Goal: Task Accomplishment & Management: Manage account settings

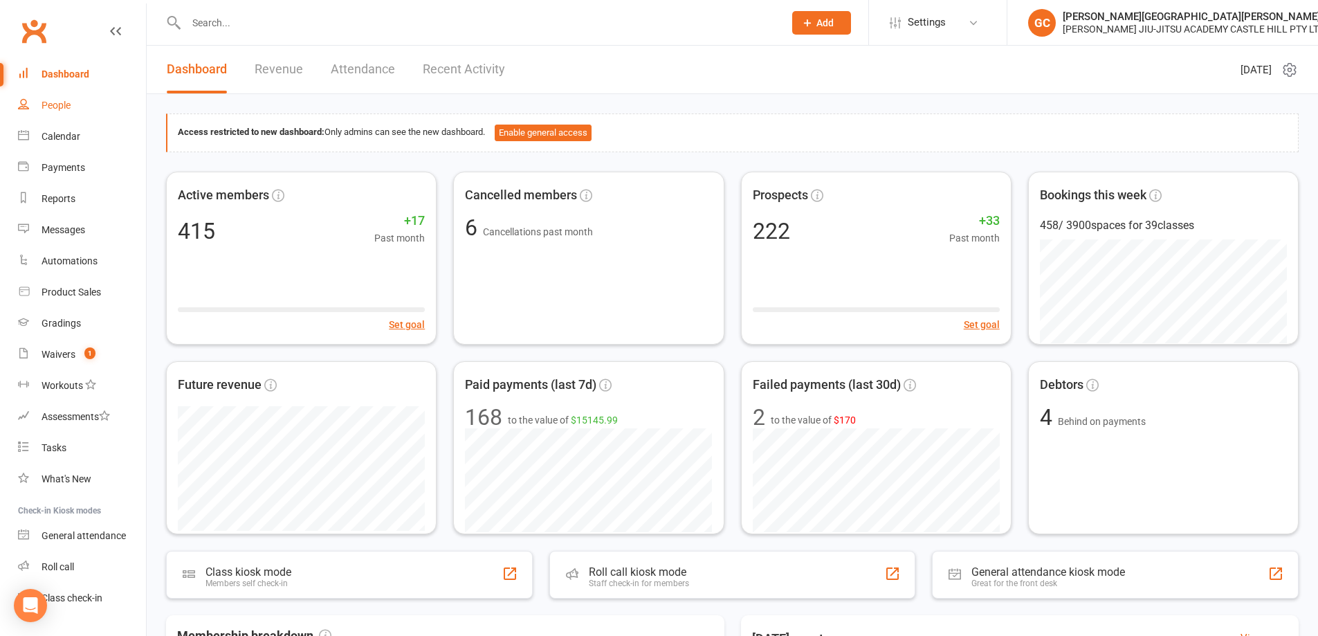
click at [60, 102] on div "People" at bounding box center [56, 105] width 29 height 11
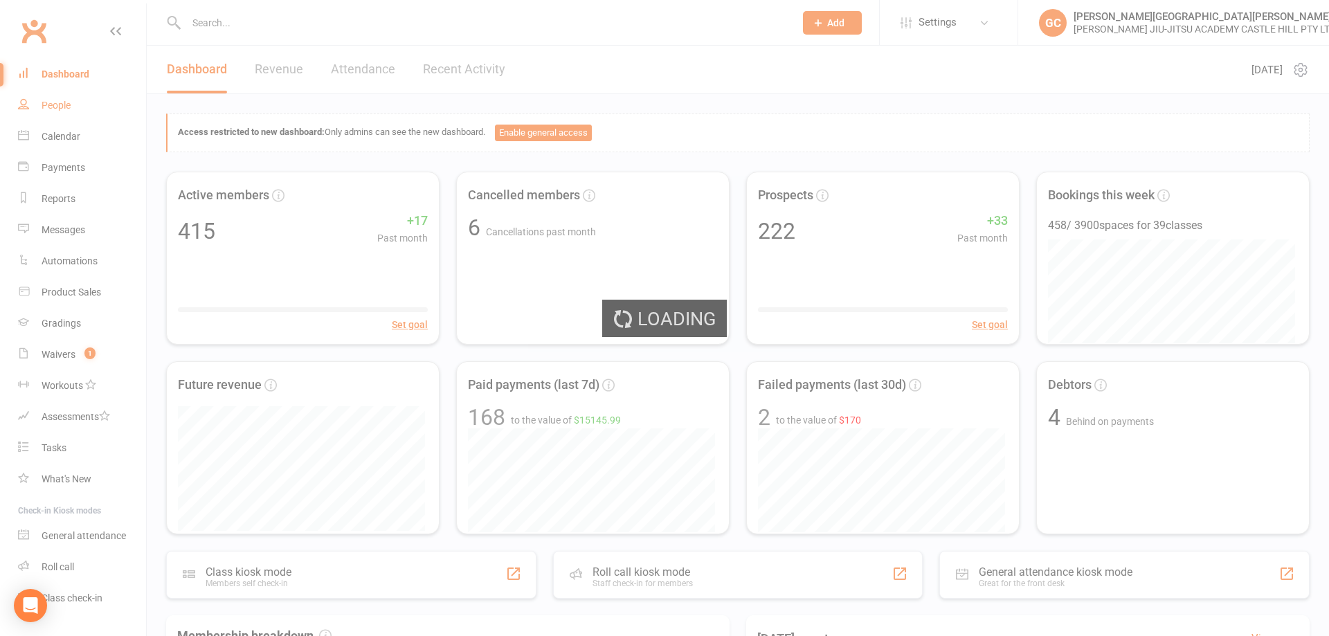
select select "100"
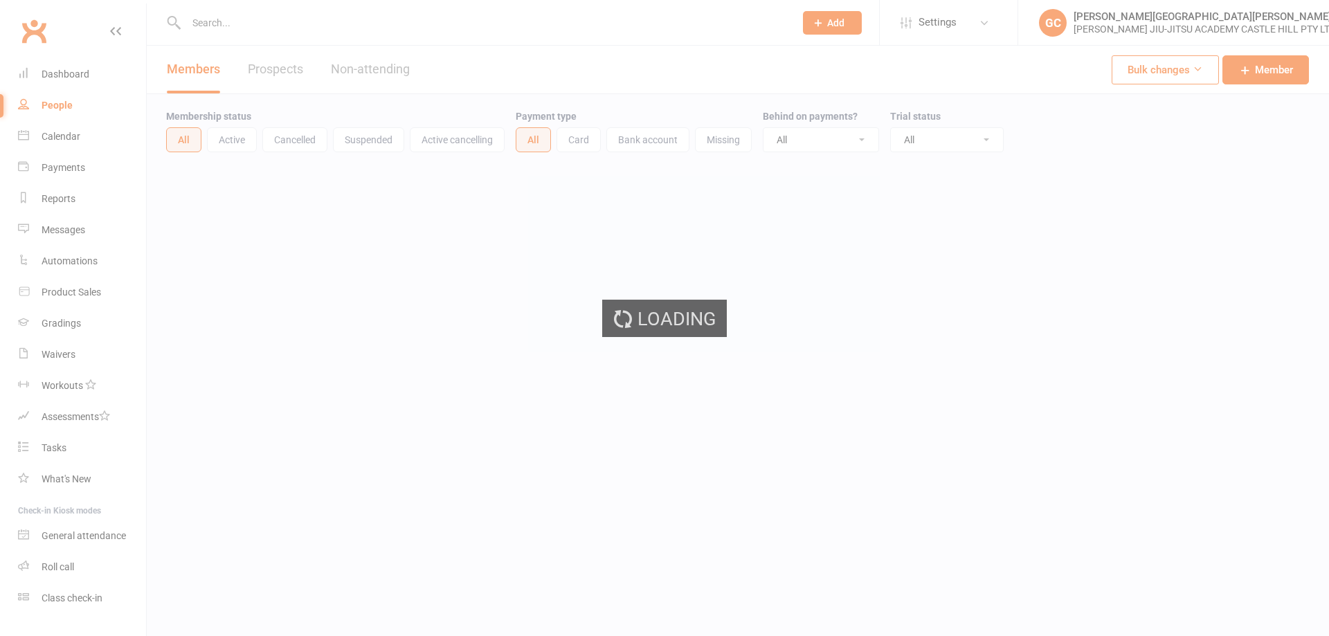
select select "100"
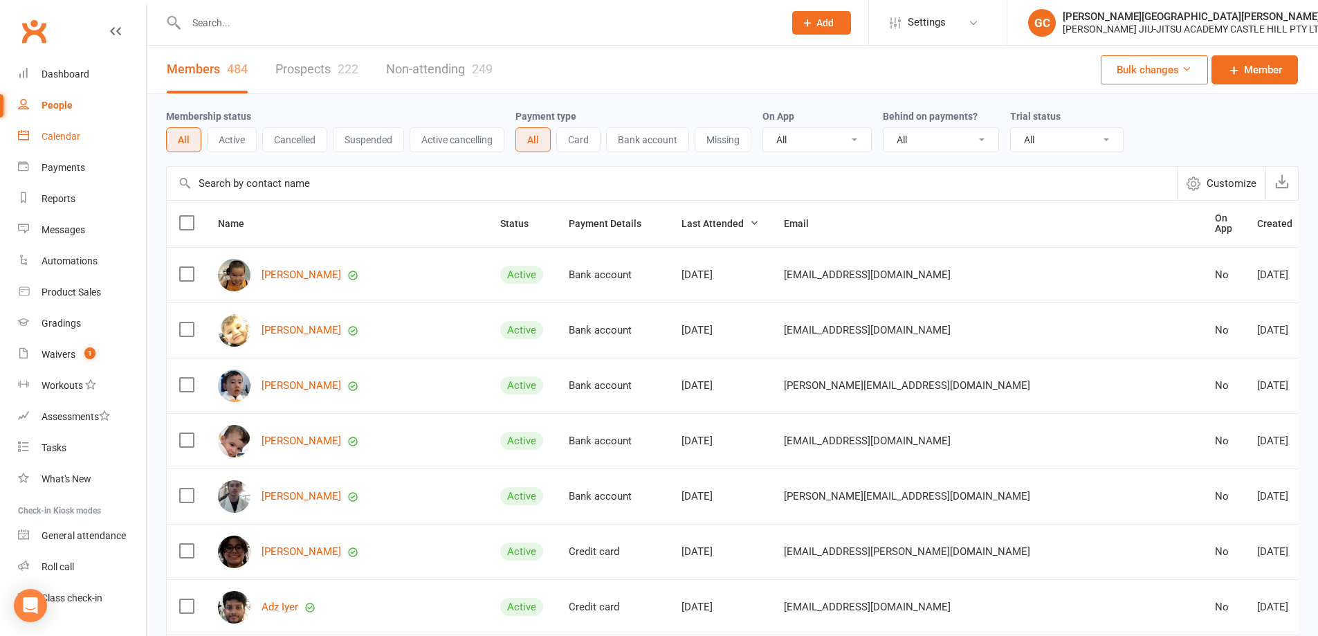
click at [58, 135] on div "Calendar" at bounding box center [61, 136] width 39 height 11
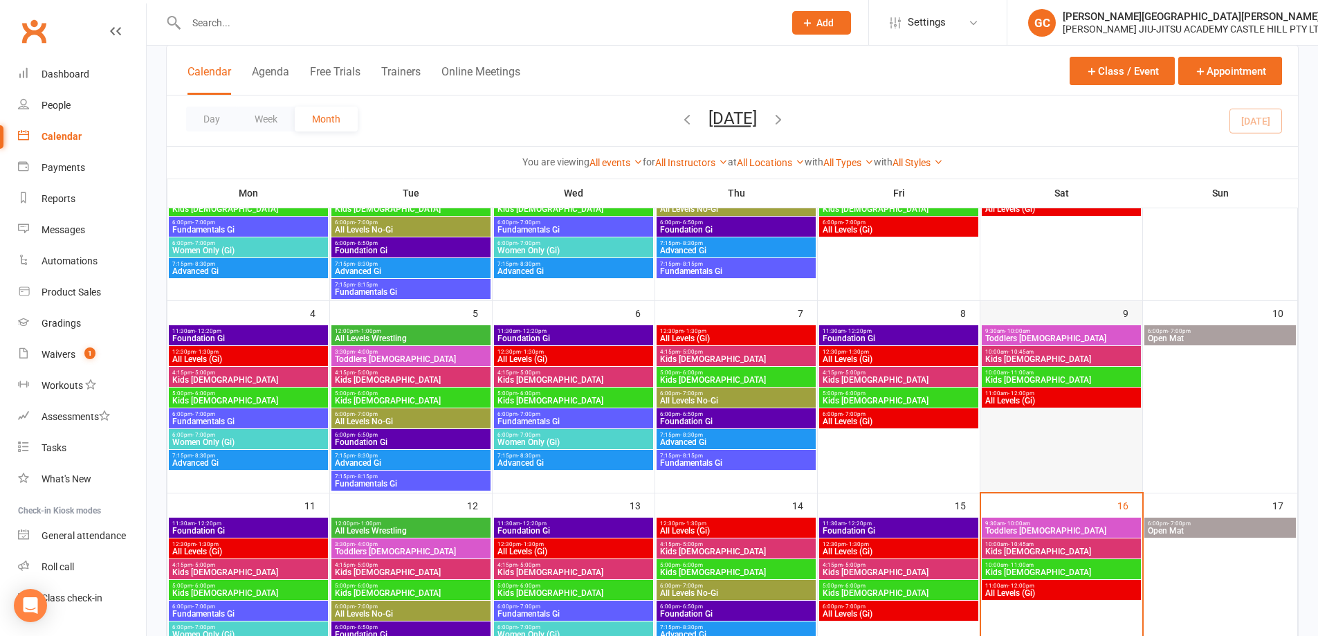
scroll to position [230, 0]
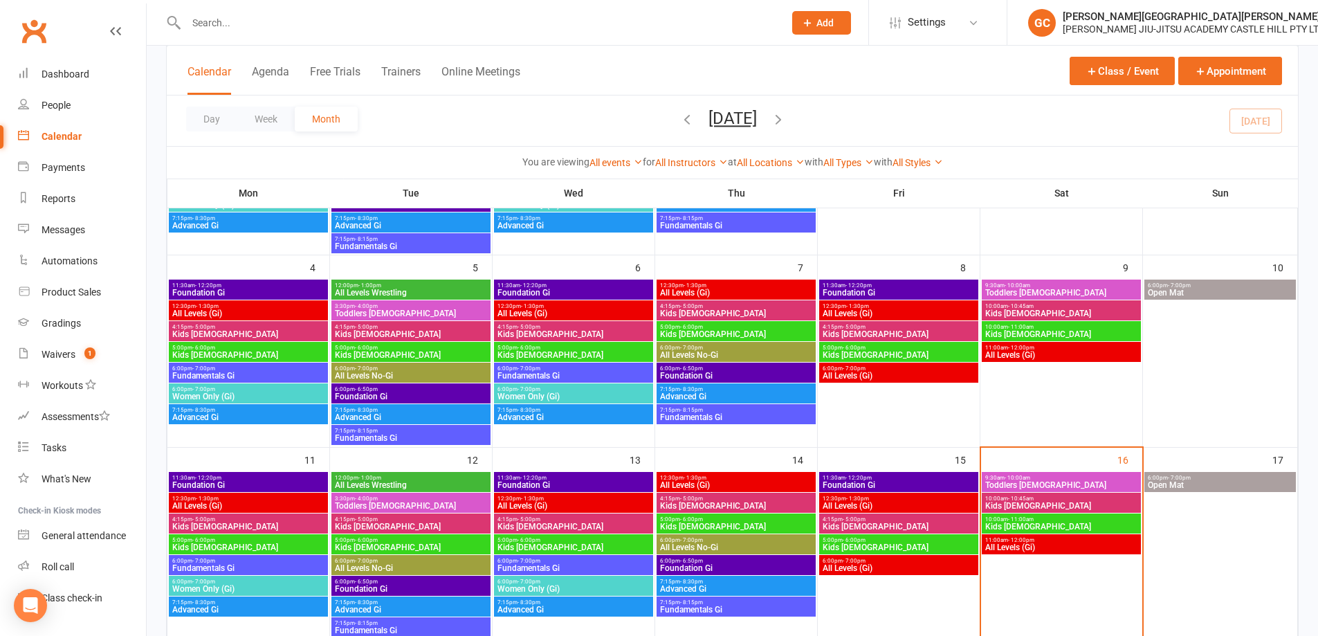
click at [1033, 478] on span "9:30am - 10:00am" at bounding box center [1062, 478] width 154 height 6
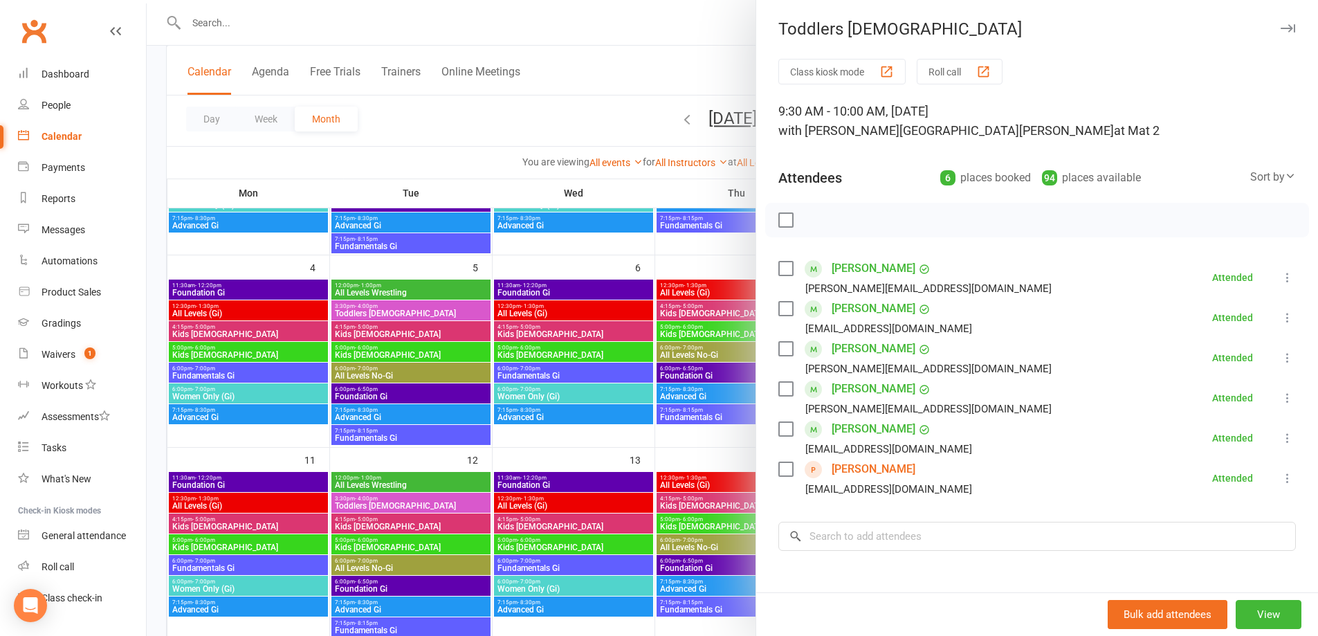
click at [852, 348] on link "[PERSON_NAME]" at bounding box center [874, 349] width 84 height 22
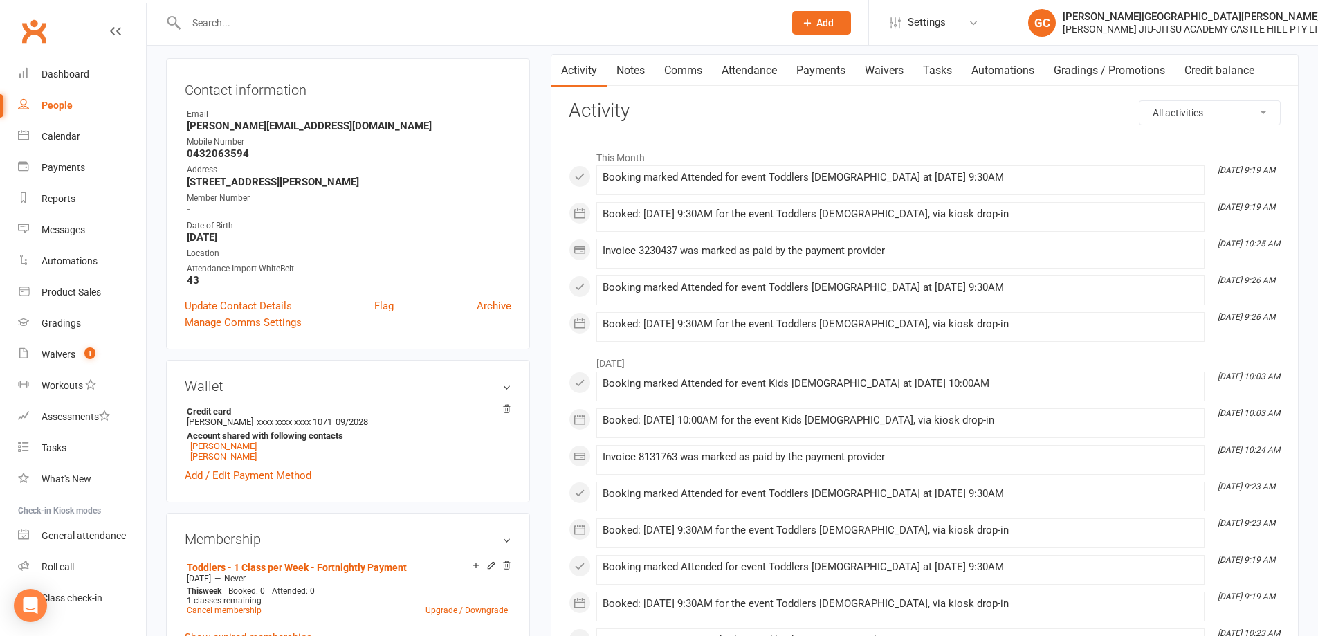
scroll to position [185, 0]
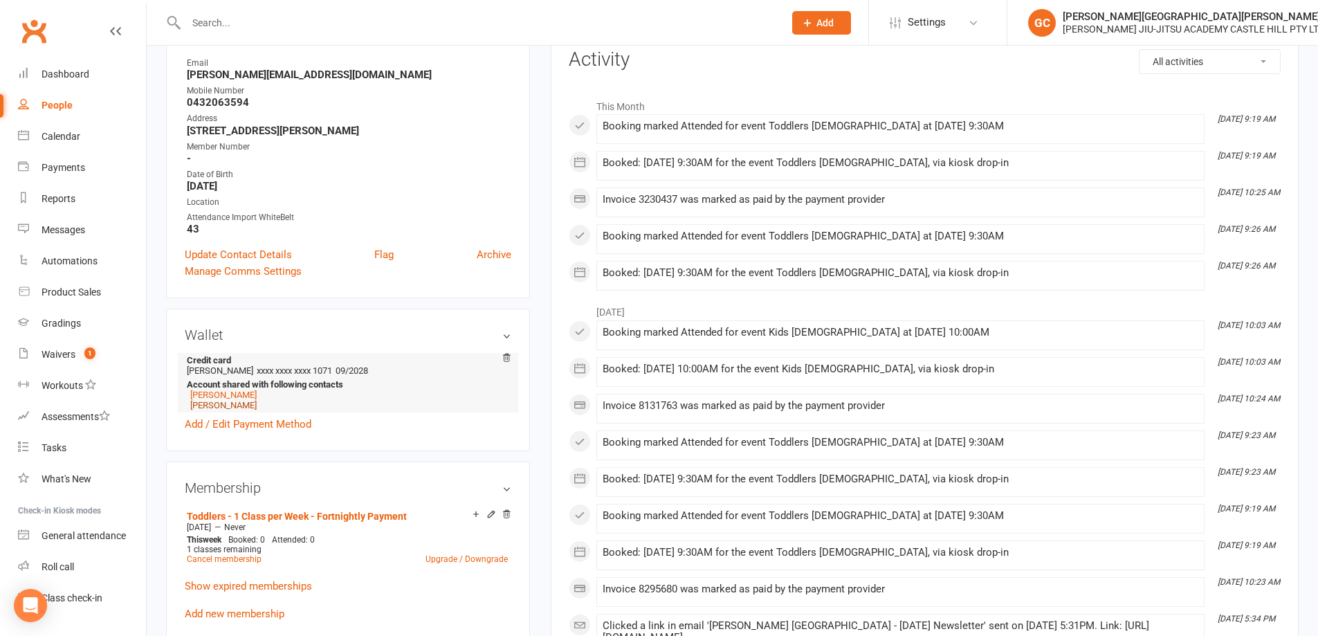
click at [223, 404] on link "[PERSON_NAME]" at bounding box center [223, 405] width 66 height 10
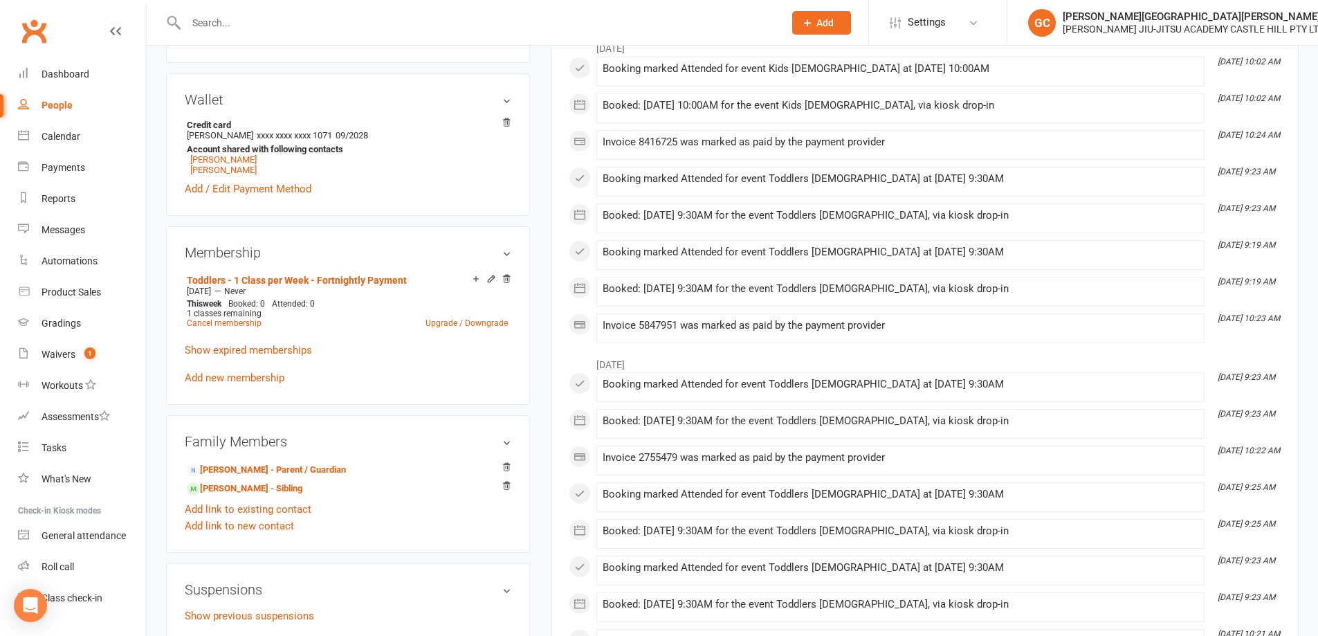
scroll to position [462, 0]
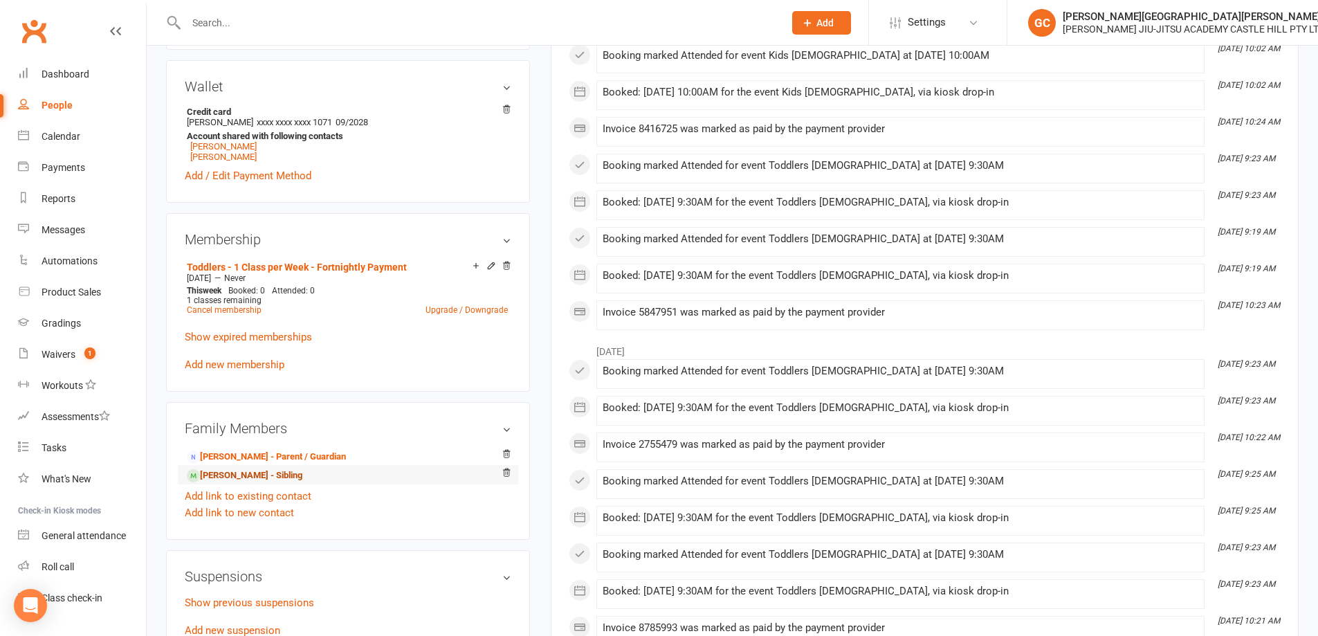
click at [226, 476] on link "Evie Micallef - Sibling" at bounding box center [245, 476] width 116 height 15
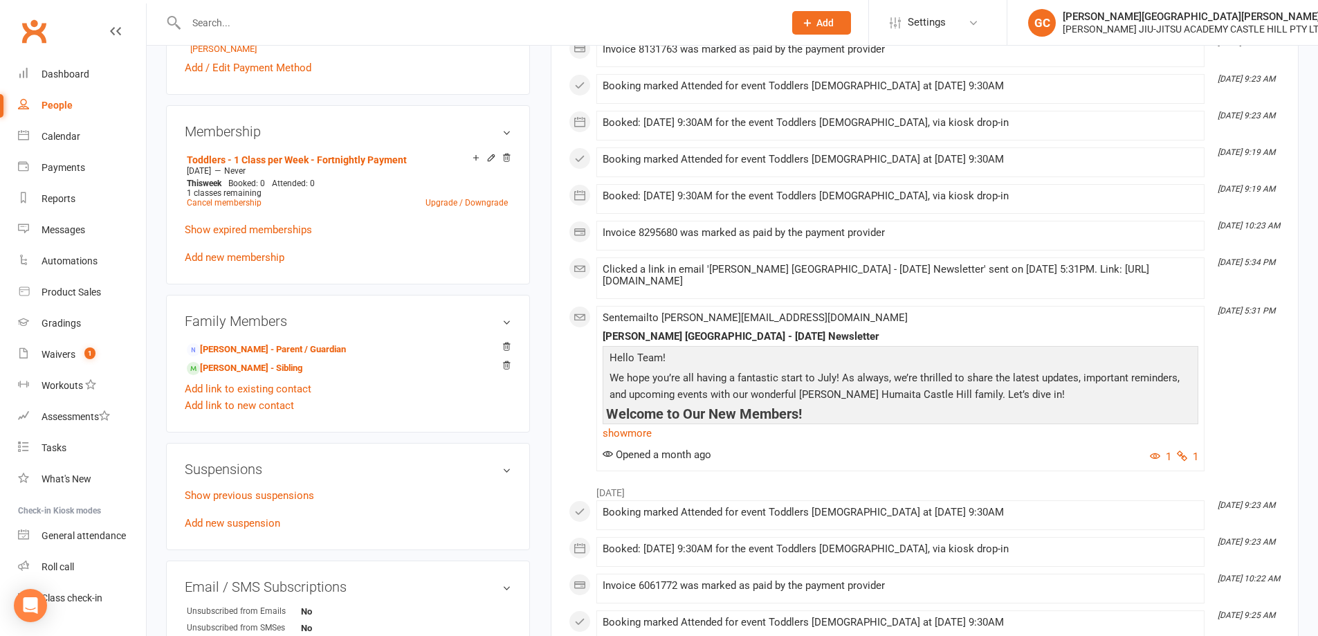
scroll to position [554, 0]
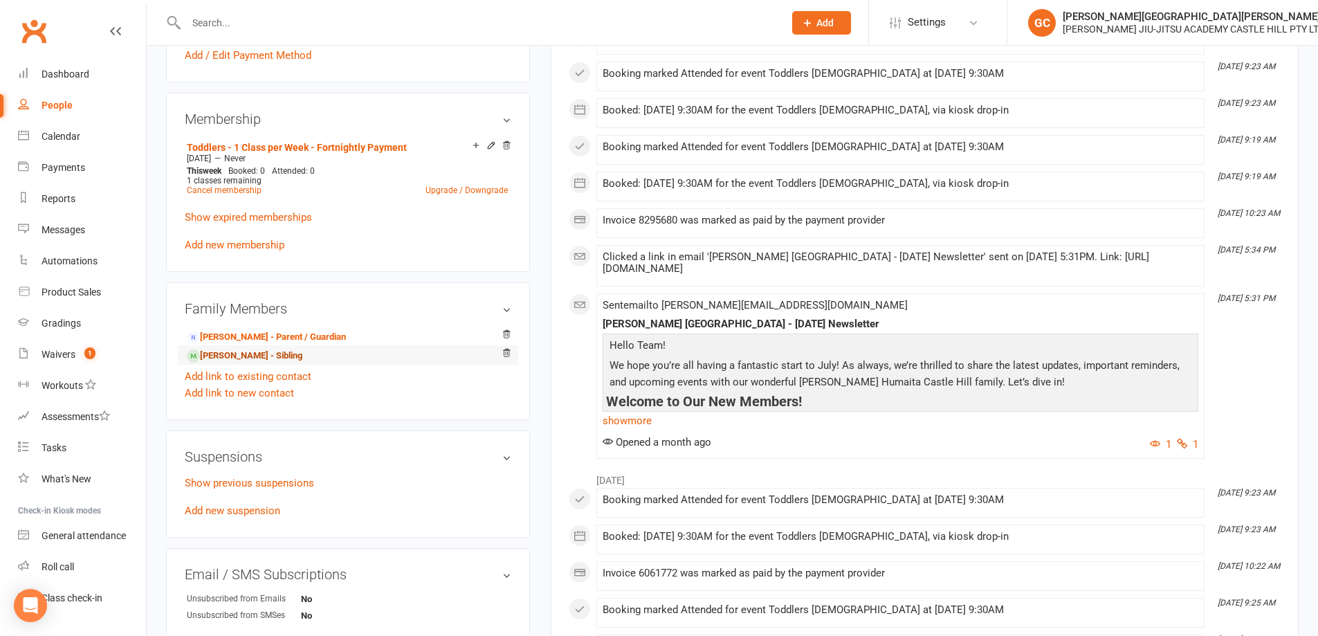
click at [228, 354] on link "Mia Micallef - Sibling" at bounding box center [245, 356] width 116 height 15
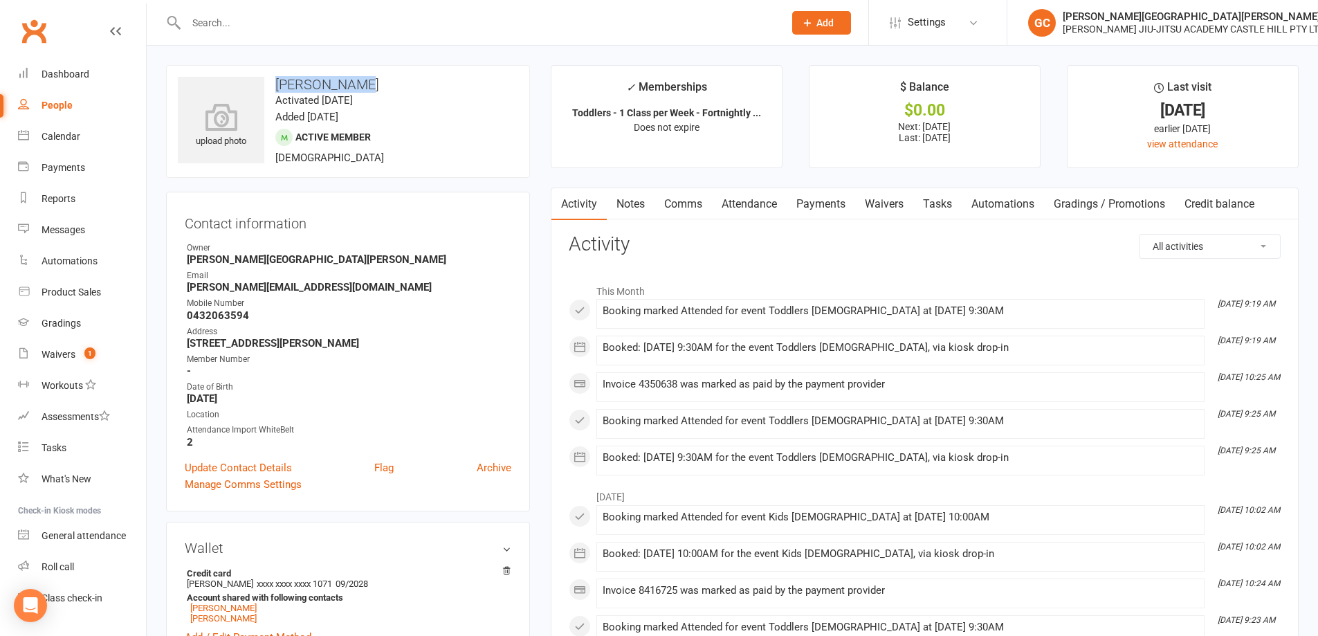
drag, startPoint x: 278, startPoint y: 82, endPoint x: 365, endPoint y: 79, distance: 86.6
click at [365, 79] on h3 "[PERSON_NAME]" at bounding box center [348, 84] width 340 height 15
copy h3 "Mia Micallef"
click at [235, 116] on icon at bounding box center [222, 117] width 96 height 30
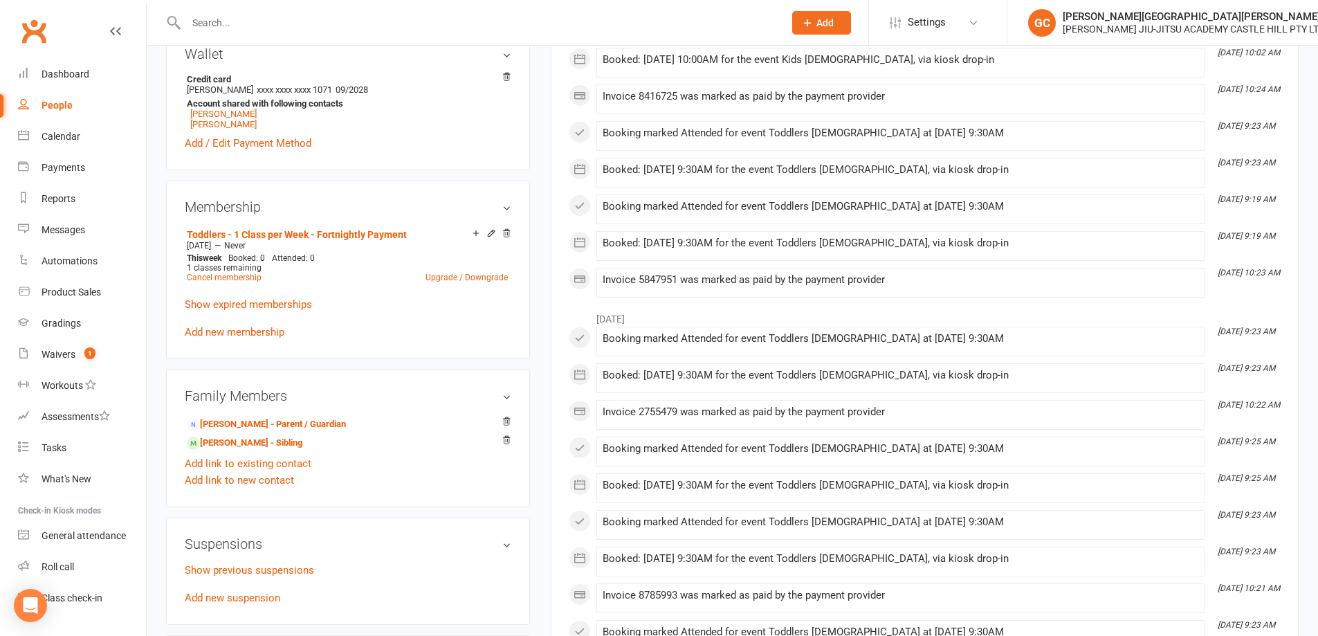
scroll to position [554, 0]
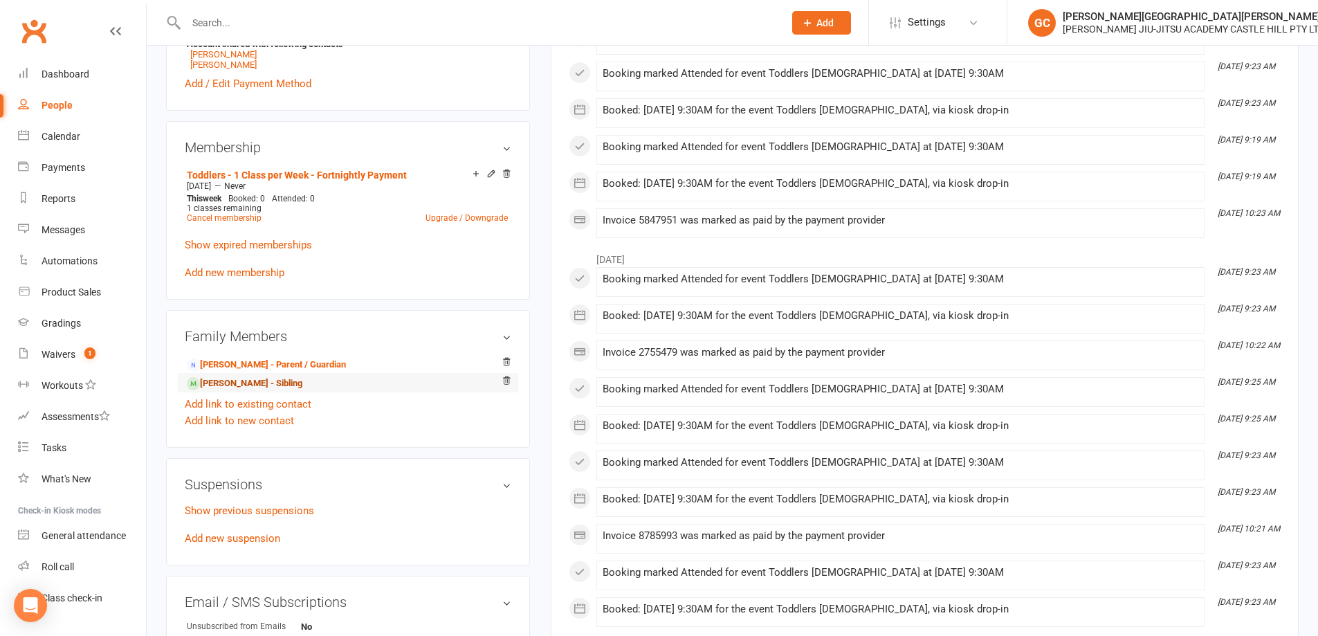
click at [246, 383] on link "Evie Micallef - Sibling" at bounding box center [245, 383] width 116 height 15
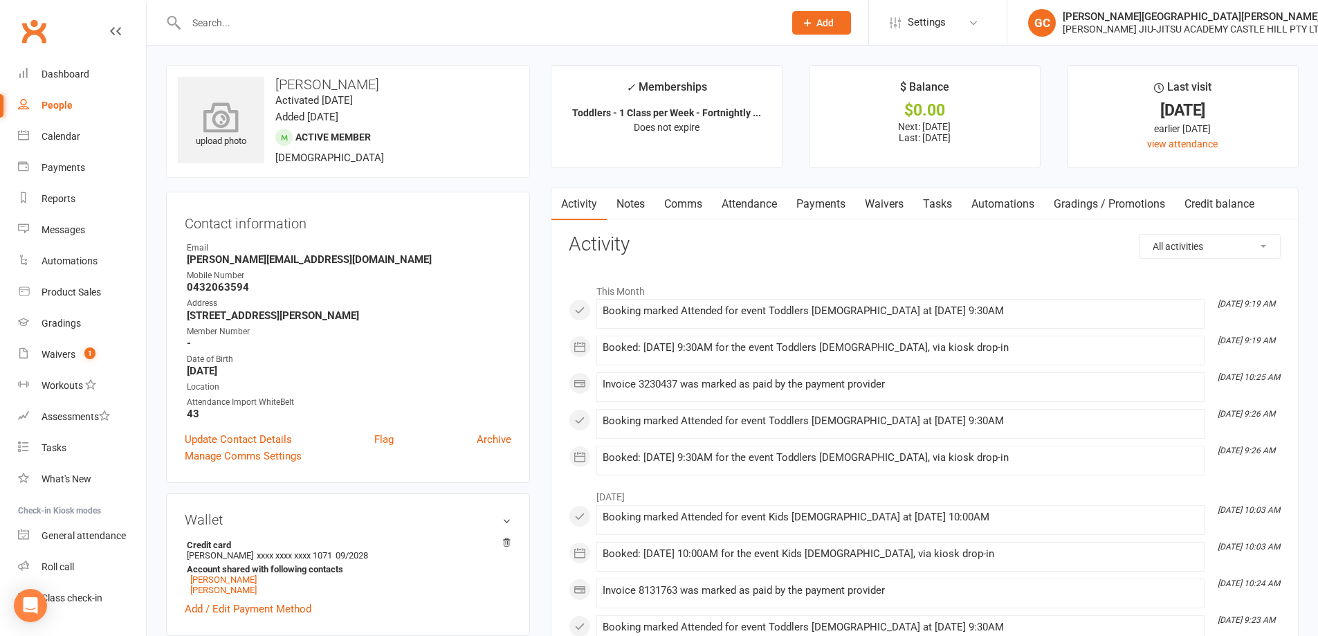
click at [221, 129] on icon at bounding box center [222, 117] width 96 height 30
click at [61, 105] on div "People" at bounding box center [57, 105] width 31 height 11
select select "100"
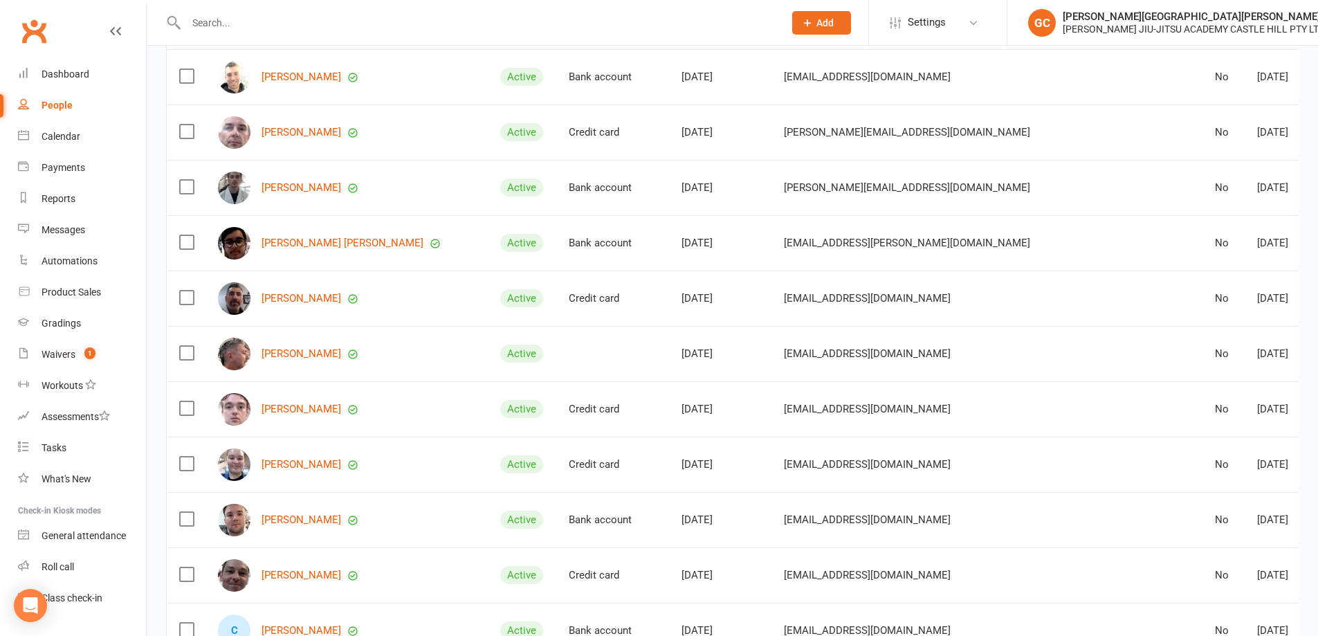
scroll to position [646, 0]
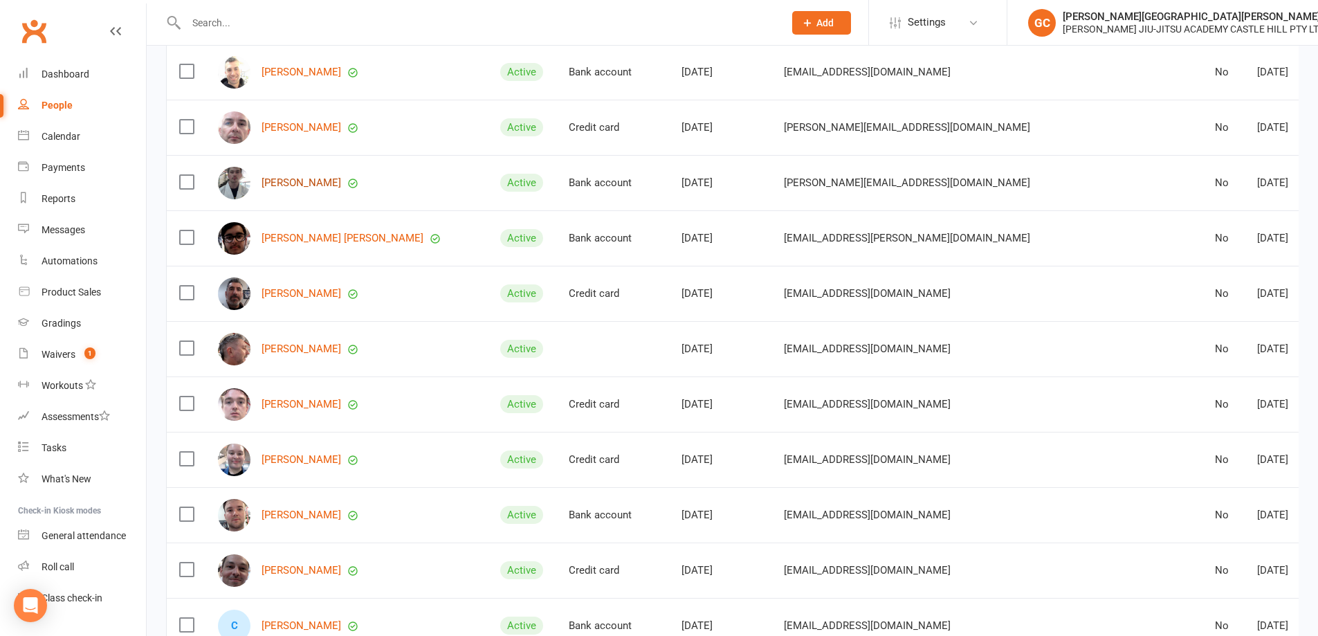
click at [297, 179] on link "Darcy Payne" at bounding box center [302, 183] width 80 height 12
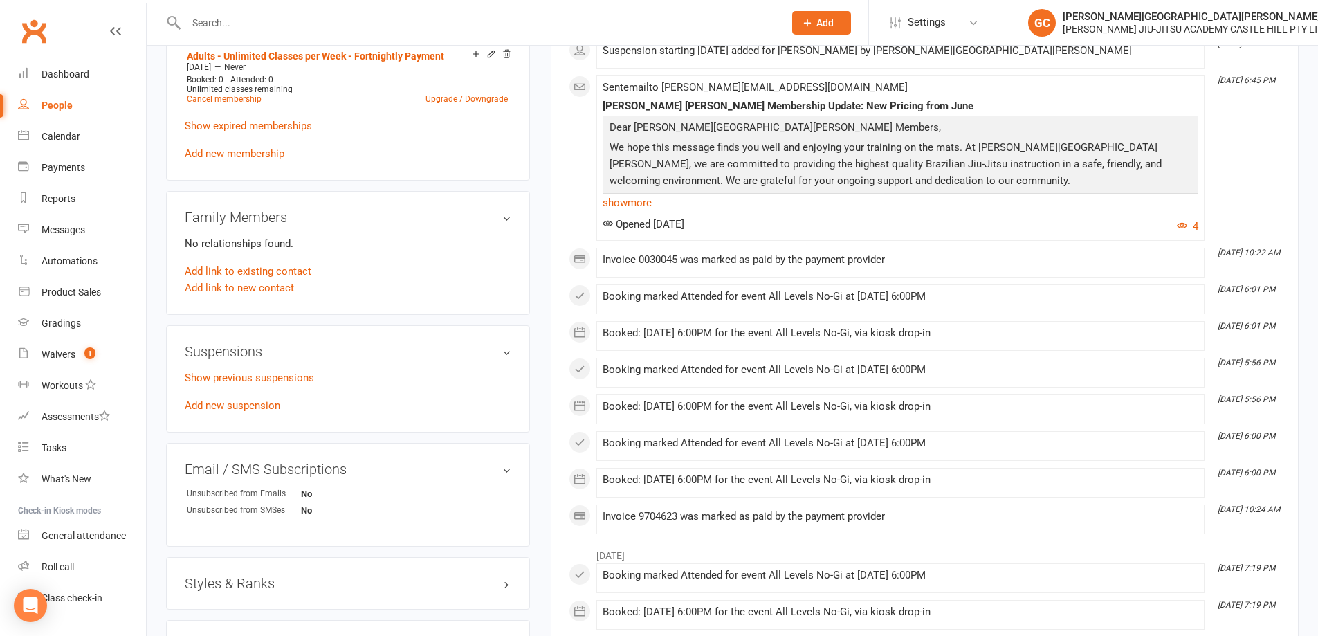
scroll to position [623, 0]
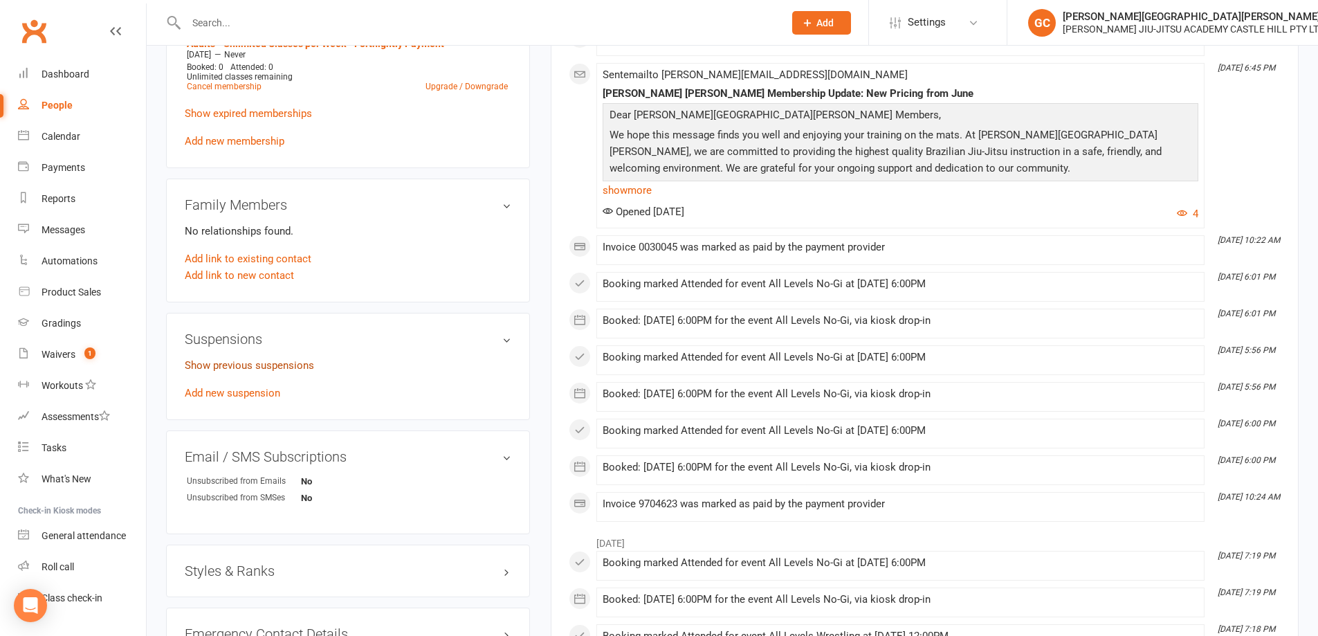
click at [248, 368] on link "Show previous suspensions" at bounding box center [249, 365] width 129 height 12
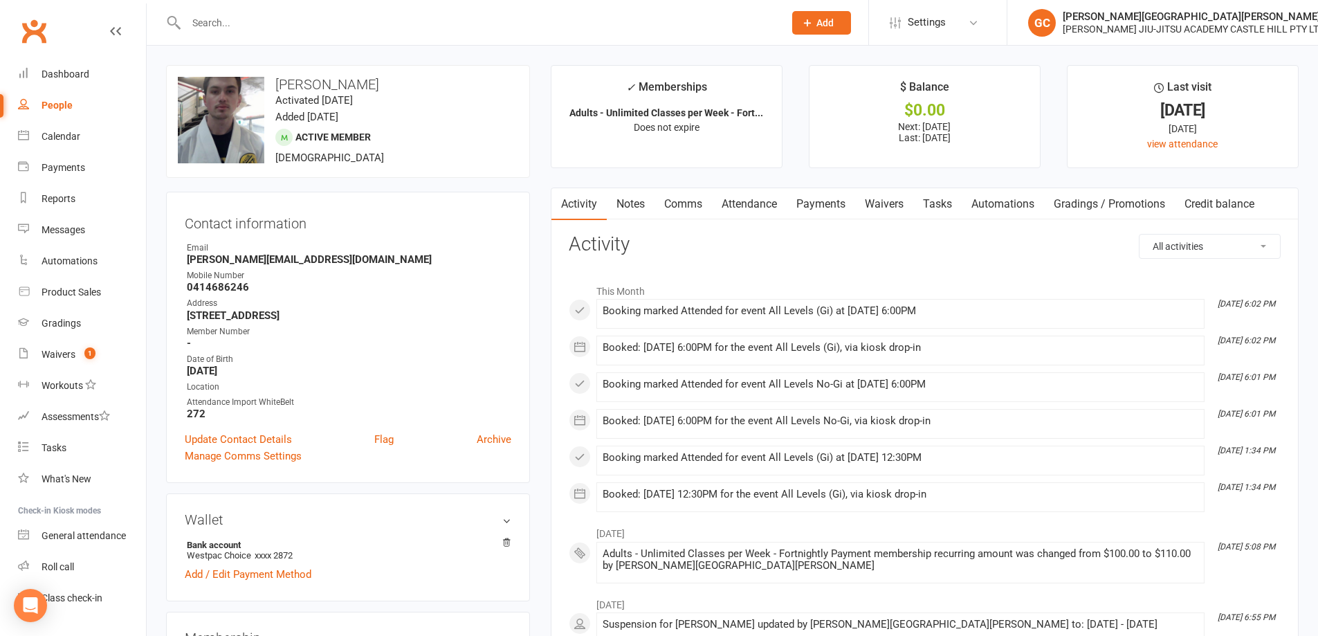
scroll to position [0, 0]
click at [222, 19] on input "text" at bounding box center [478, 22] width 592 height 19
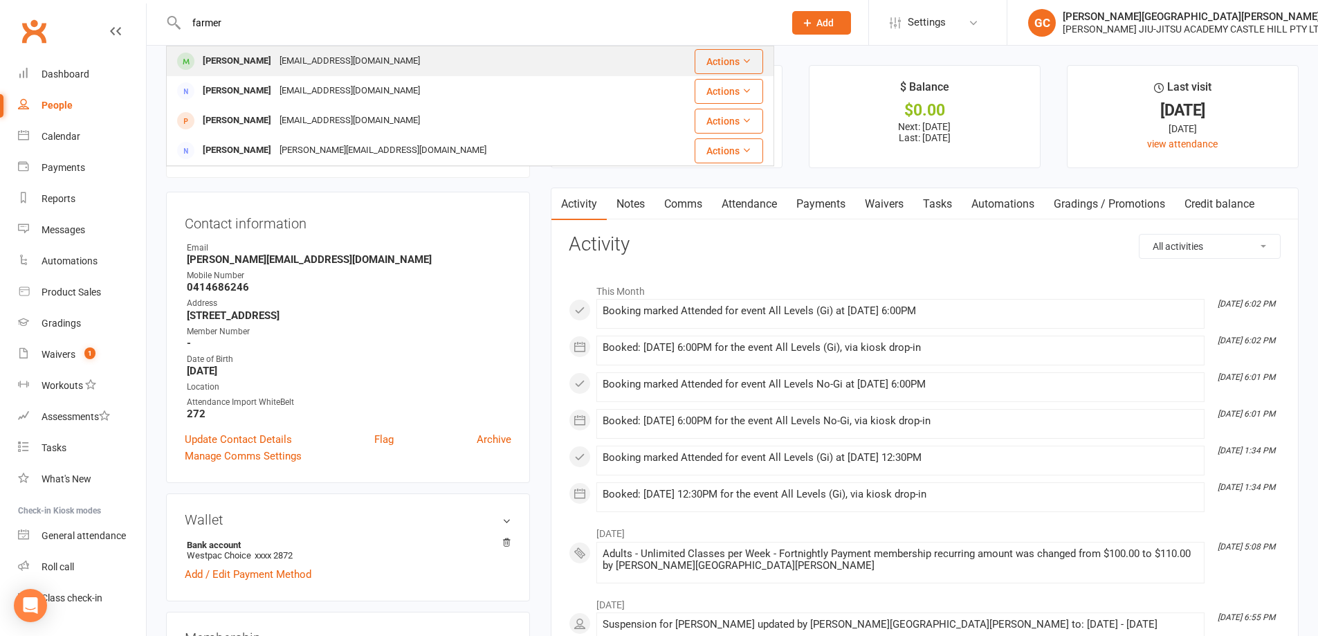
type input "farmer"
click at [235, 57] on div "James Farmer" at bounding box center [237, 61] width 77 height 20
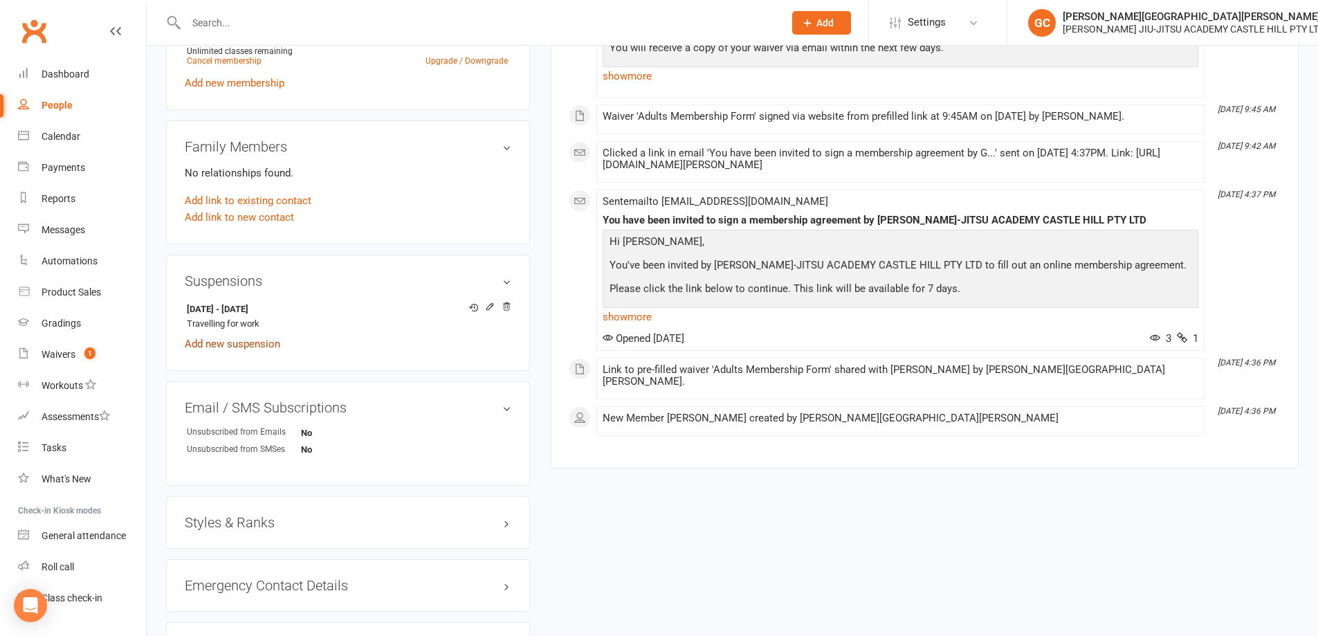
scroll to position [692, 0]
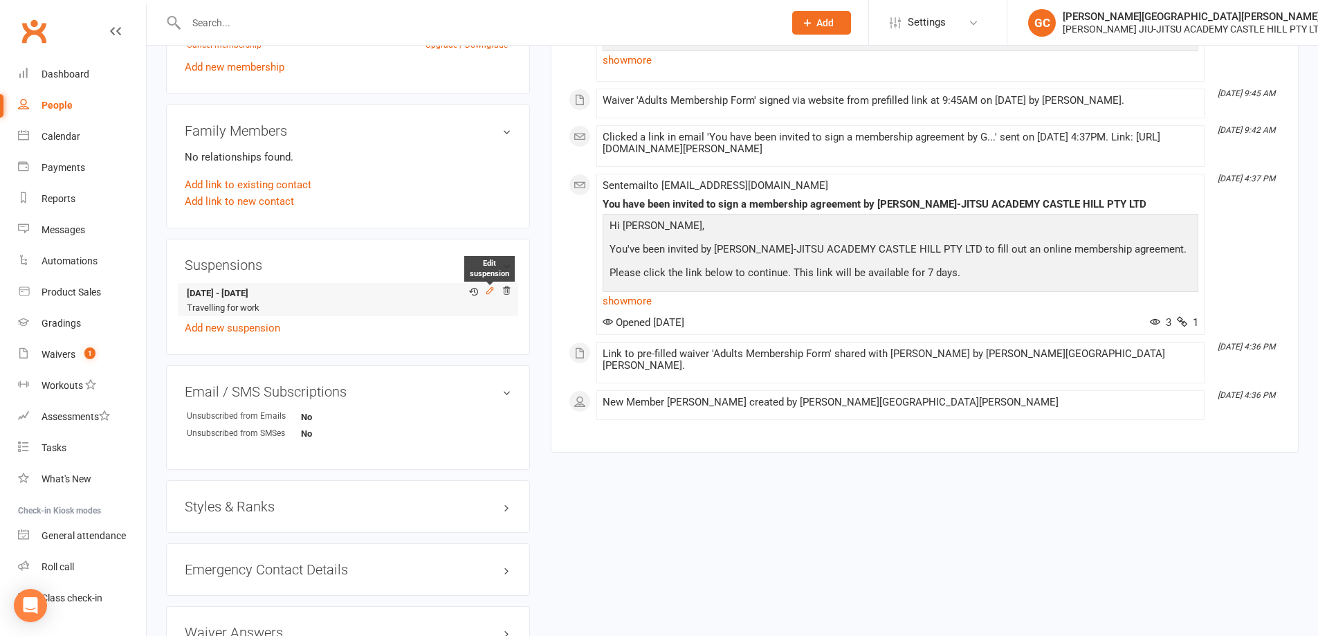
click at [489, 292] on icon at bounding box center [490, 291] width 10 height 10
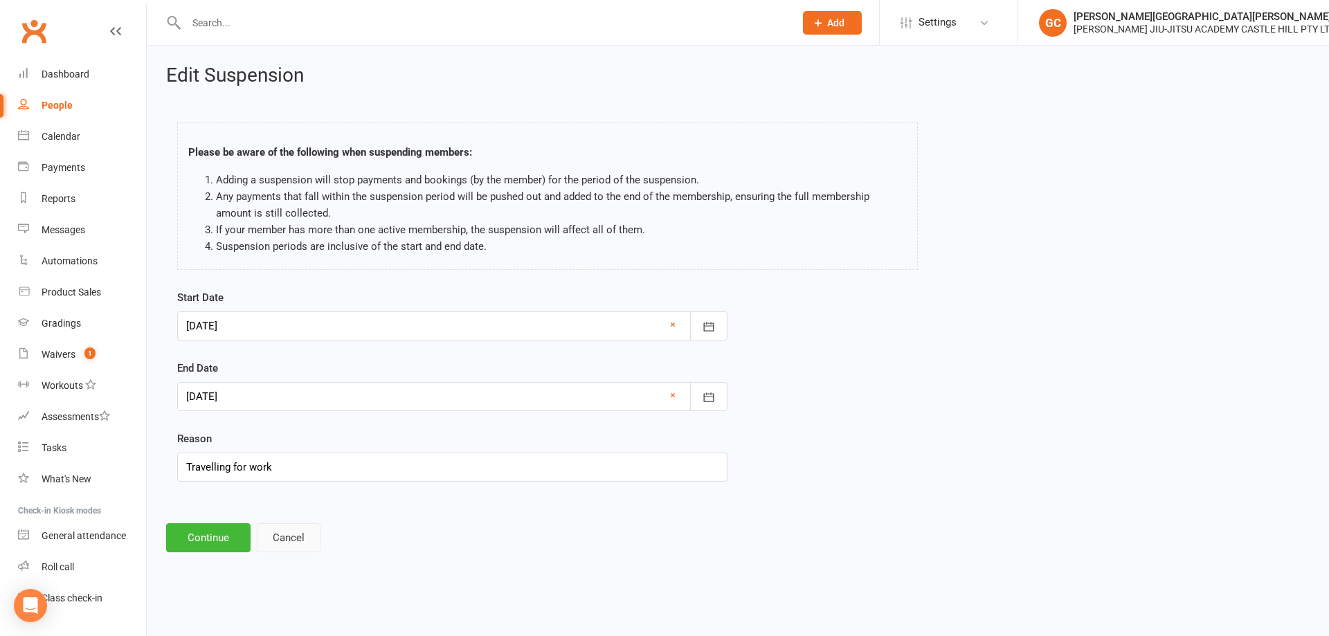
click at [296, 536] on button "Cancel" at bounding box center [289, 537] width 64 height 29
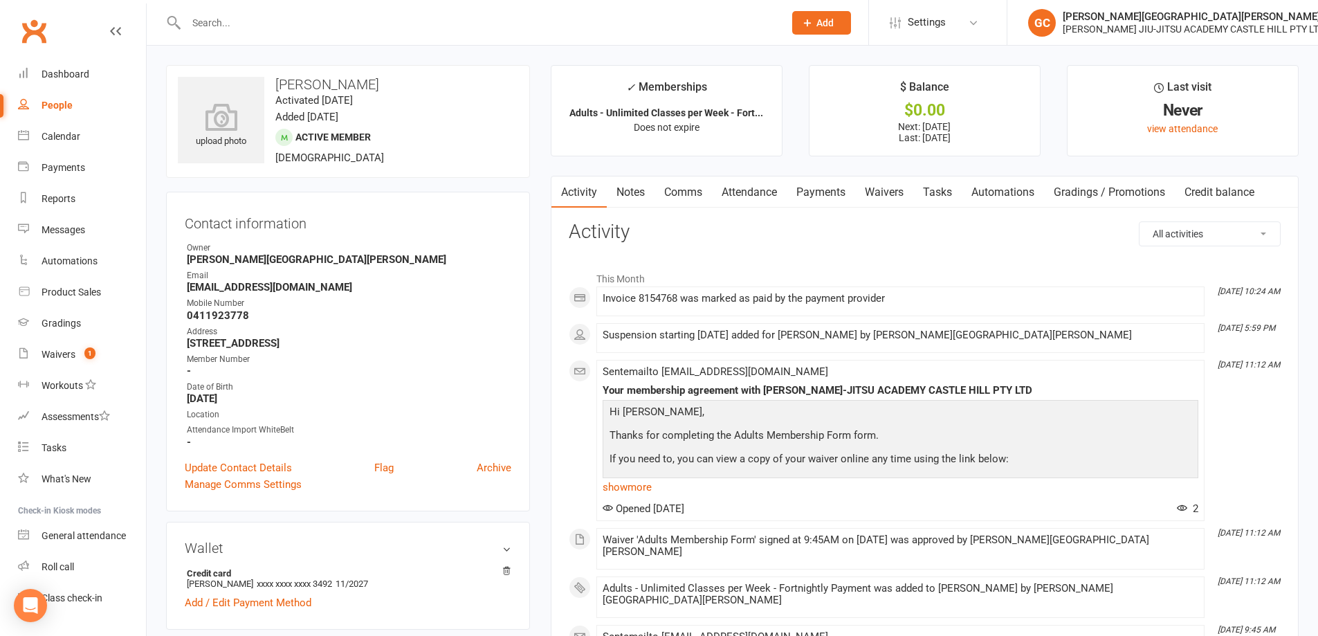
click at [833, 192] on link "Payments" at bounding box center [821, 192] width 69 height 32
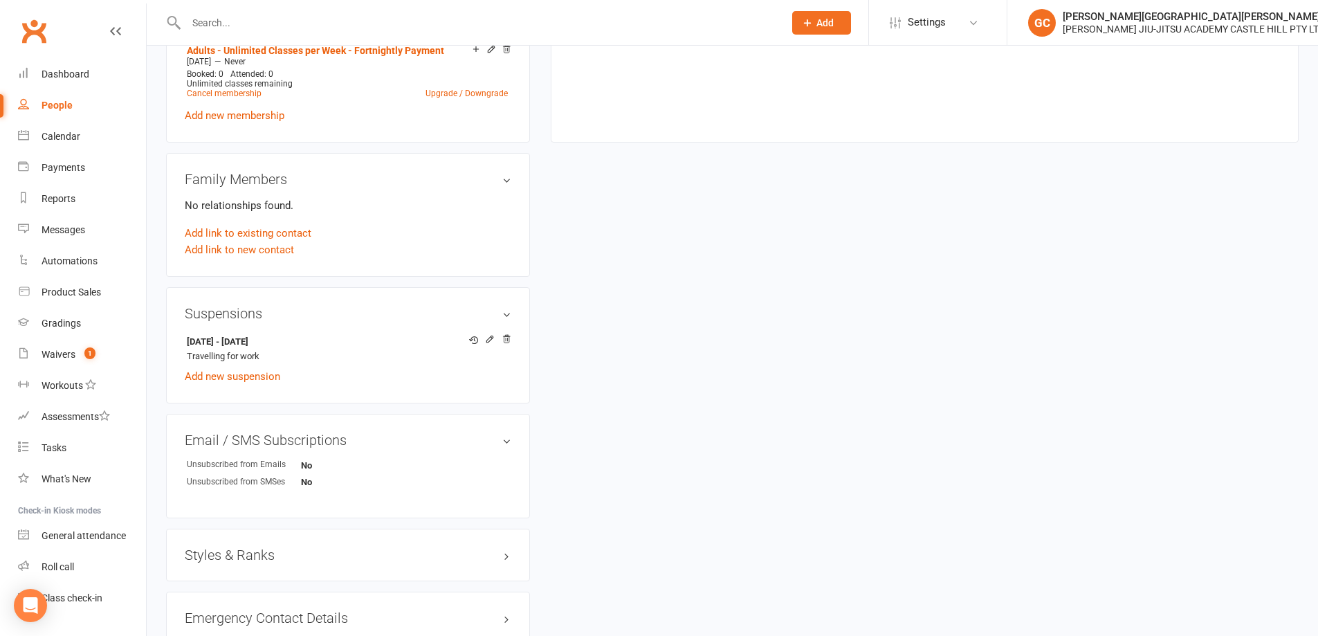
scroll to position [692, 0]
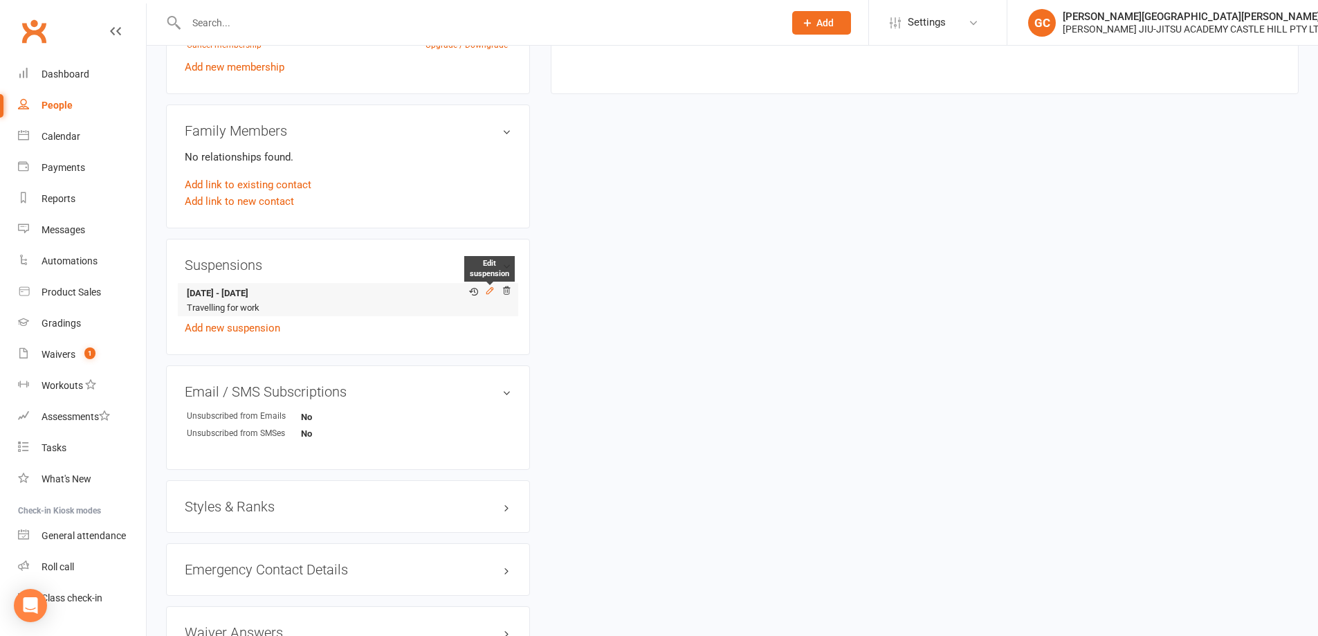
click at [489, 289] on icon at bounding box center [490, 290] width 6 height 6
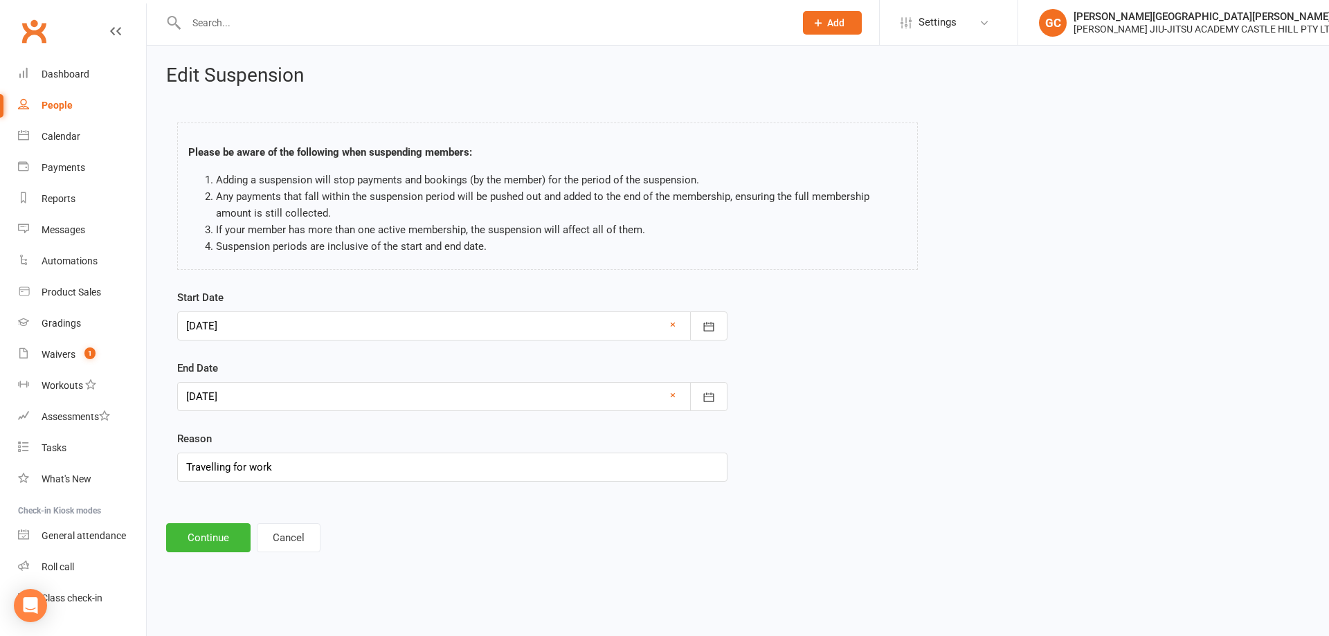
click at [233, 322] on div at bounding box center [452, 325] width 550 height 29
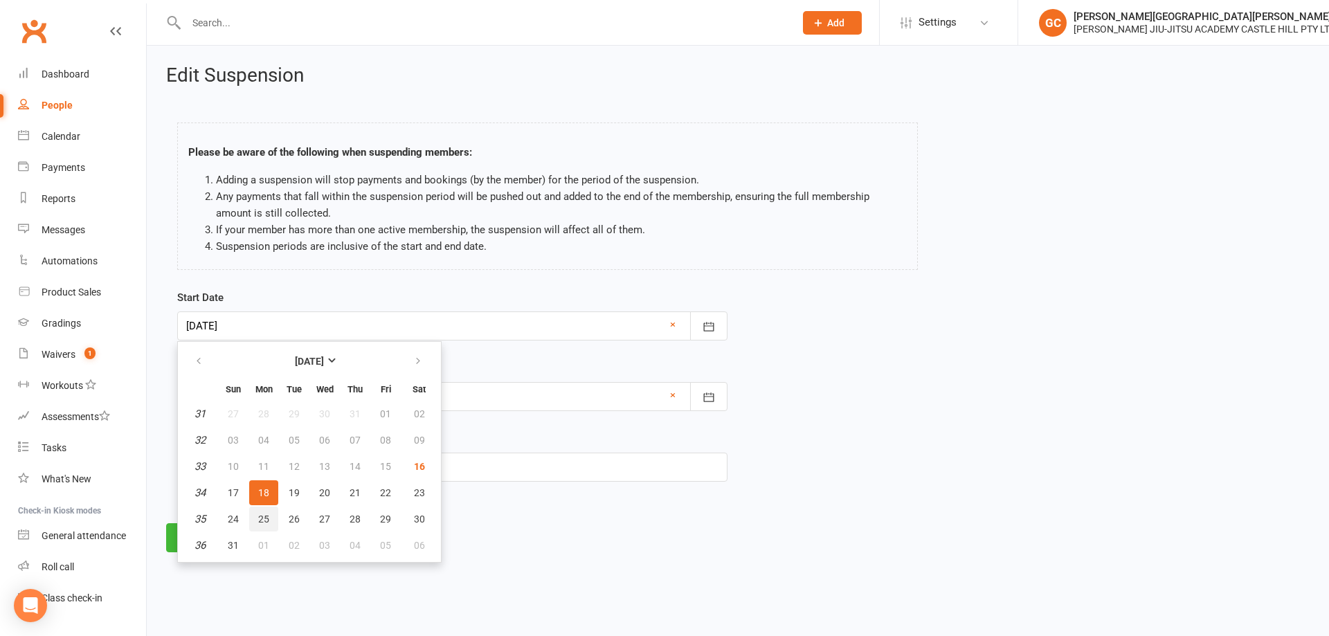
click at [269, 518] on span "25" at bounding box center [263, 519] width 11 height 11
type input "25 Aug 2025"
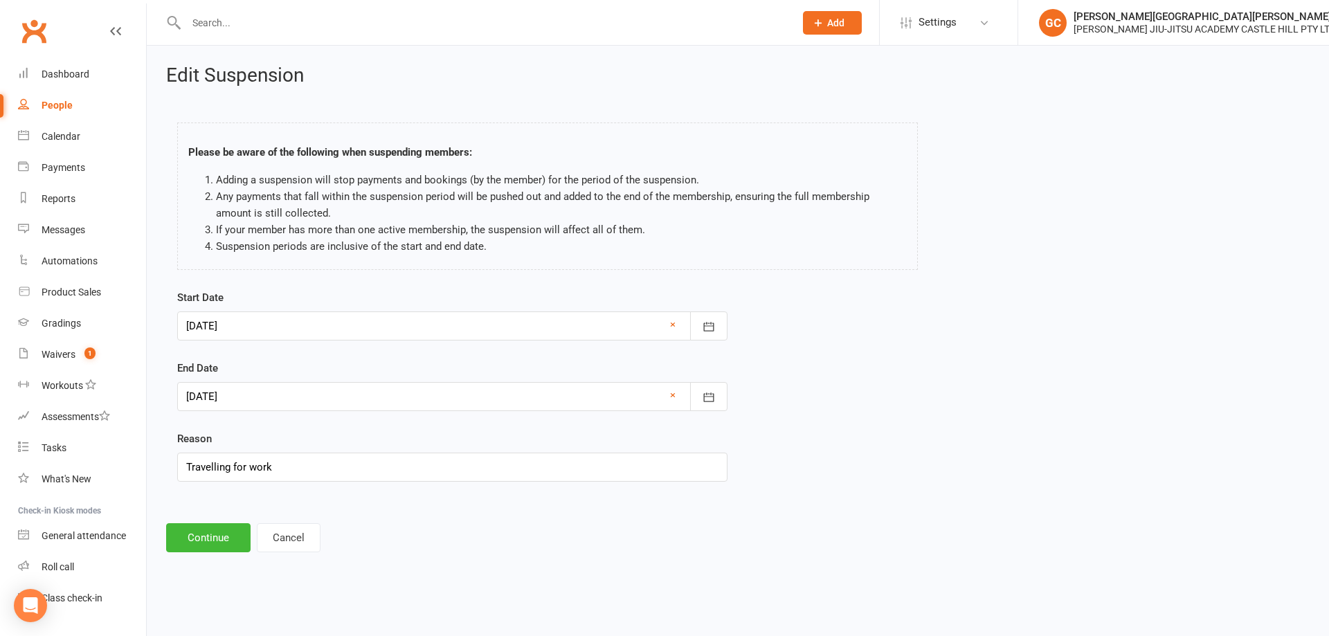
click at [221, 393] on div at bounding box center [452, 396] width 550 height 29
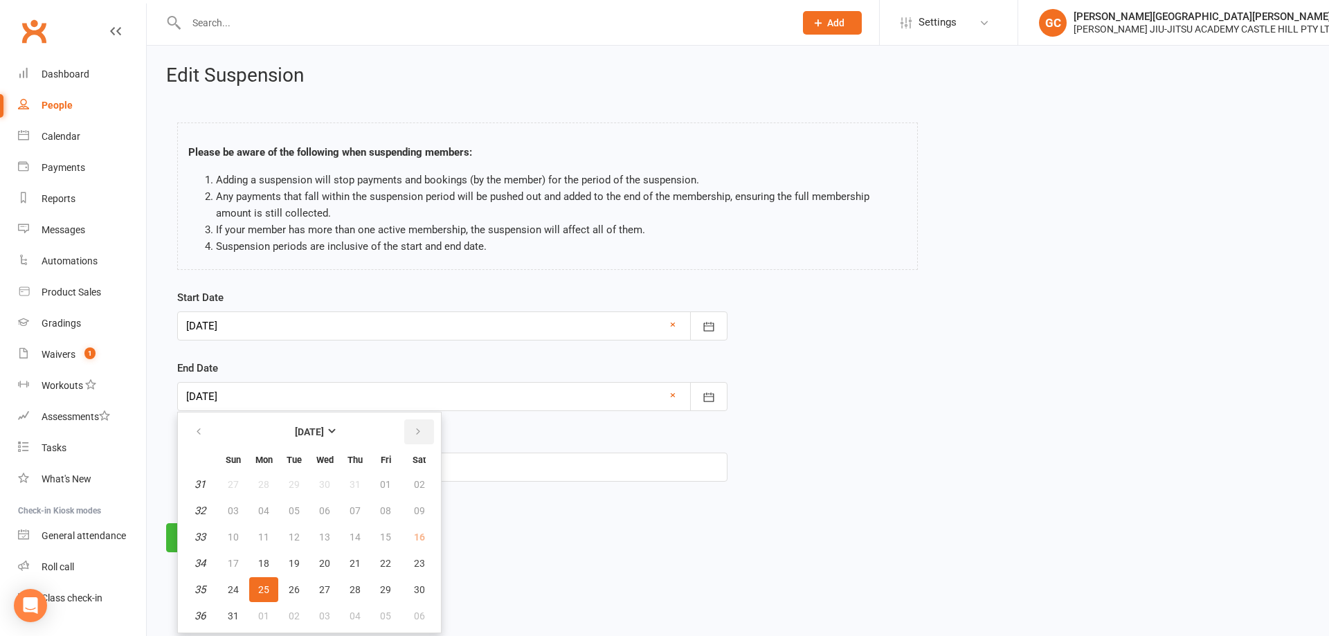
click at [421, 429] on icon "button" at bounding box center [418, 431] width 10 height 11
click at [262, 479] on span "01" at bounding box center [263, 484] width 11 height 11
type input "01 Sep 2025"
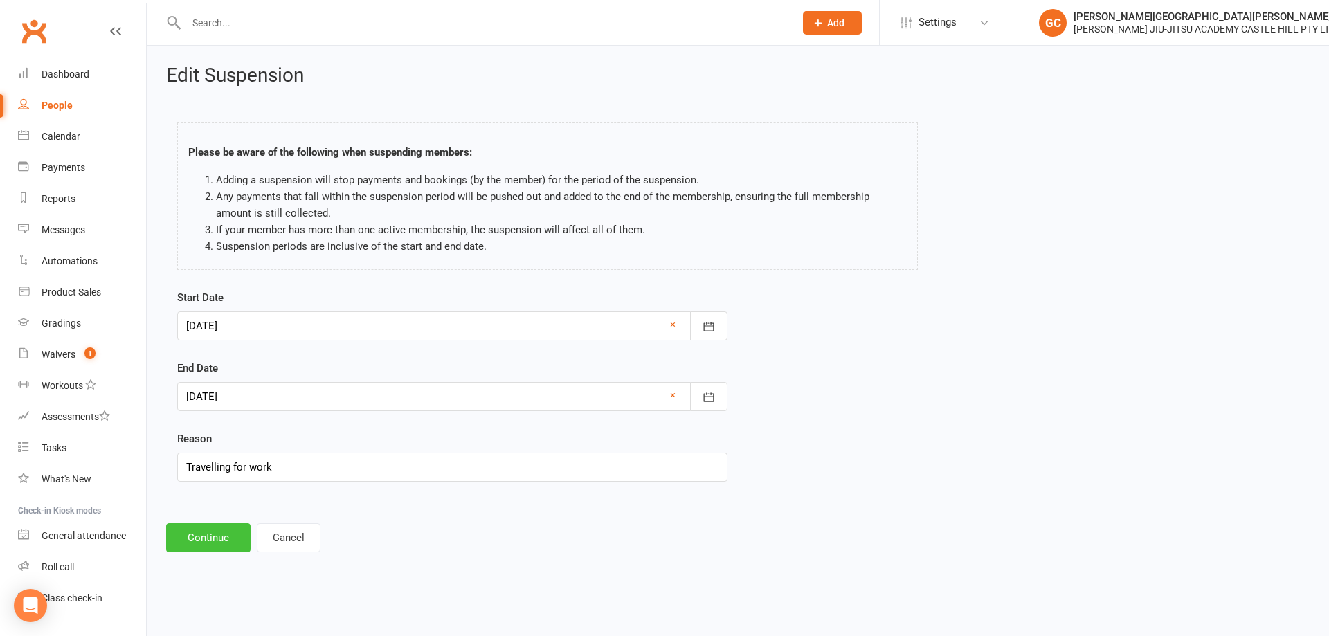
click at [227, 536] on button "Continue" at bounding box center [208, 537] width 84 height 29
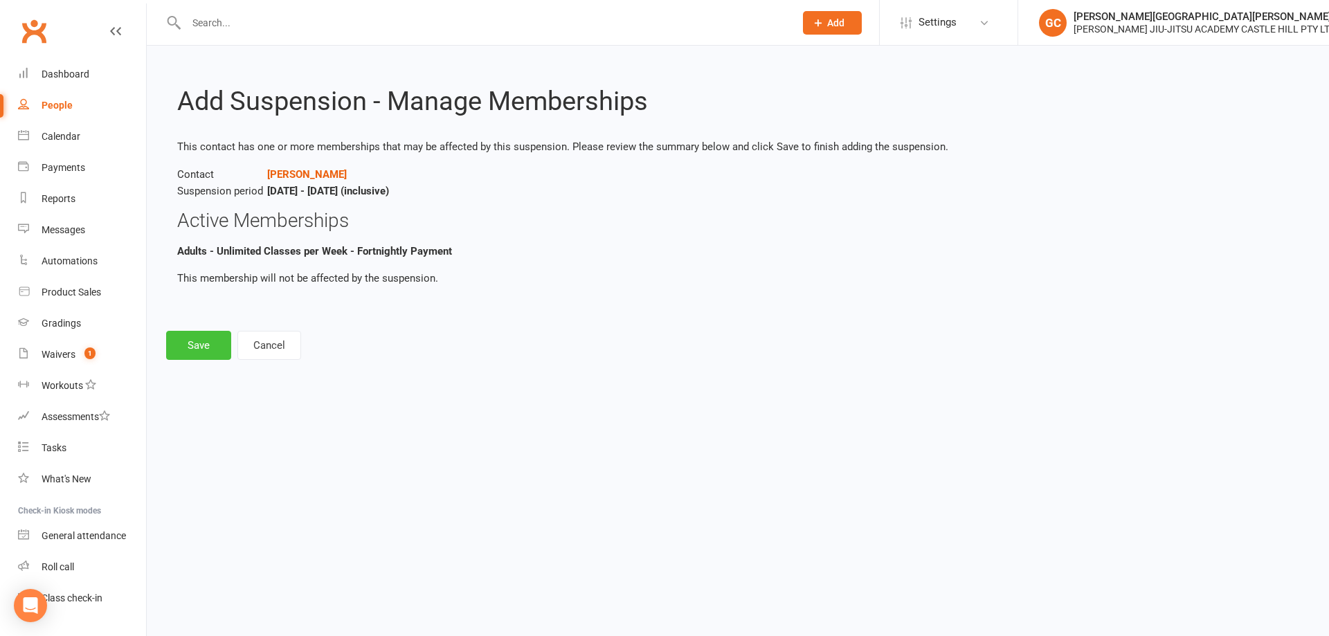
click at [201, 347] on button "Save" at bounding box center [198, 345] width 65 height 29
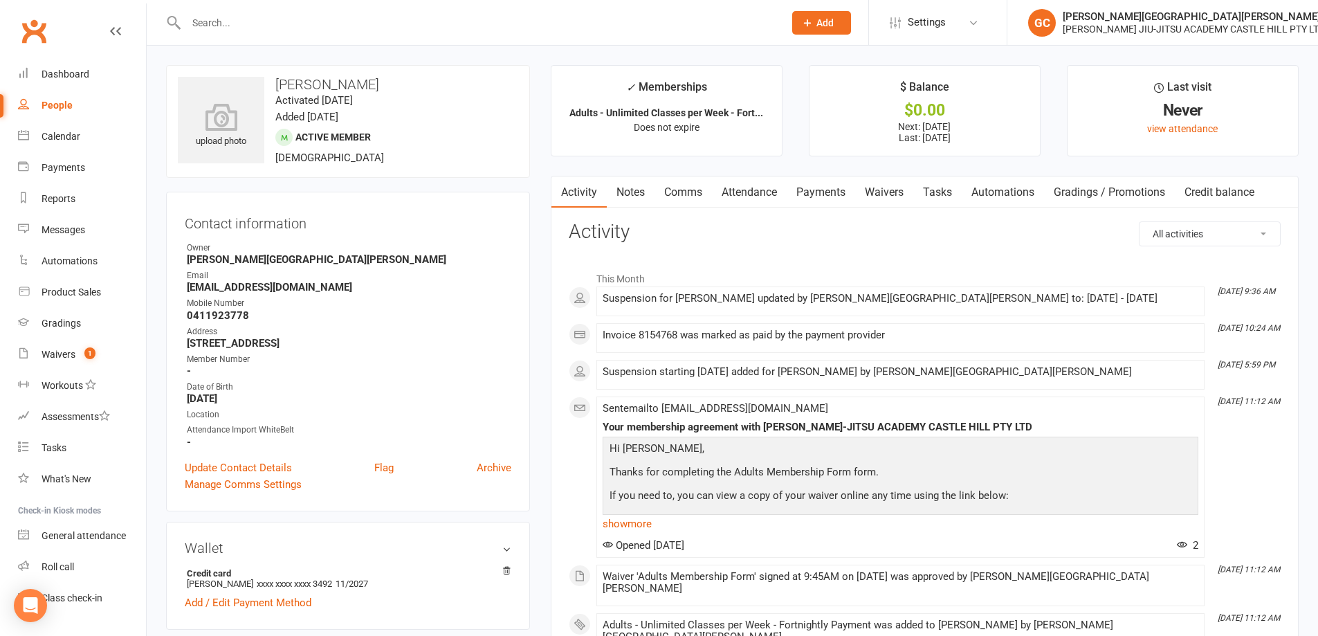
click at [830, 197] on link "Payments" at bounding box center [821, 192] width 69 height 32
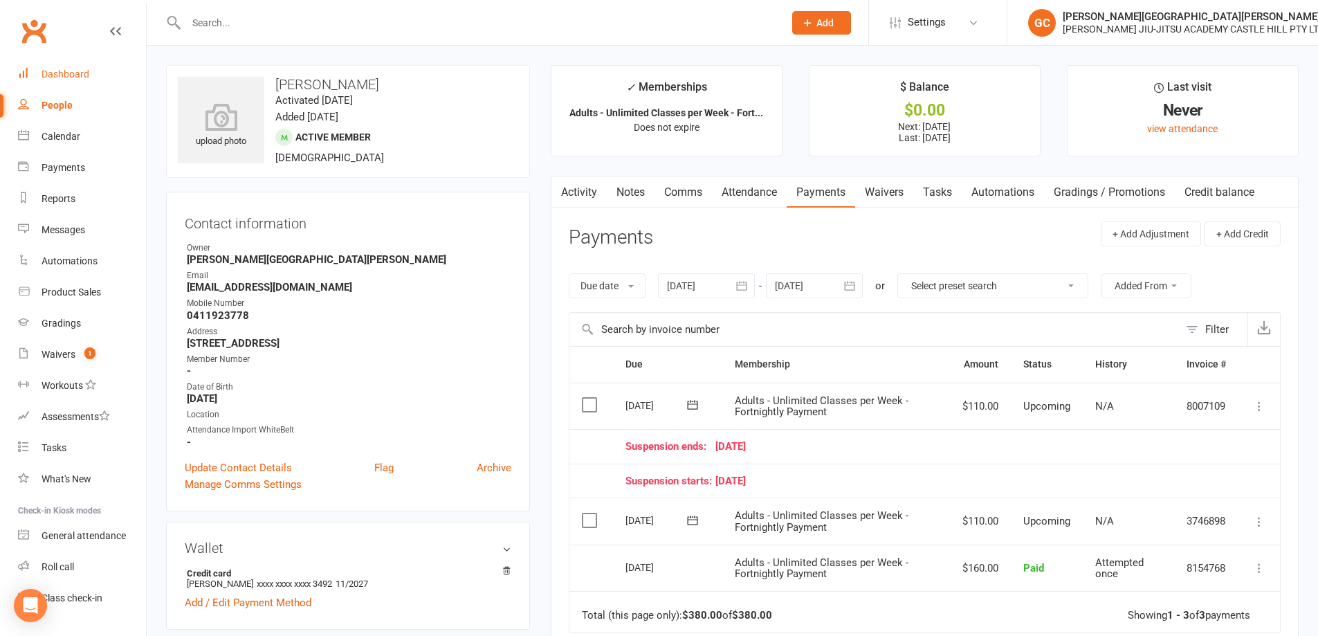
drag, startPoint x: 59, startPoint y: 73, endPoint x: 83, endPoint y: 73, distance: 24.2
click at [60, 73] on div "Dashboard" at bounding box center [66, 74] width 48 height 11
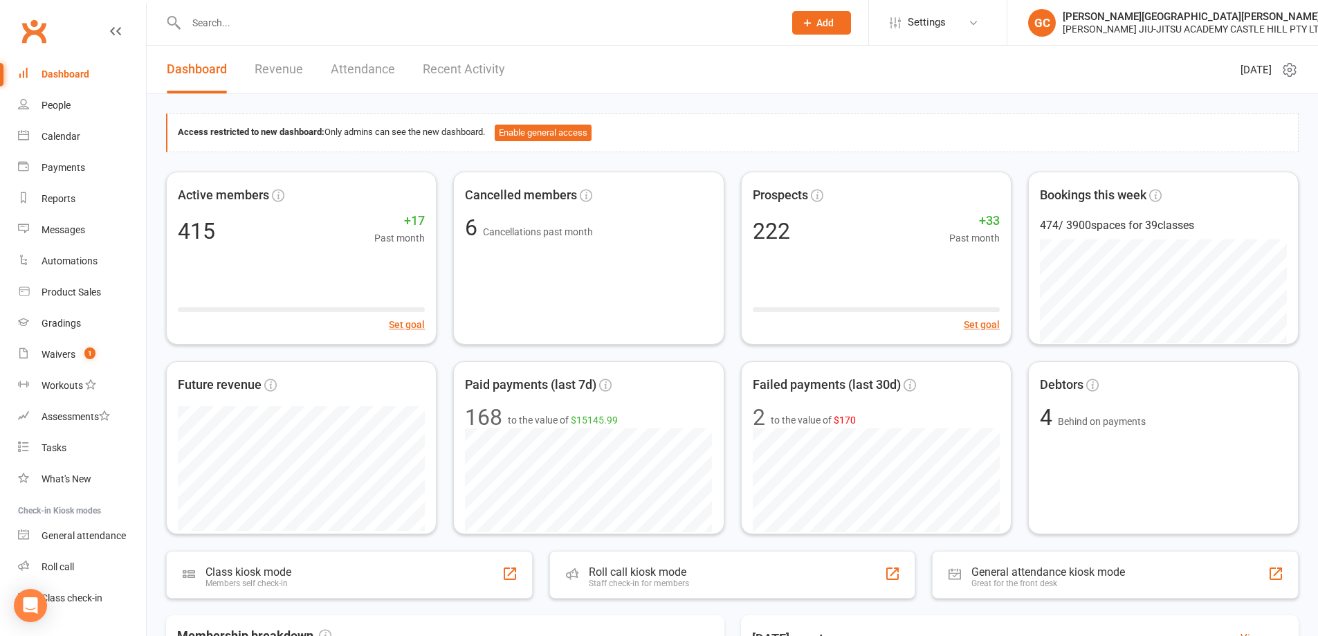
click at [226, 17] on input "text" at bounding box center [478, 22] width 592 height 19
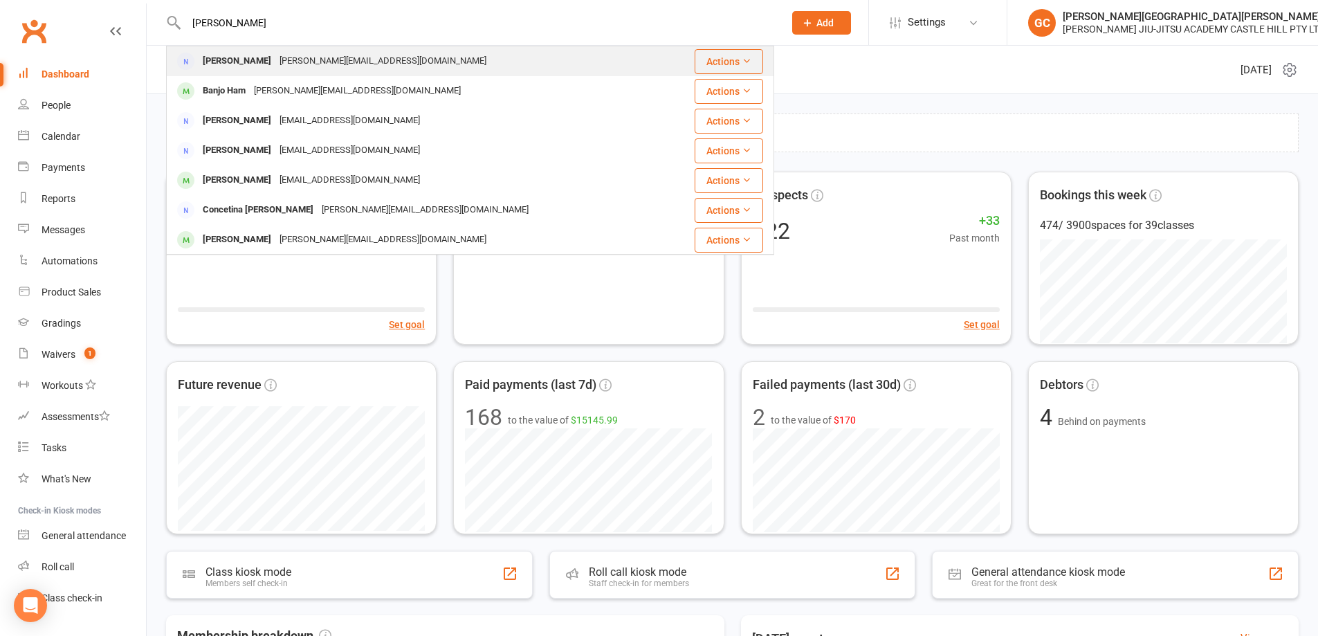
type input "alana"
click at [239, 57] on div "Alana Ham" at bounding box center [237, 61] width 77 height 20
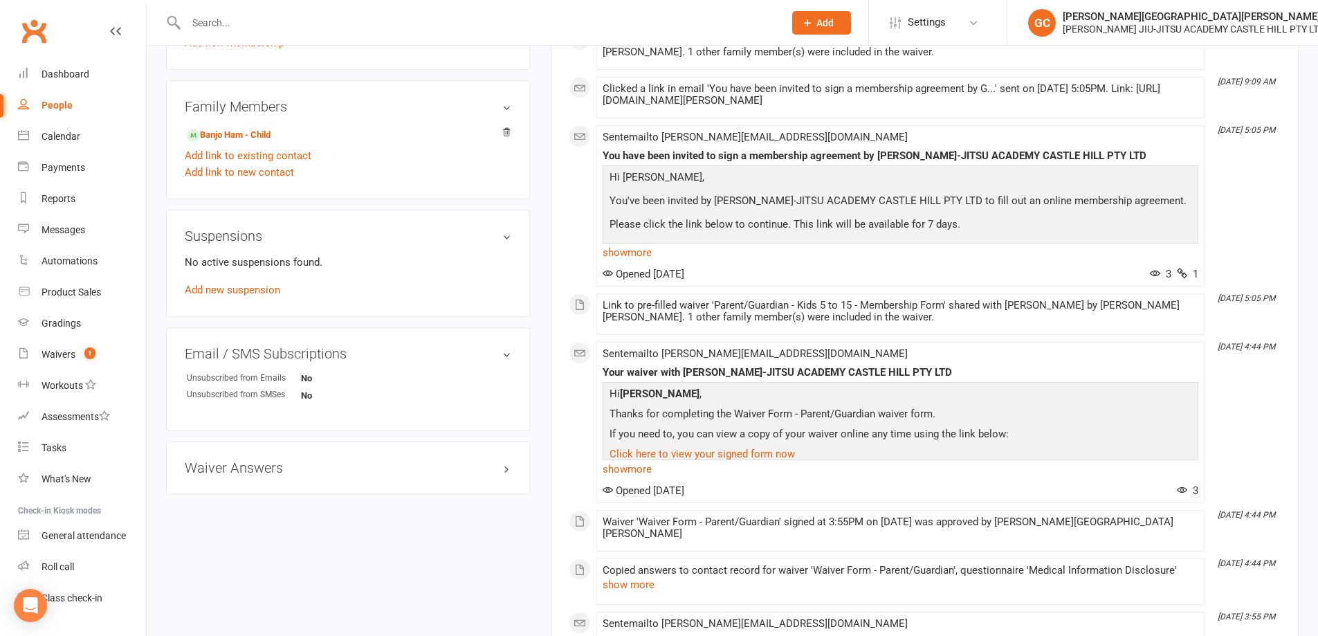
scroll to position [646, 0]
click at [253, 171] on link "Add link to new contact" at bounding box center [239, 169] width 109 height 17
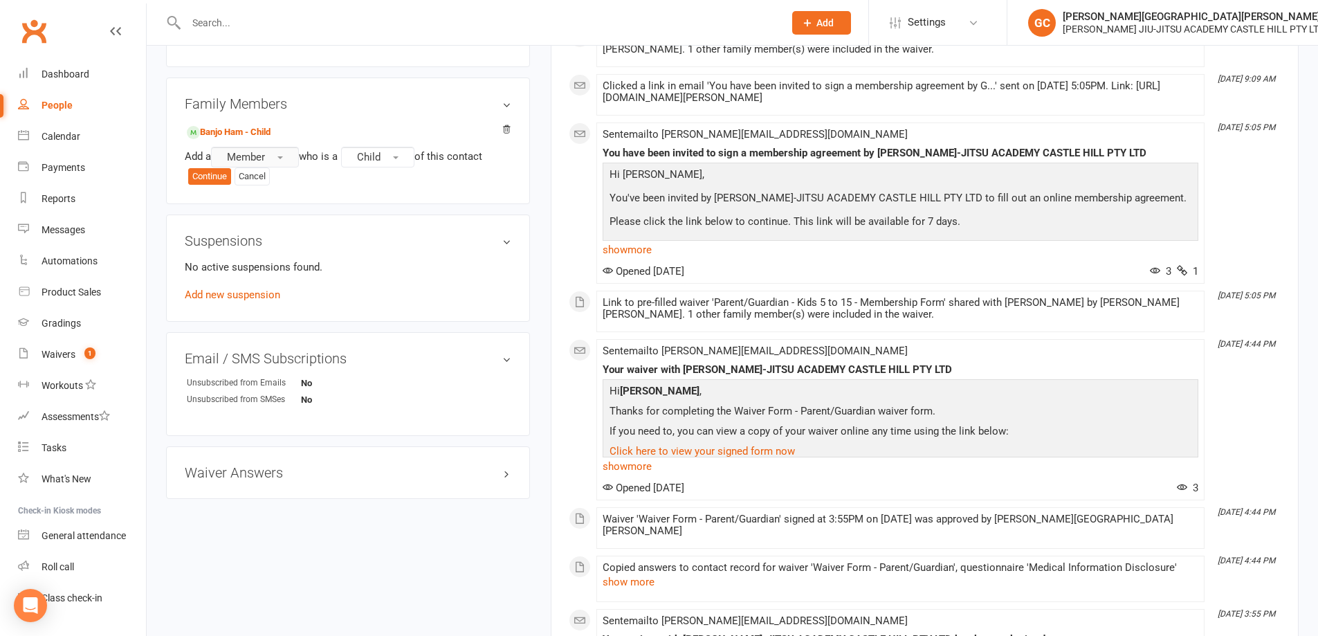
click at [257, 156] on span "Member" at bounding box center [246, 157] width 38 height 12
click at [257, 217] on span "Prospect" at bounding box center [244, 214] width 42 height 12
click at [393, 150] on button "Child" at bounding box center [381, 157] width 73 height 21
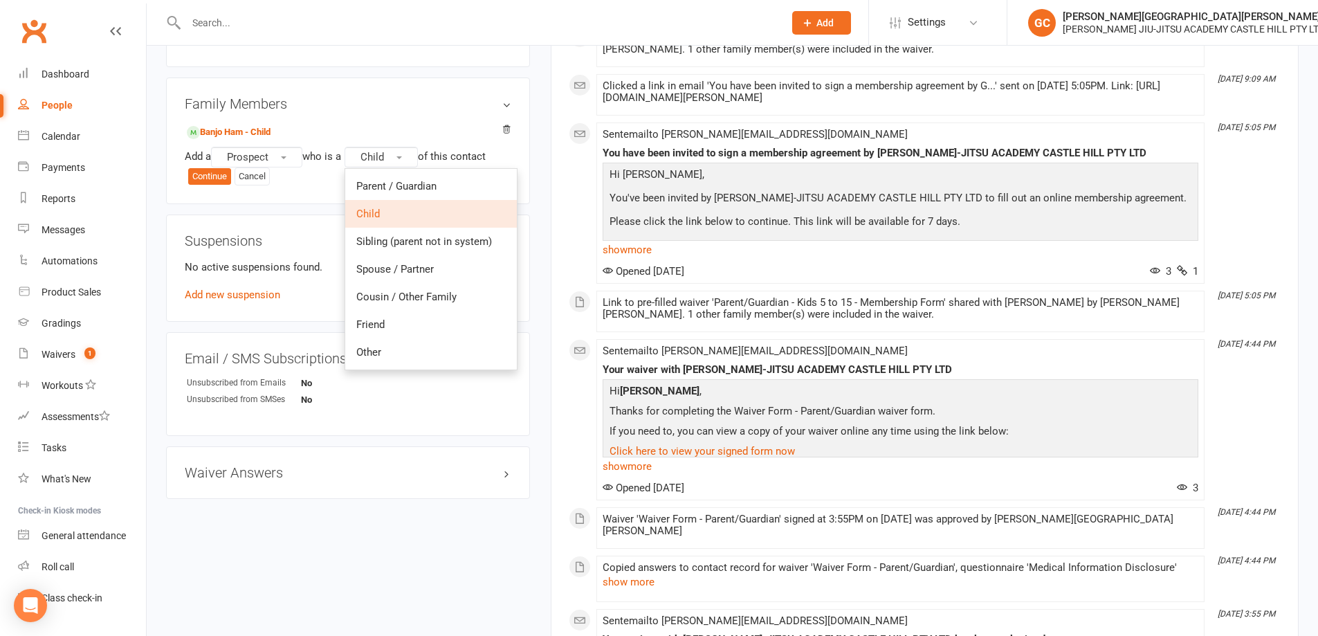
drag, startPoint x: 543, startPoint y: 194, endPoint x: 492, endPoint y: 179, distance: 52.8
click at [542, 193] on main "Memberships n/a No active memberships Balance $0.00 Next: n/a Last: n/a Convert…" at bounding box center [924, 316] width 769 height 1794
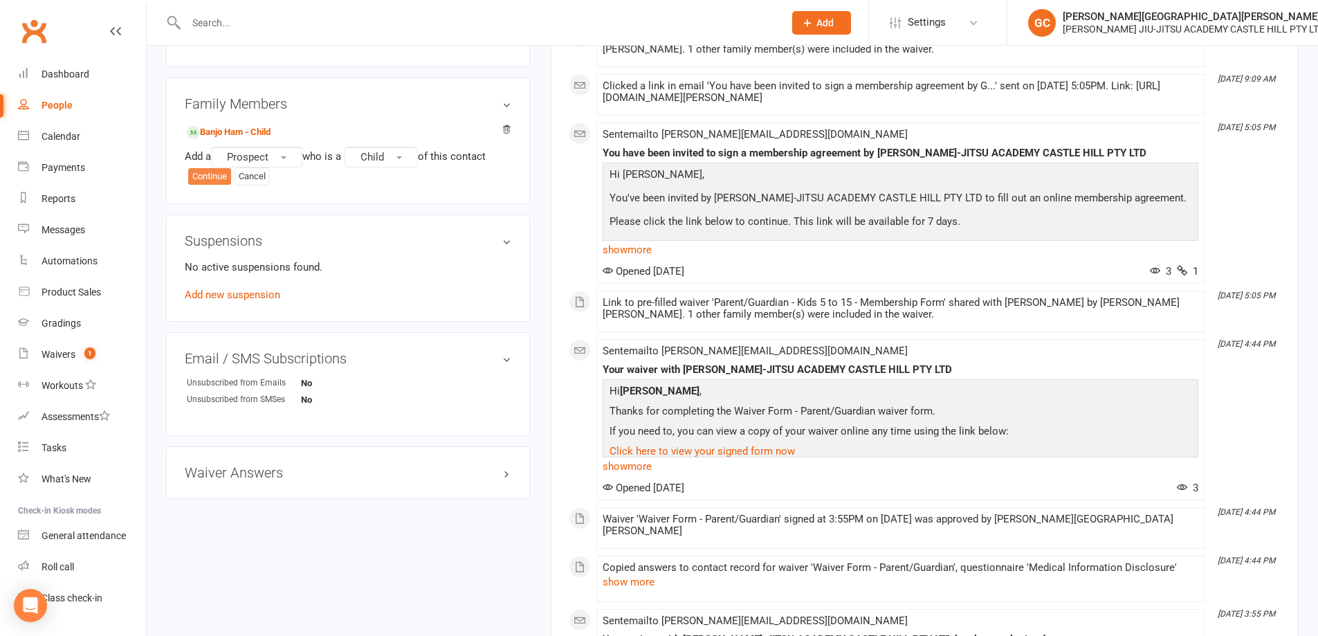
click at [211, 174] on button "Continue" at bounding box center [209, 176] width 43 height 17
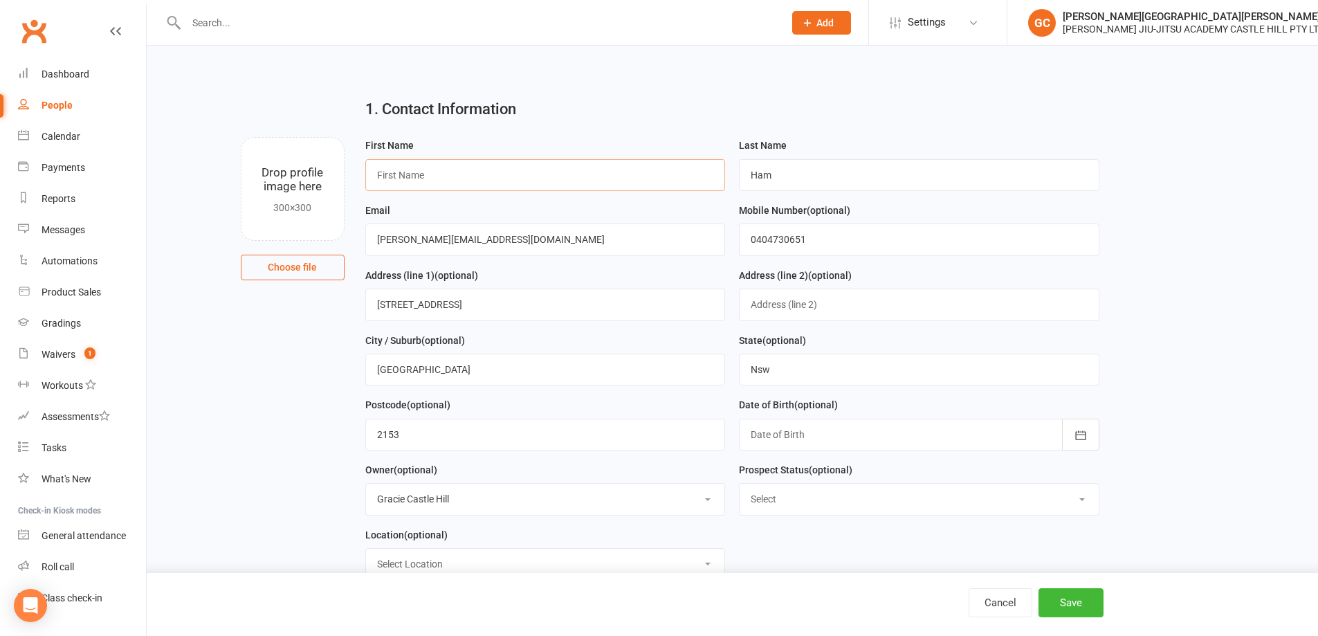
click at [429, 175] on input "text" at bounding box center [545, 175] width 361 height 32
click at [424, 172] on input "Huxley6" at bounding box center [545, 175] width 361 height 32
type input "Huxley"
click at [1076, 601] on button "Save" at bounding box center [1071, 602] width 65 height 29
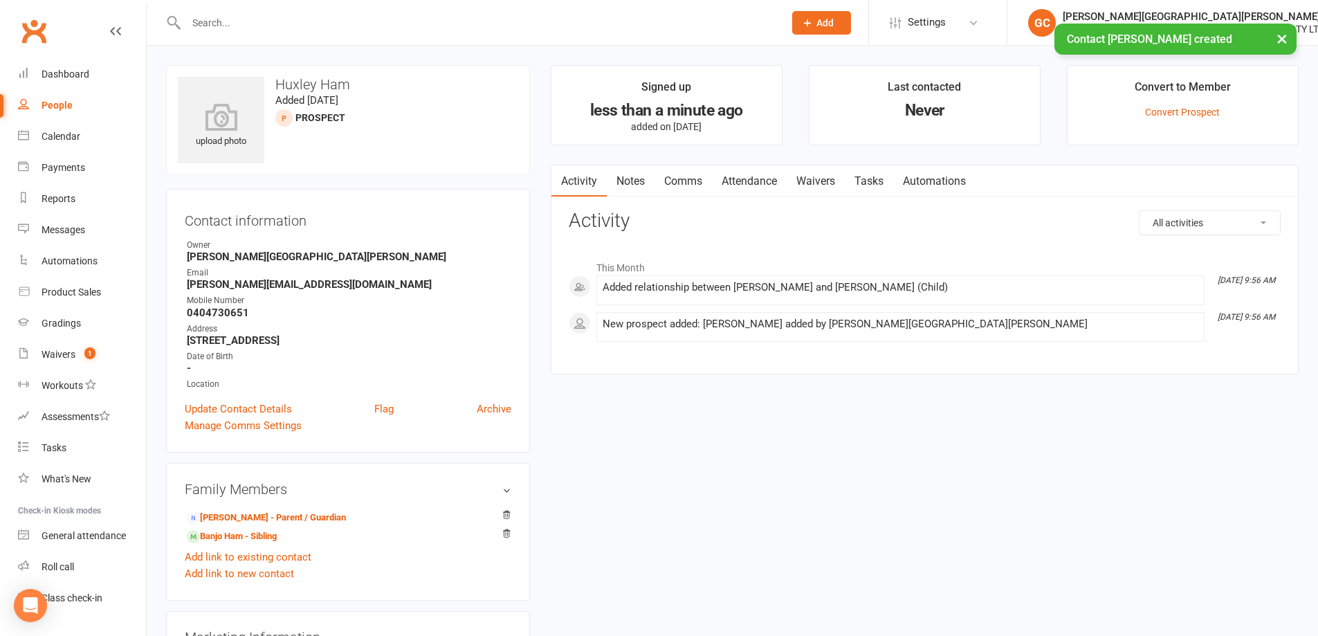
click at [824, 179] on link "Waivers" at bounding box center [816, 181] width 58 height 32
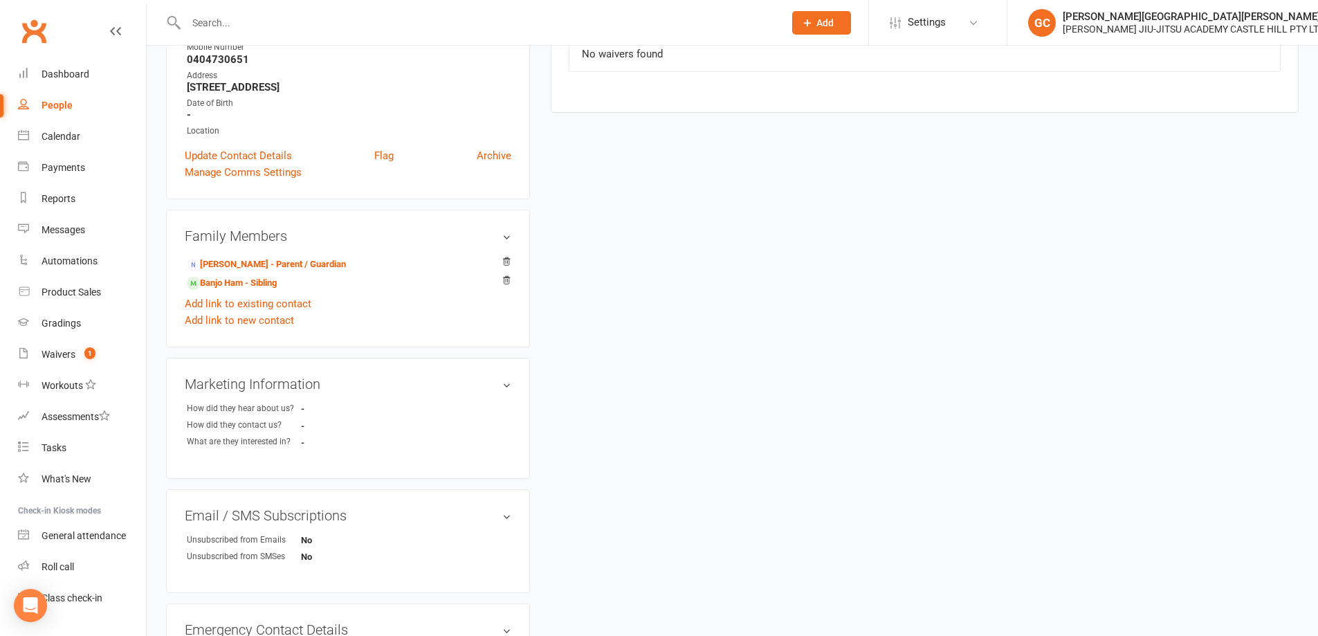
scroll to position [254, 0]
click at [255, 264] on link "Alana Ham - Parent / Guardian" at bounding box center [266, 264] width 159 height 15
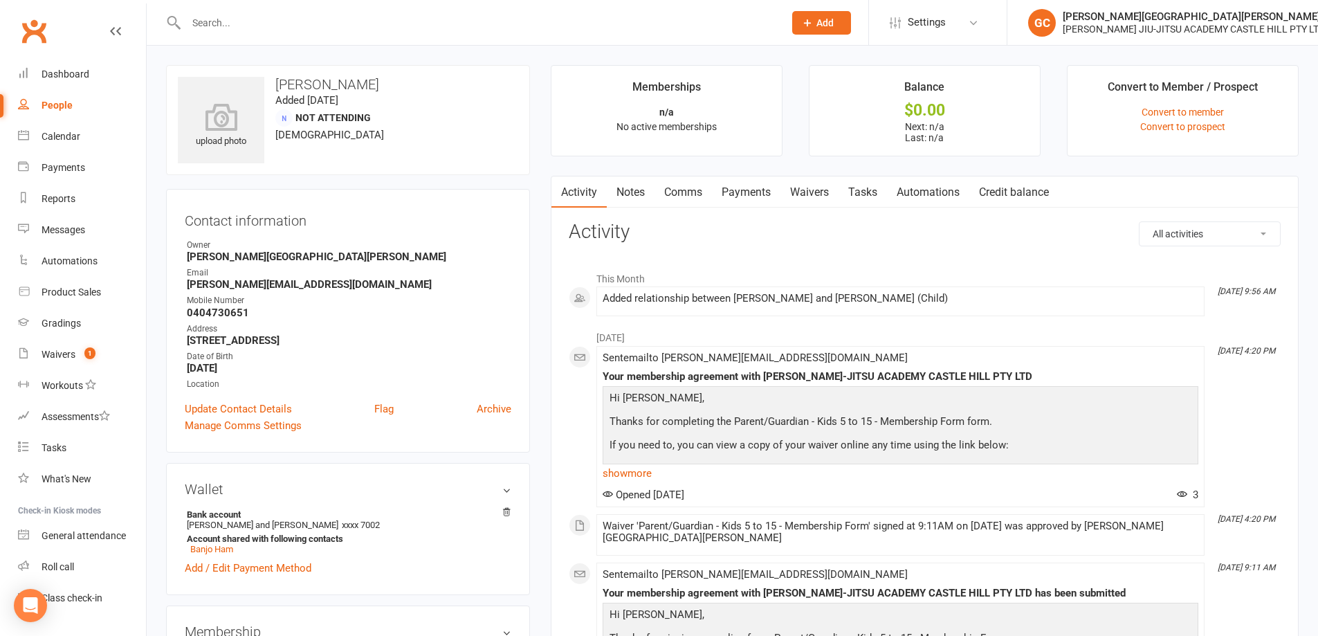
click at [821, 191] on link "Waivers" at bounding box center [810, 192] width 58 height 32
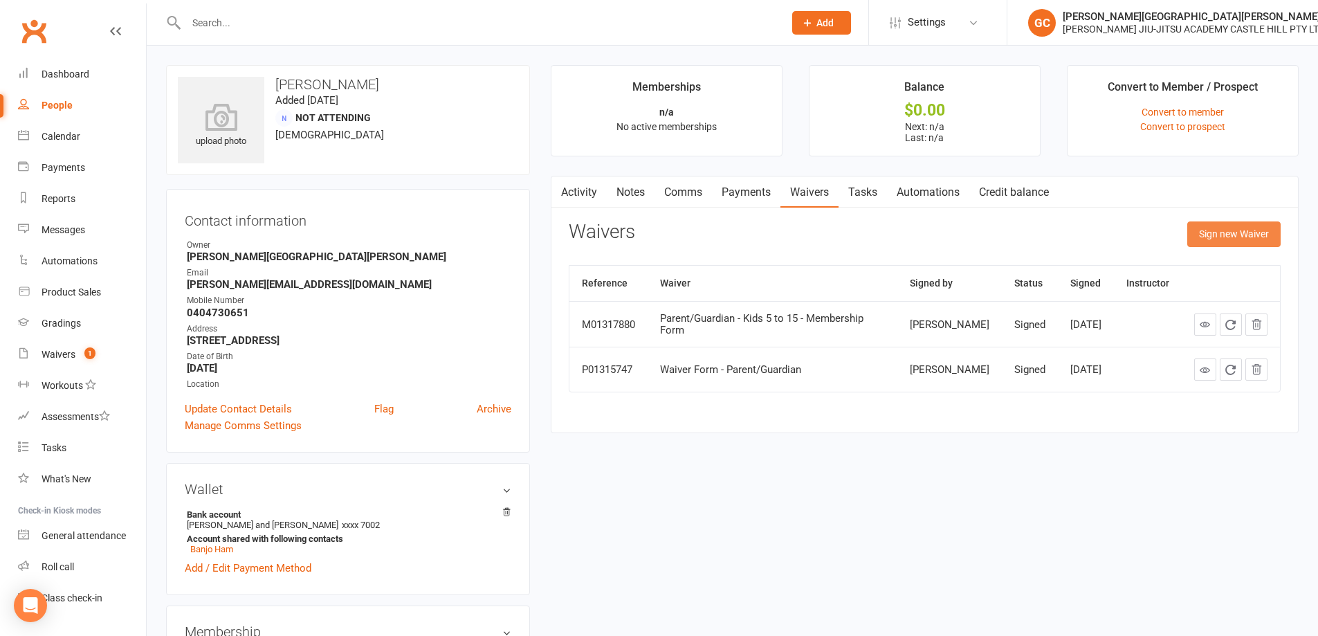
click at [1255, 234] on button "Sign new Waiver" at bounding box center [1234, 233] width 93 height 25
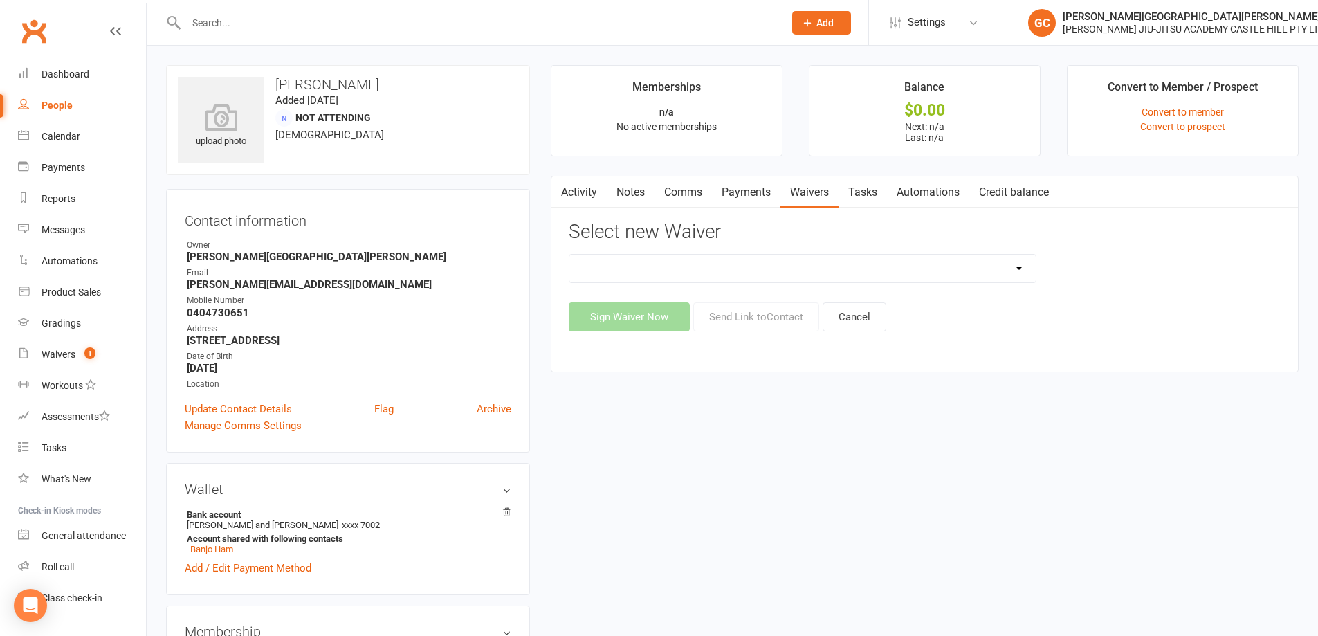
drag, startPoint x: 781, startPoint y: 266, endPoint x: 765, endPoint y: 273, distance: 18.0
click at [781, 266] on select "Adult and Kids Combined Membership Form Adults Membership Form Member Transfer …" at bounding box center [803, 269] width 466 height 28
select select "13041"
click at [570, 255] on select "Adult and Kids Combined Membership Form Adults Membership Form Member Transfer …" at bounding box center [803, 269] width 466 height 28
click at [763, 324] on button "Send Link to Contact" at bounding box center [756, 316] width 126 height 29
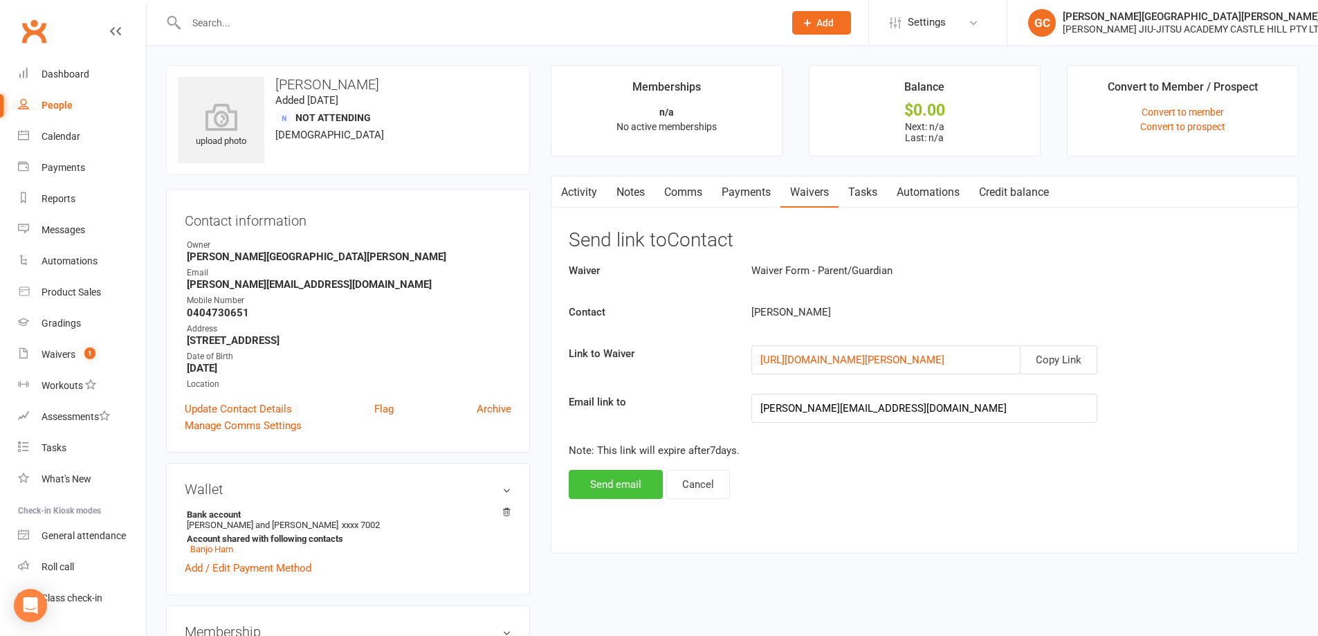
click at [630, 478] on button "Send email" at bounding box center [616, 484] width 94 height 29
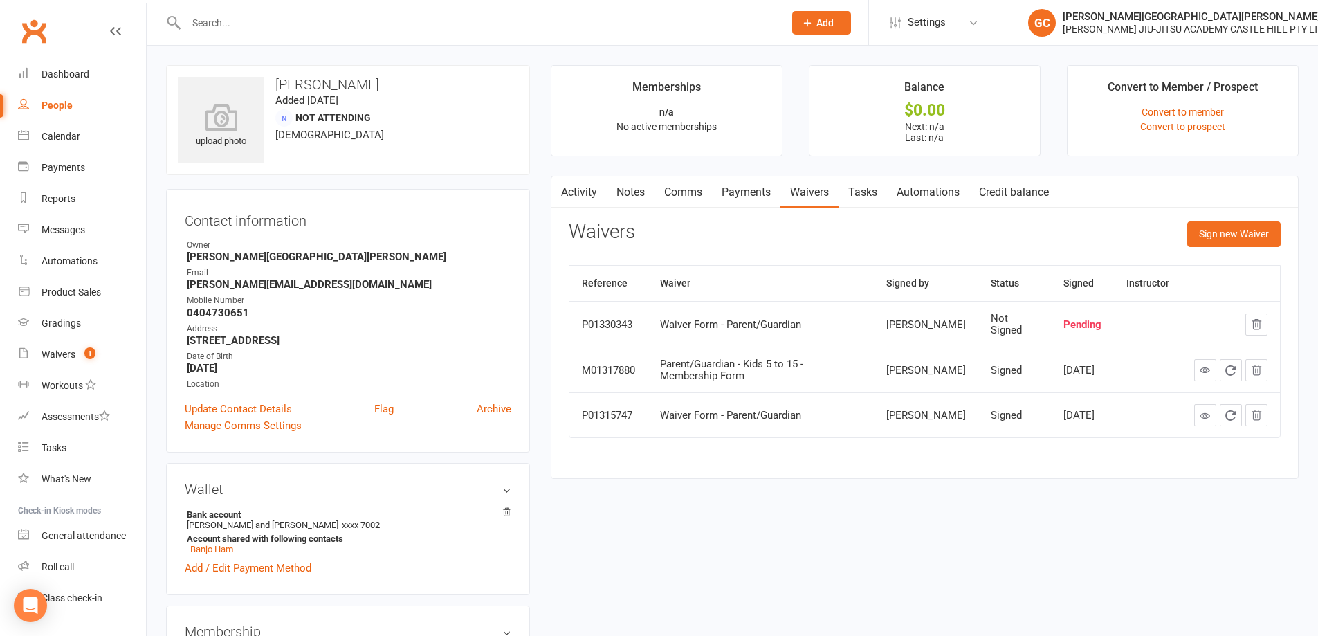
click at [680, 477] on div "Activity Notes Comms Payments Waivers Tasks Automations Credit balance Waivers …" at bounding box center [925, 328] width 748 height 304
click at [44, 108] on div "People" at bounding box center [57, 105] width 31 height 11
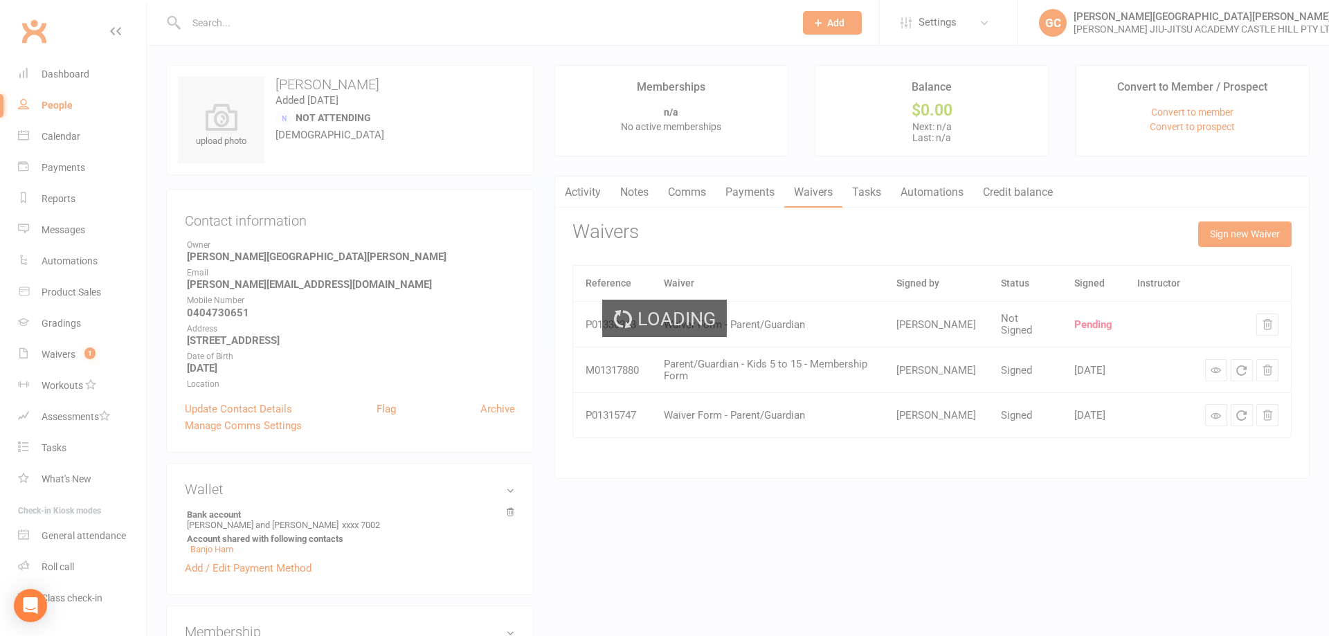
select select "100"
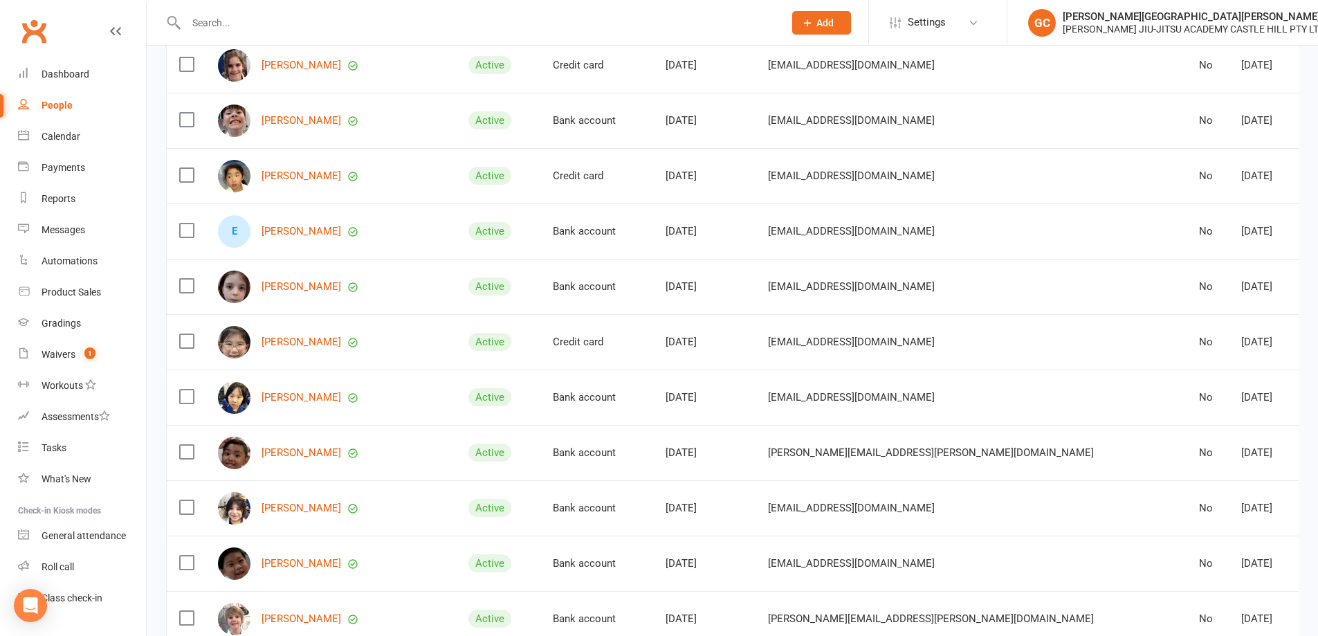
scroll to position [715, 0]
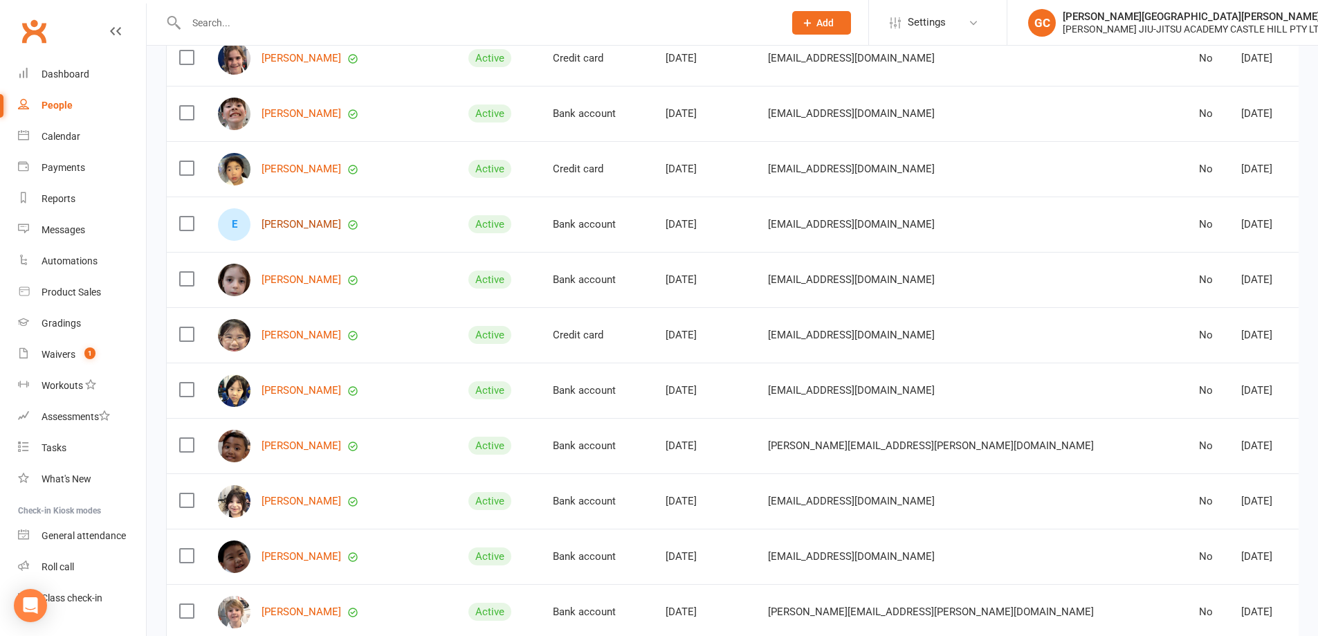
click at [296, 219] on link "Ethan Millar" at bounding box center [302, 225] width 80 height 12
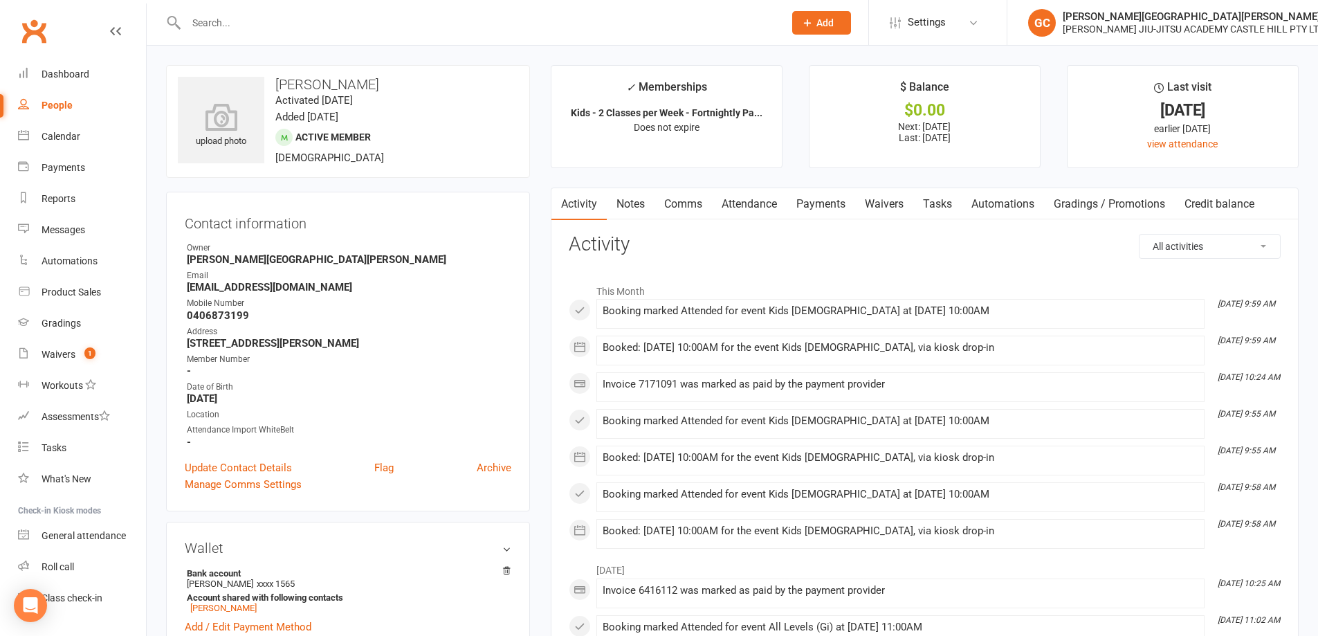
select select "100"
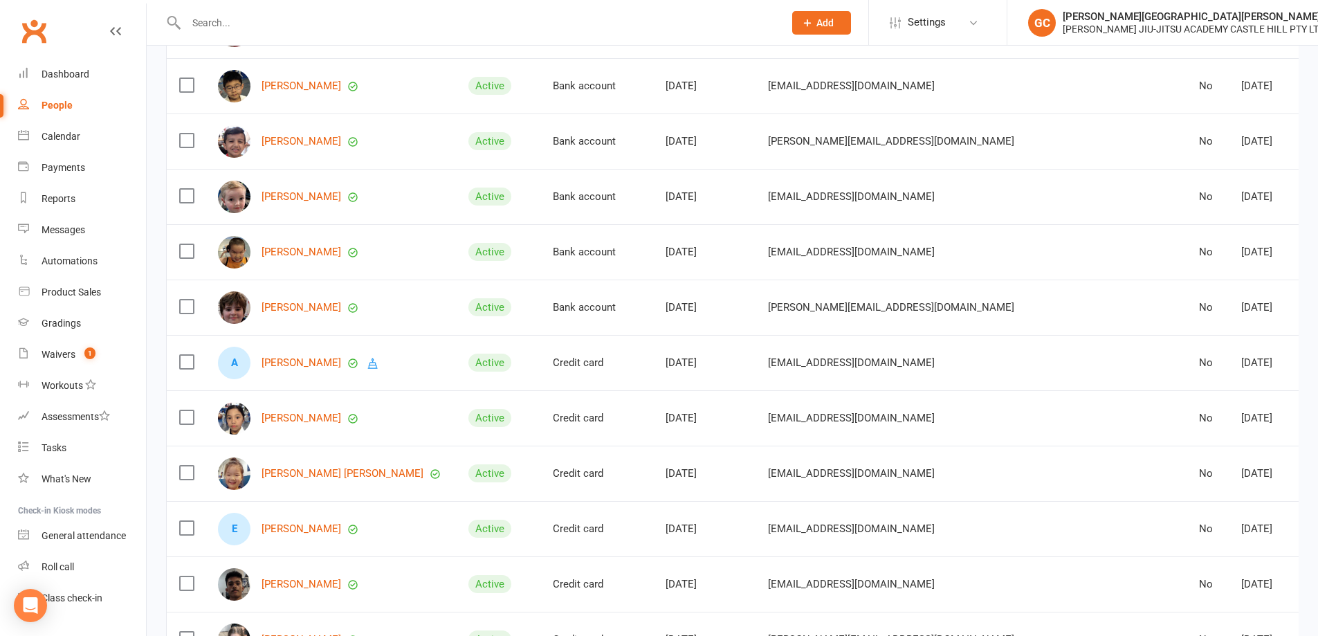
scroll to position [1707, 0]
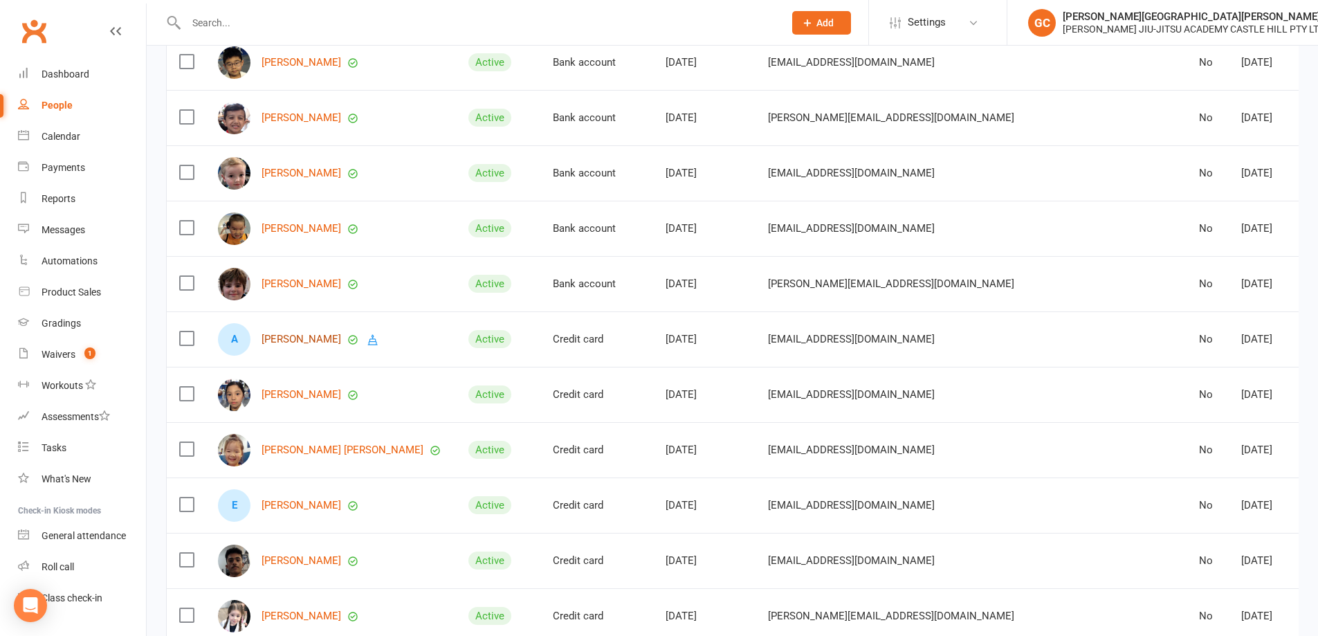
click at [309, 334] on link "Ariha Shokhanda" at bounding box center [302, 340] width 80 height 12
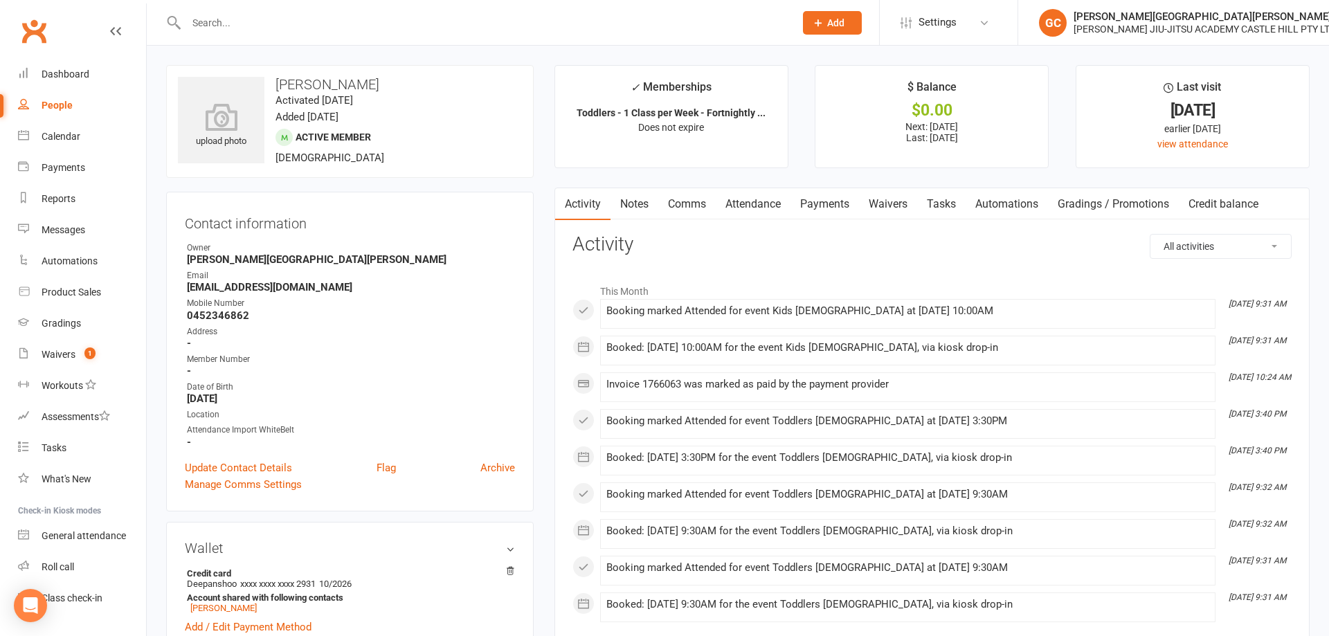
select select "100"
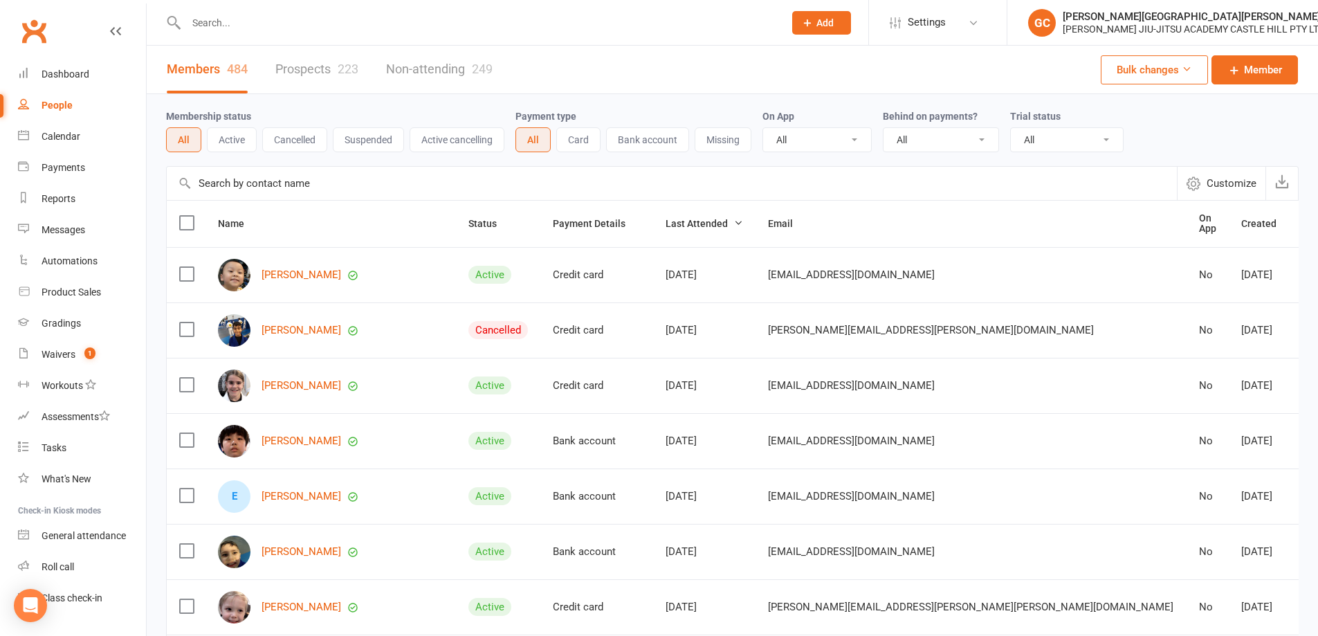
click at [392, 415] on td "Max Li" at bounding box center [331, 440] width 251 height 55
click at [54, 135] on div "Calendar" at bounding box center [61, 136] width 39 height 11
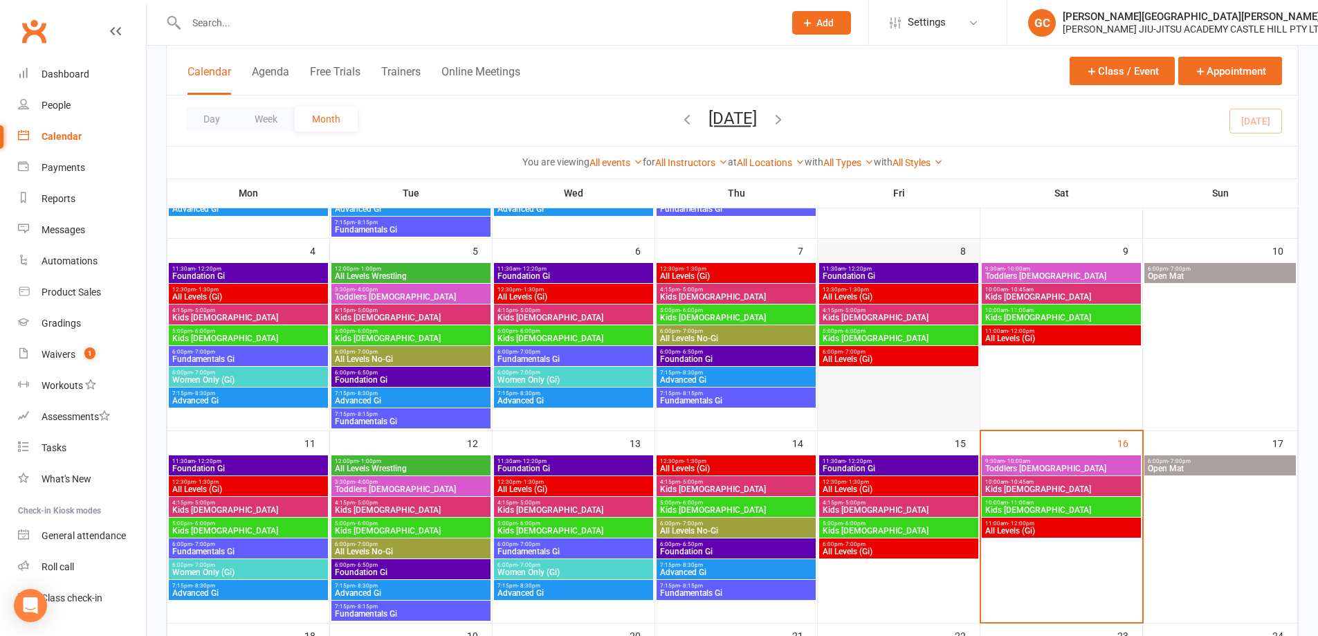
scroll to position [369, 0]
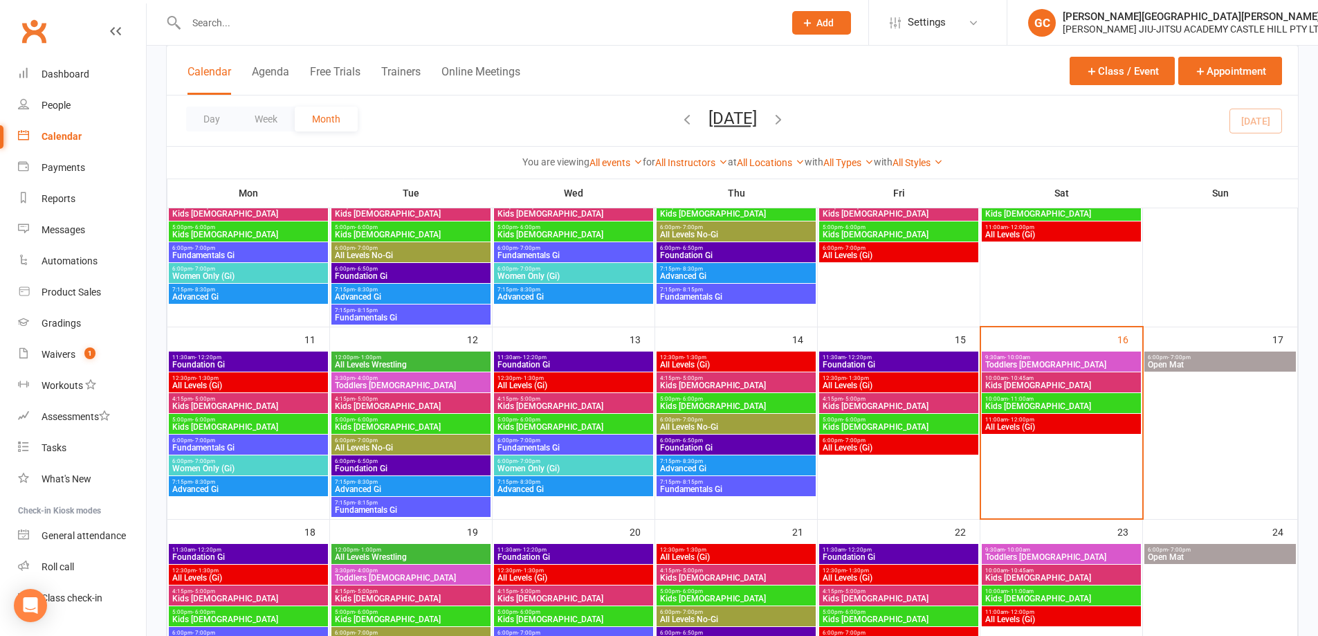
scroll to position [346, 0]
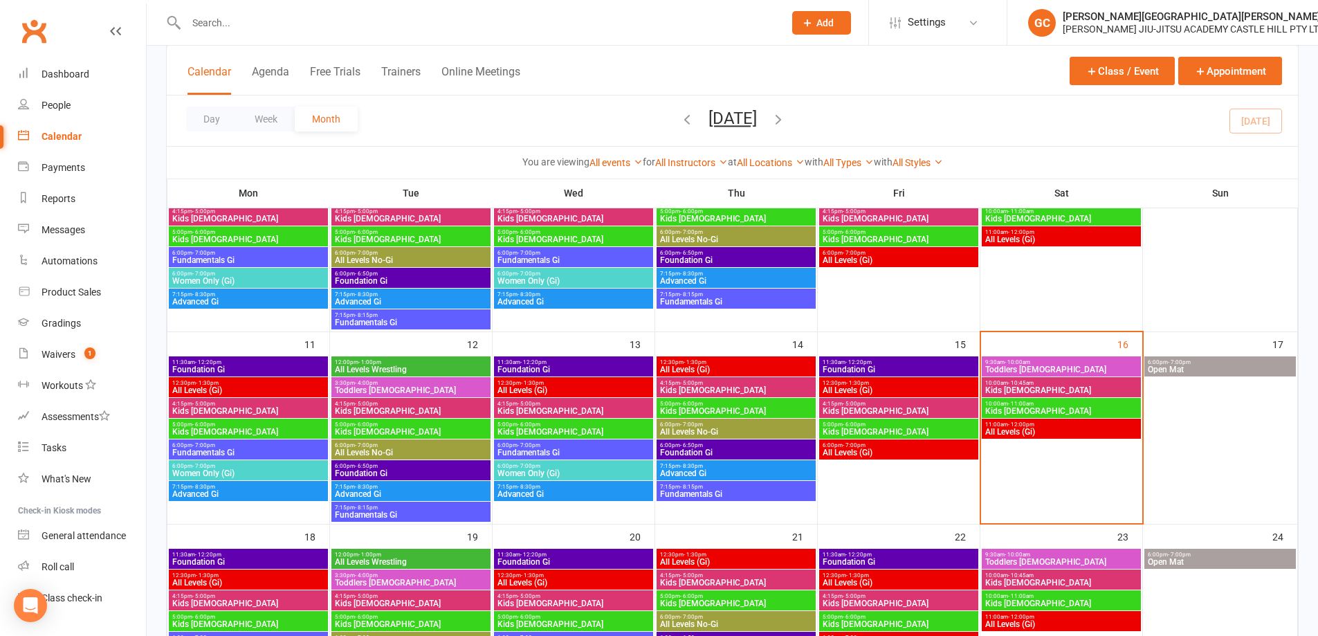
click at [1027, 409] on span "Kids 9 to 15 yo" at bounding box center [1062, 411] width 154 height 8
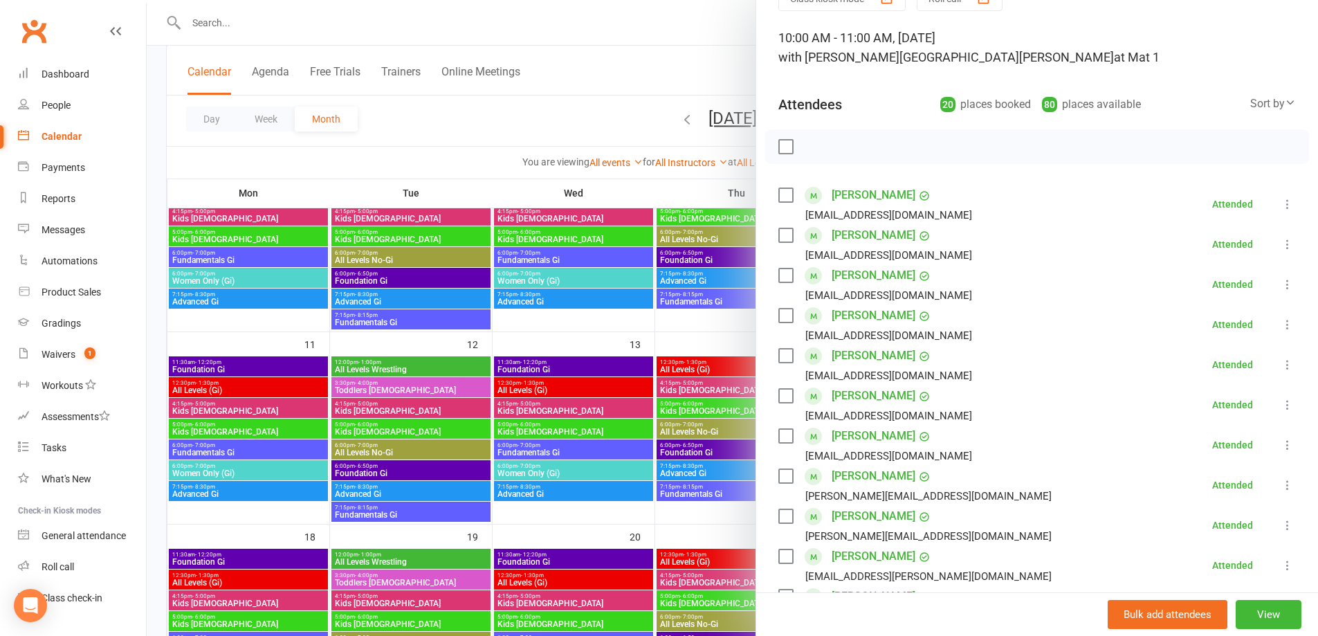
scroll to position [69, 0]
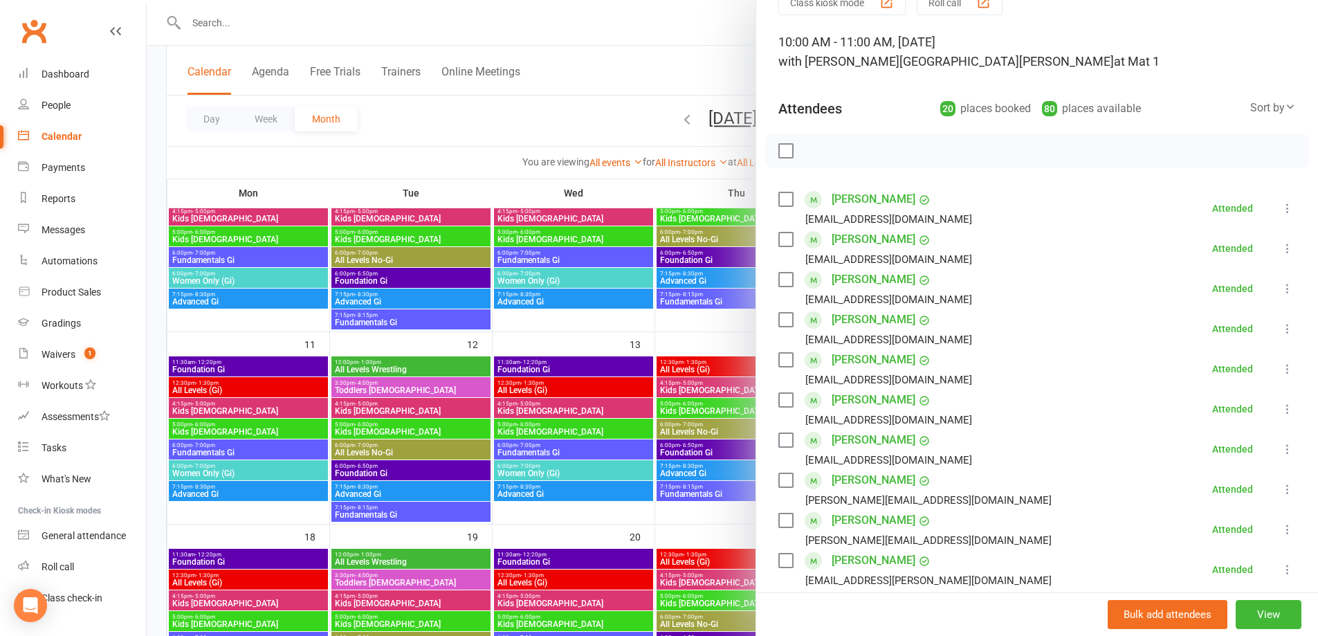
click at [652, 107] on div at bounding box center [733, 318] width 1172 height 636
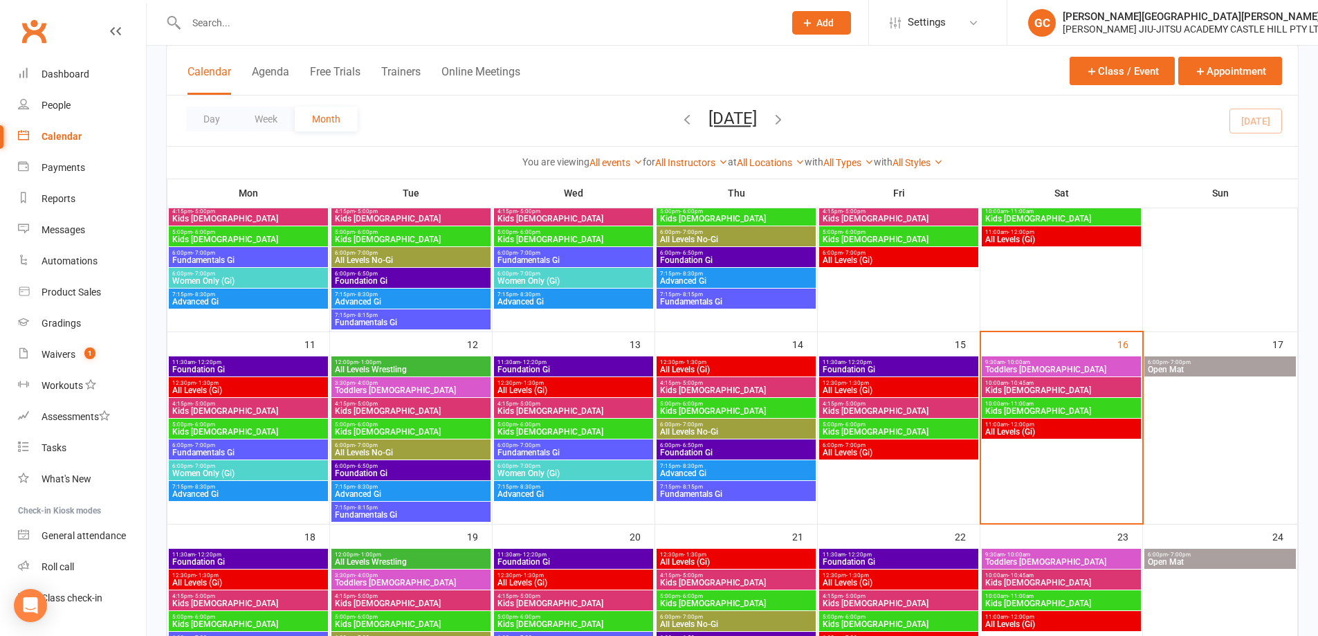
click at [1045, 383] on span "10:00am - 10:45am" at bounding box center [1062, 383] width 154 height 6
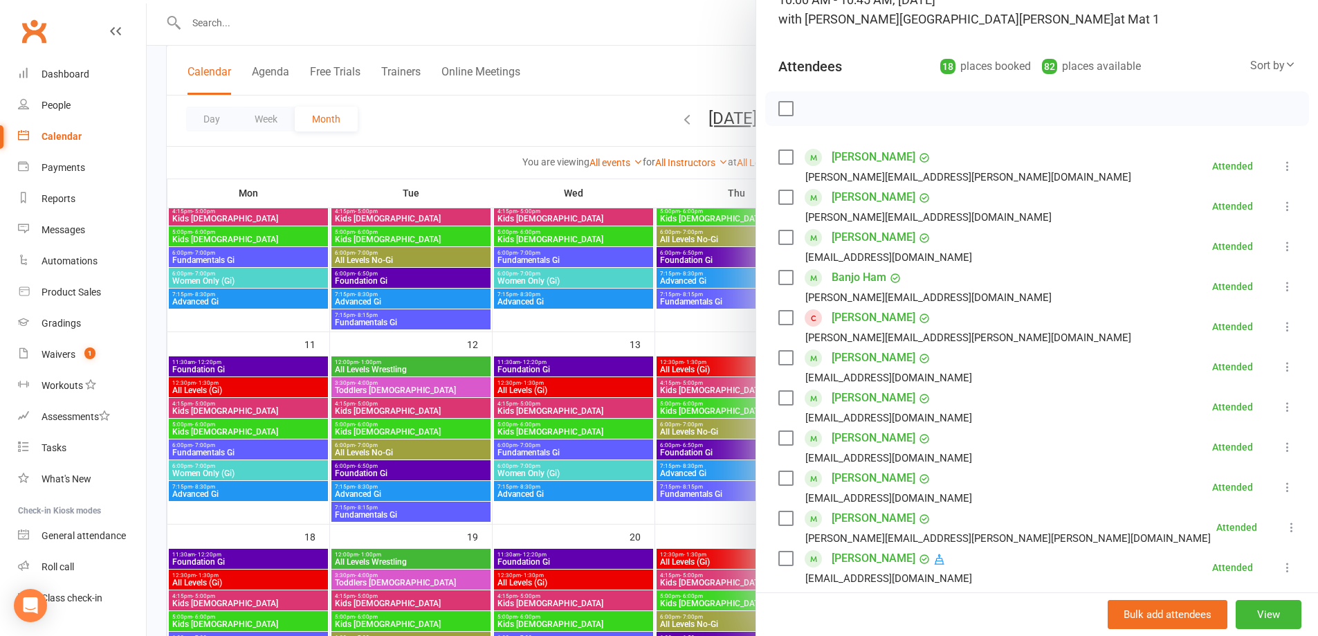
scroll to position [116, 0]
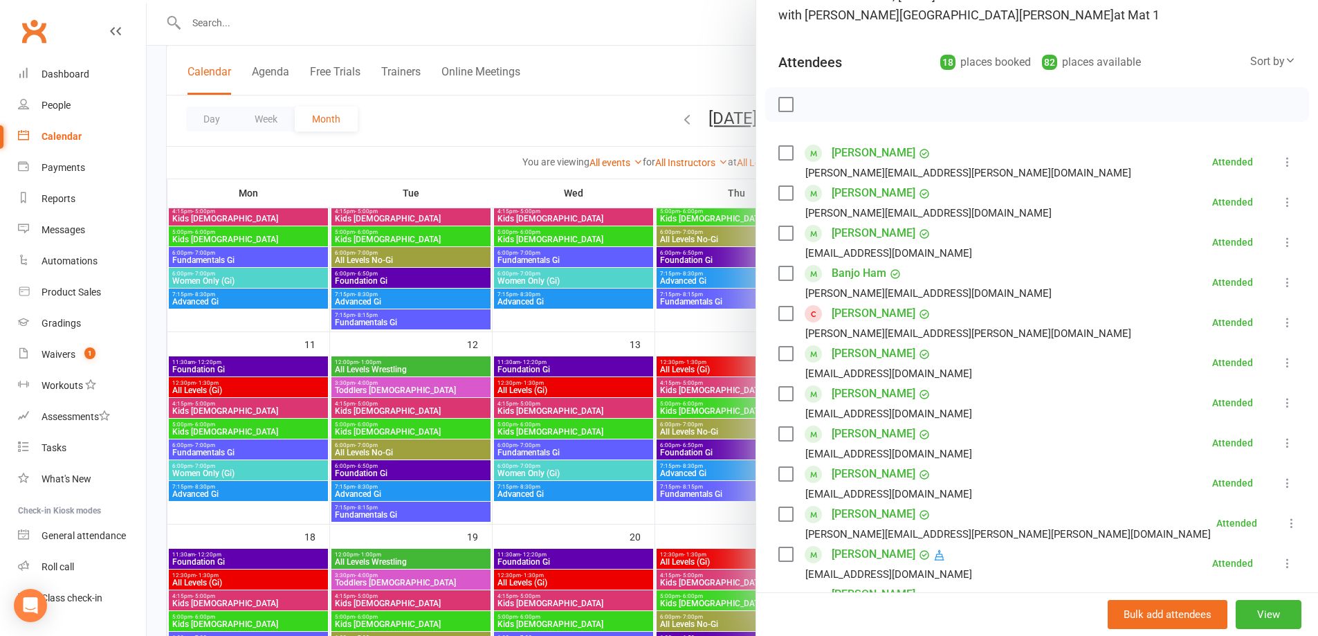
click at [1281, 322] on icon at bounding box center [1288, 323] width 14 height 14
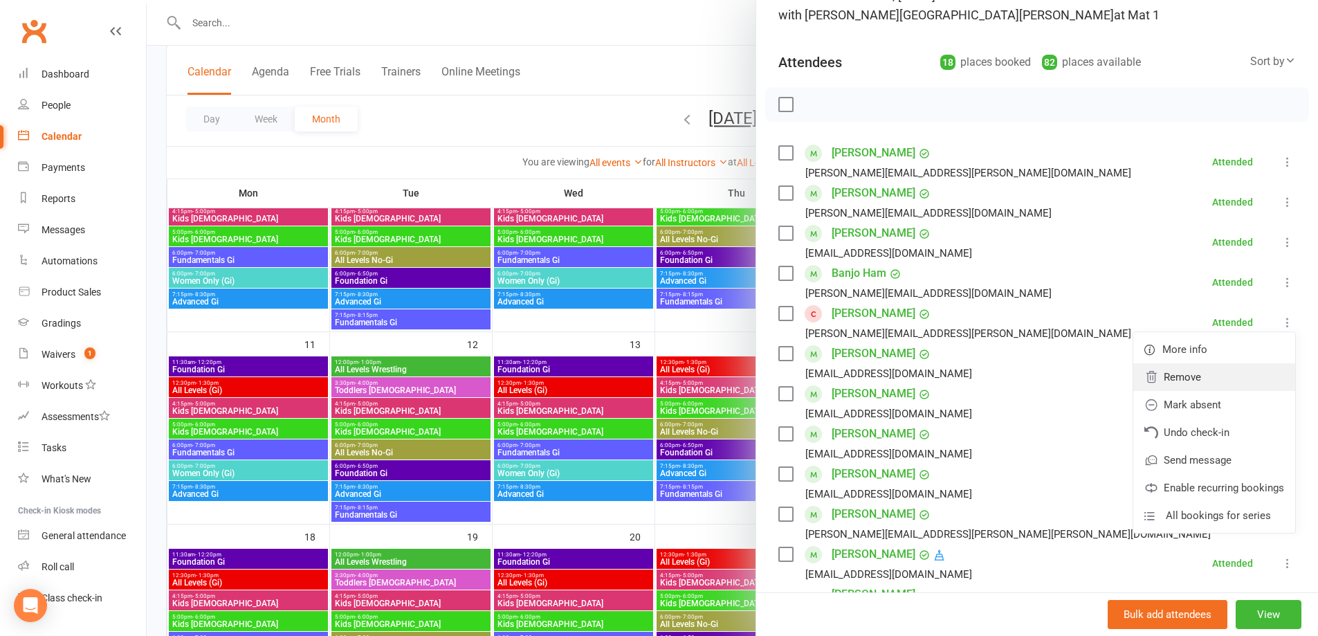
click at [1179, 376] on link "Remove" at bounding box center [1215, 377] width 162 height 28
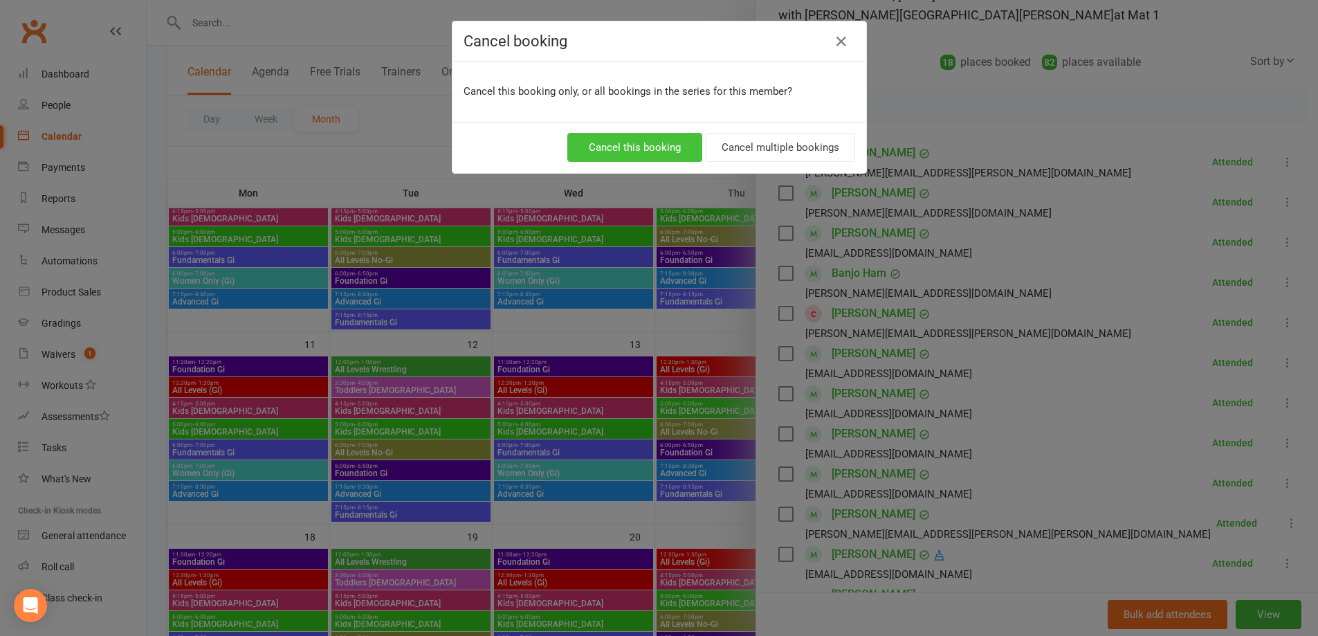
click at [624, 152] on button "Cancel this booking" at bounding box center [634, 147] width 135 height 29
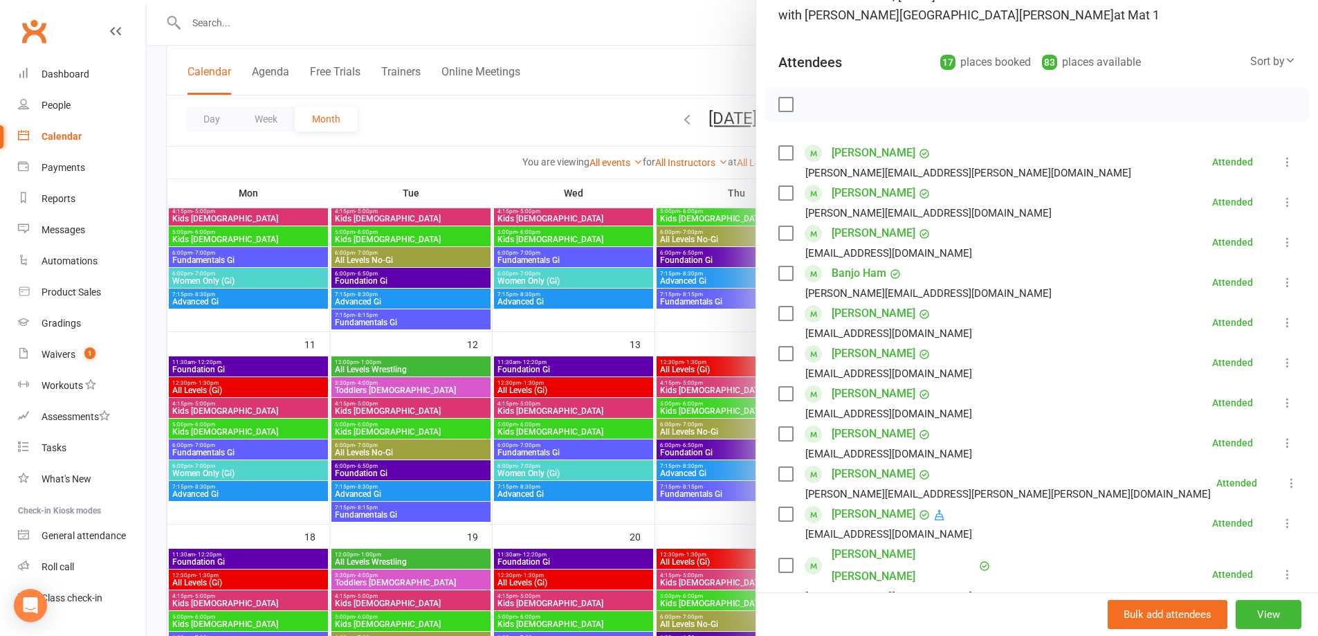
click at [646, 64] on div at bounding box center [733, 318] width 1172 height 636
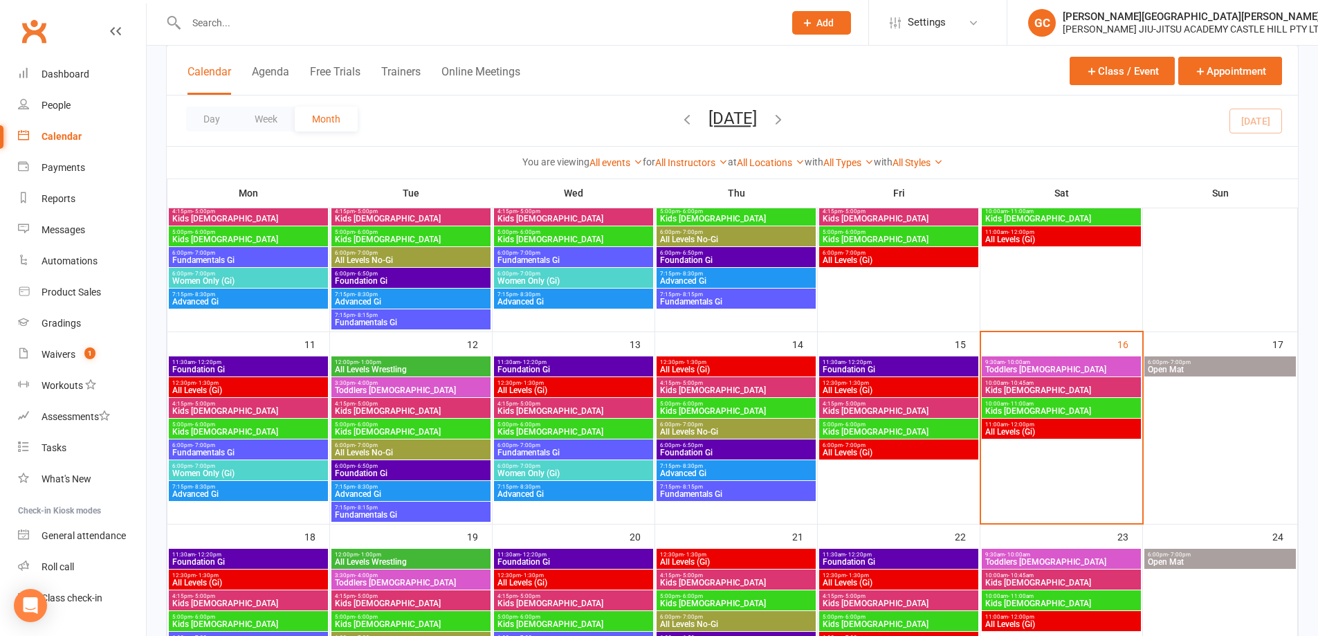
click at [1024, 410] on span "Kids 9 to 15 yo" at bounding box center [1062, 411] width 154 height 8
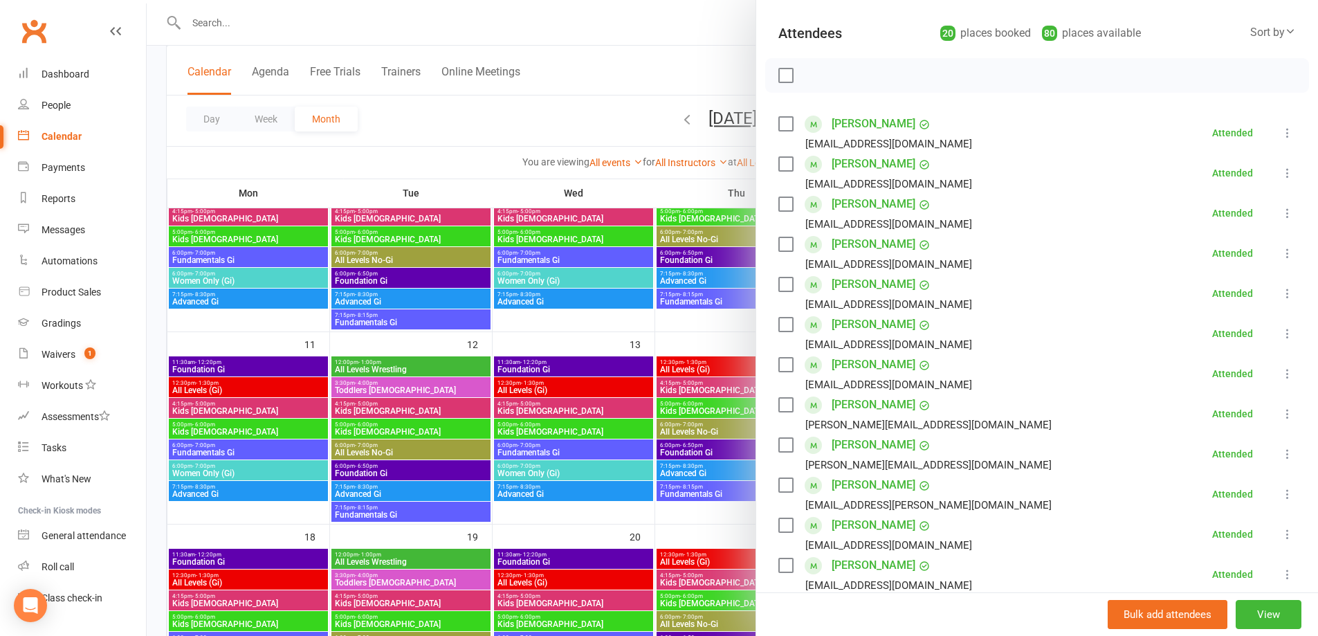
scroll to position [208, 0]
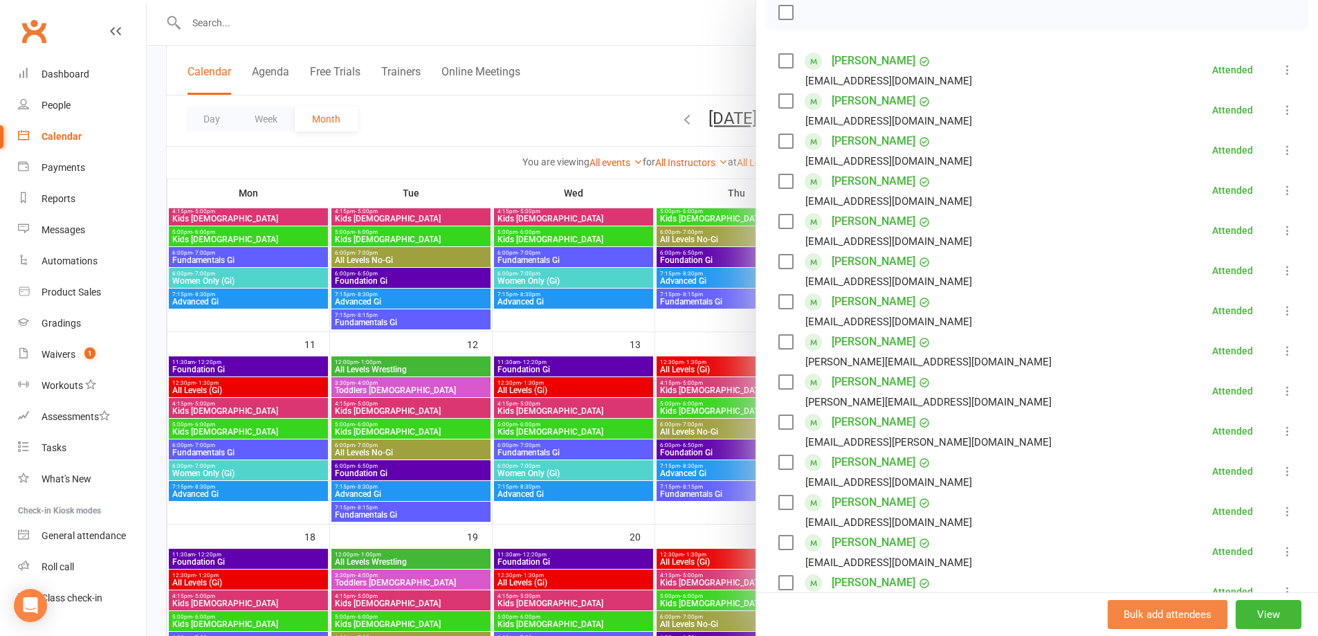
click at [1161, 623] on button "Bulk add attendees" at bounding box center [1168, 614] width 120 height 29
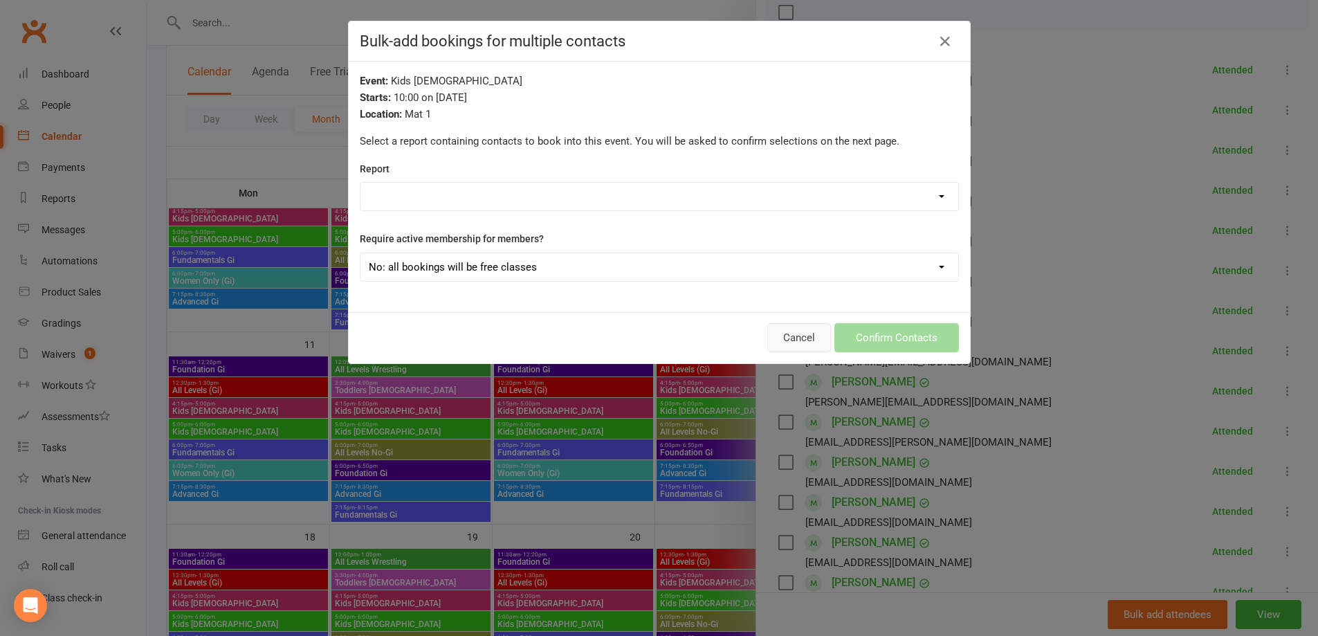
drag, startPoint x: 793, startPoint y: 343, endPoint x: 570, endPoint y: 140, distance: 302.3
click at [615, 138] on div "Bulk-add bookings for multiple contacts Event: Kids 9 to 15 yo Starts: 10:00 on…" at bounding box center [659, 192] width 621 height 342
click at [807, 340] on button "Cancel" at bounding box center [799, 337] width 64 height 29
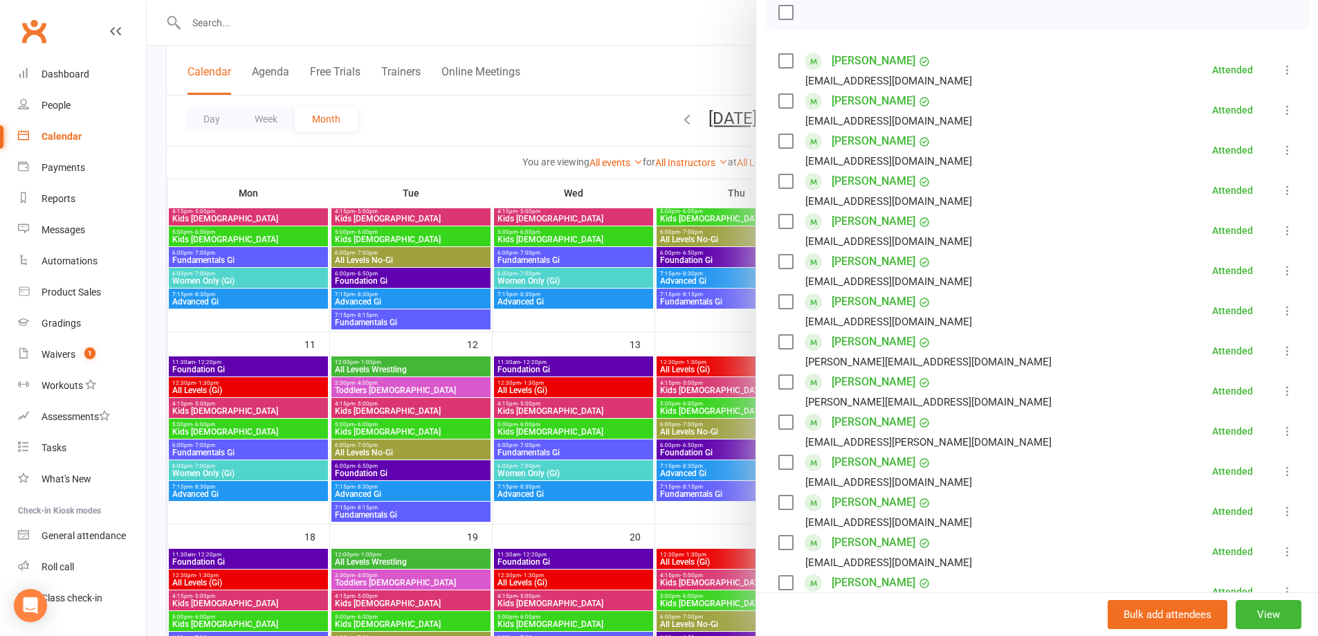
click at [55, 136] on div "Calendar" at bounding box center [62, 136] width 40 height 11
click at [48, 102] on div "People" at bounding box center [56, 105] width 29 height 11
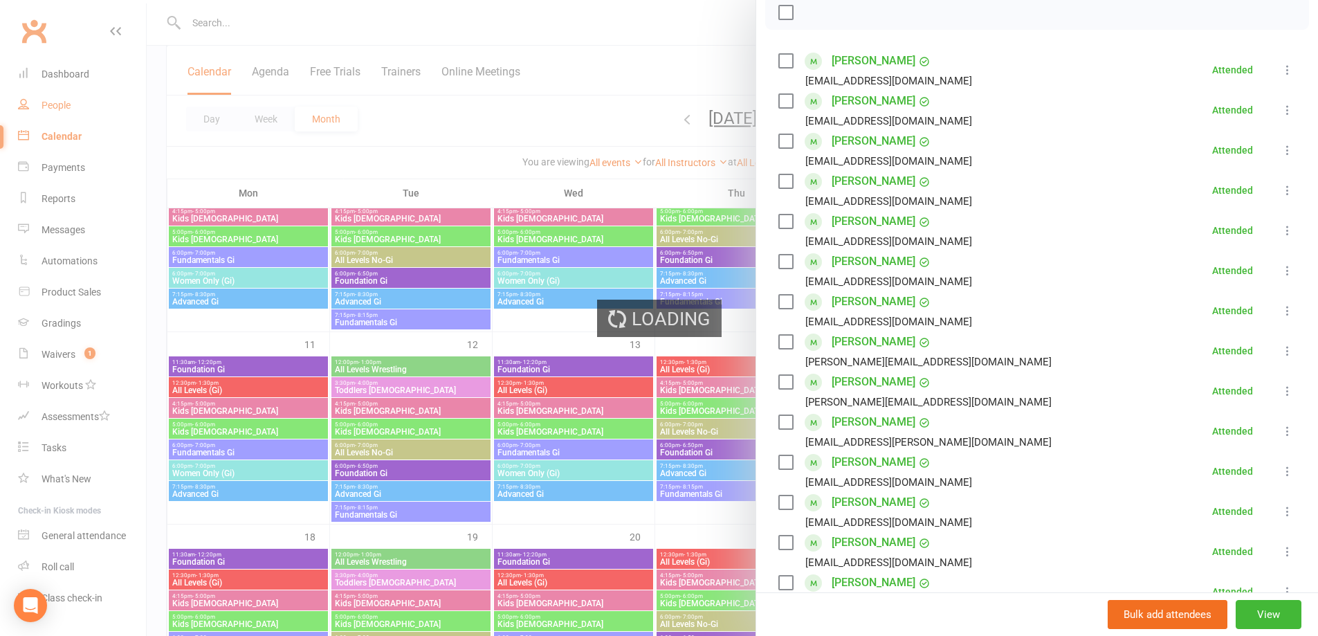
select select "100"
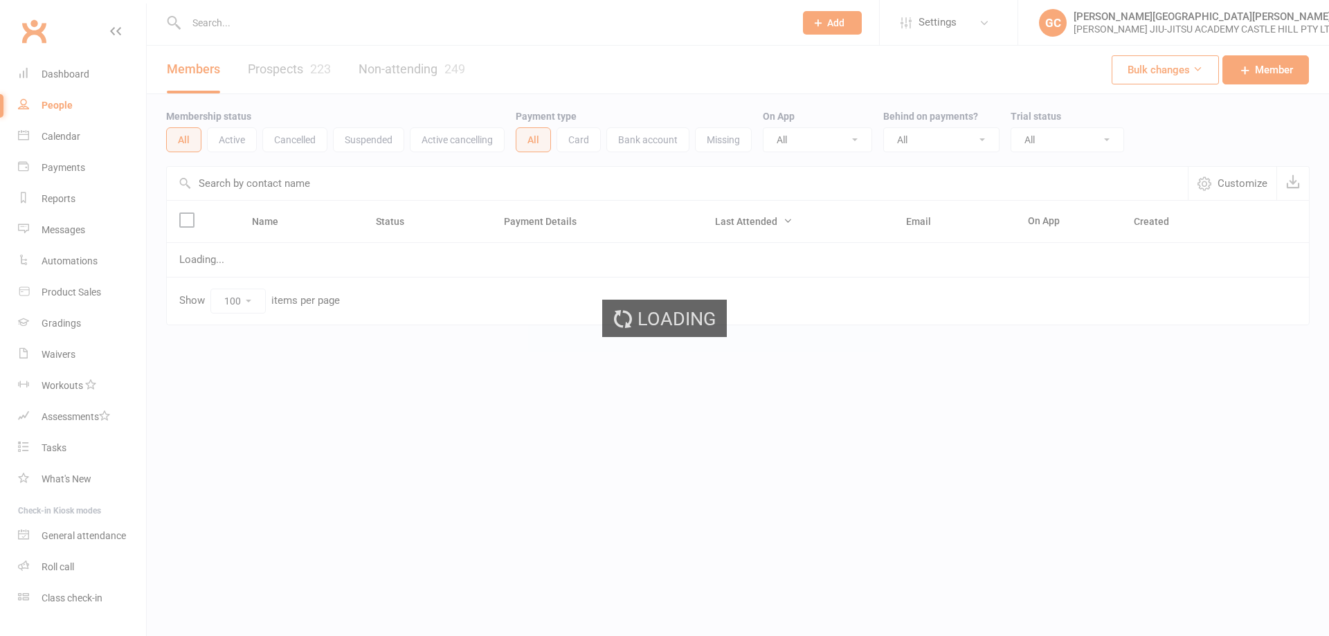
select select "100"
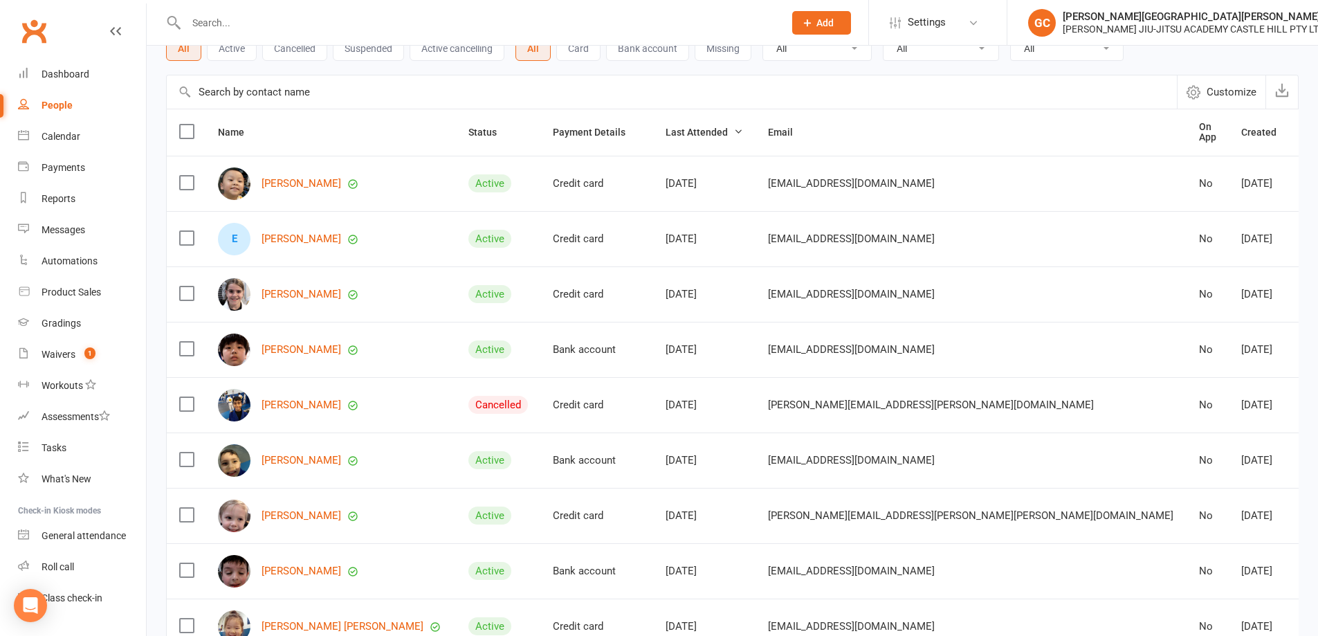
scroll to position [92, 0]
click at [308, 233] on link "[PERSON_NAME]" at bounding box center [302, 239] width 80 height 12
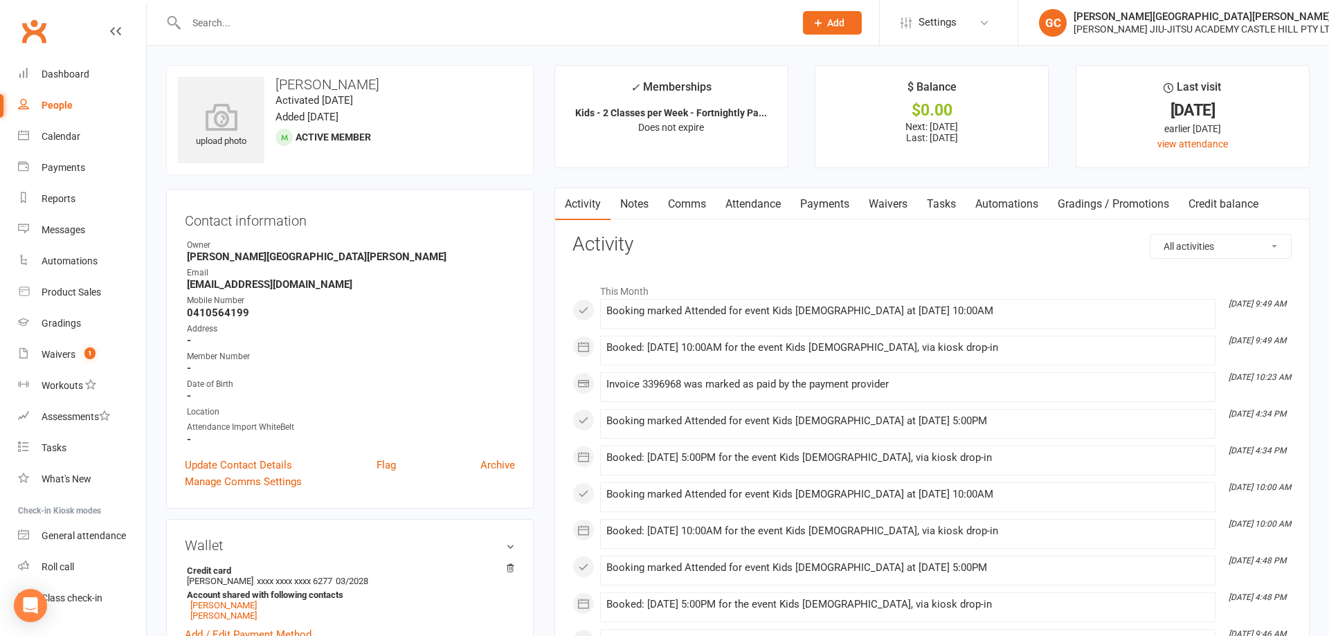
select select "100"
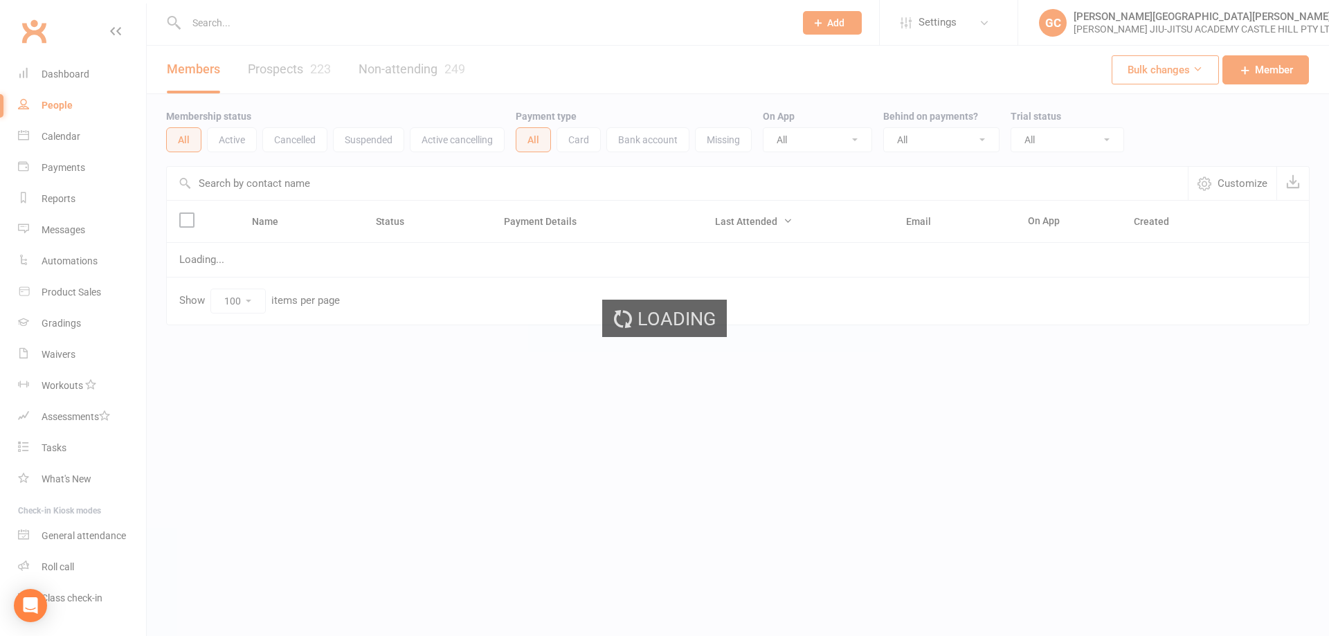
select select "100"
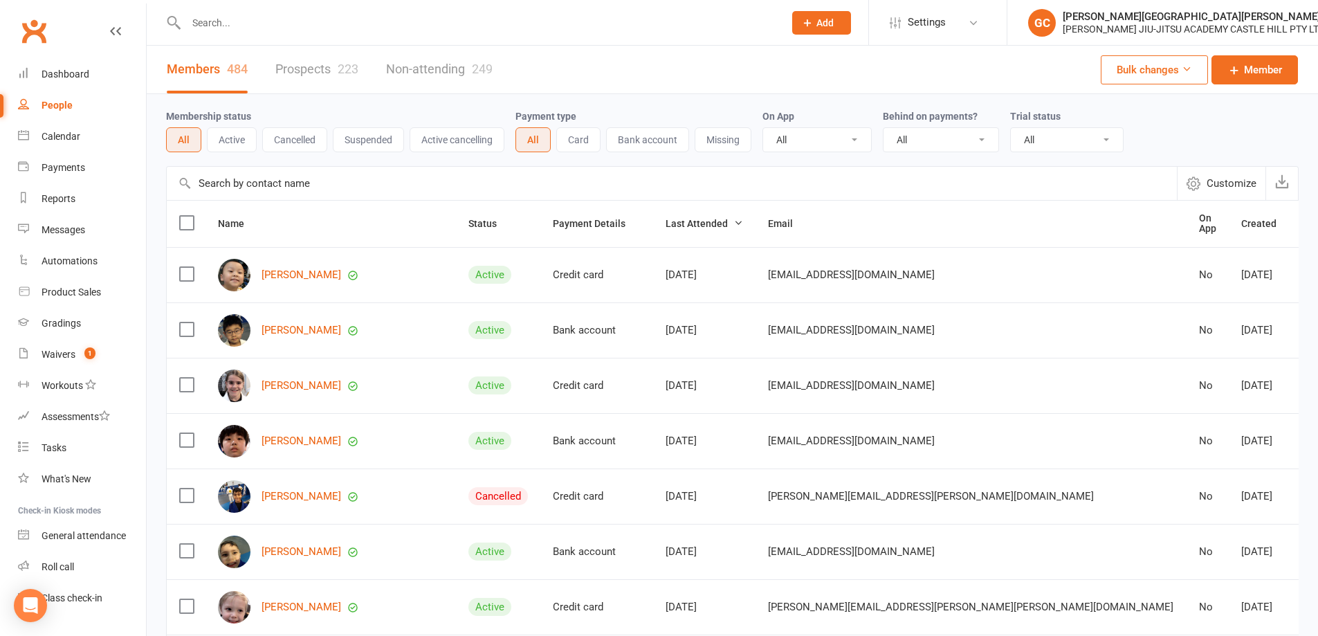
click at [48, 109] on div "People" at bounding box center [57, 105] width 31 height 11
click at [53, 78] on div "Dashboard" at bounding box center [66, 74] width 48 height 11
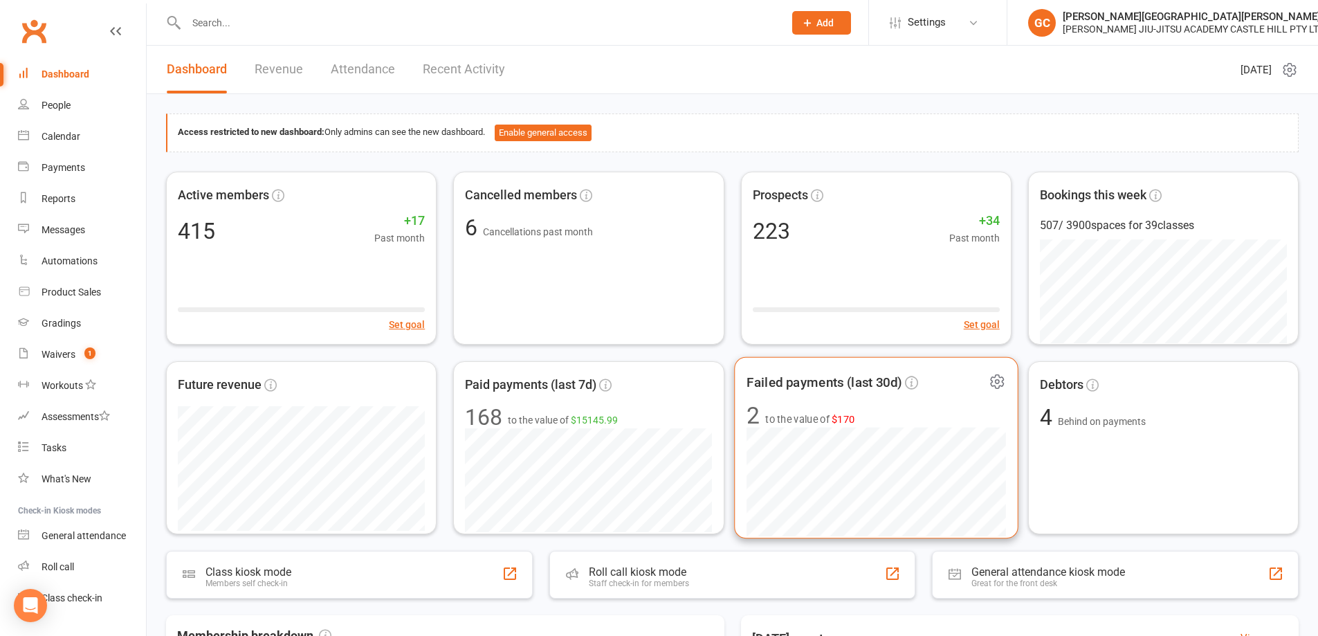
click at [824, 412] on span "to the value of $170" at bounding box center [809, 419] width 89 height 17
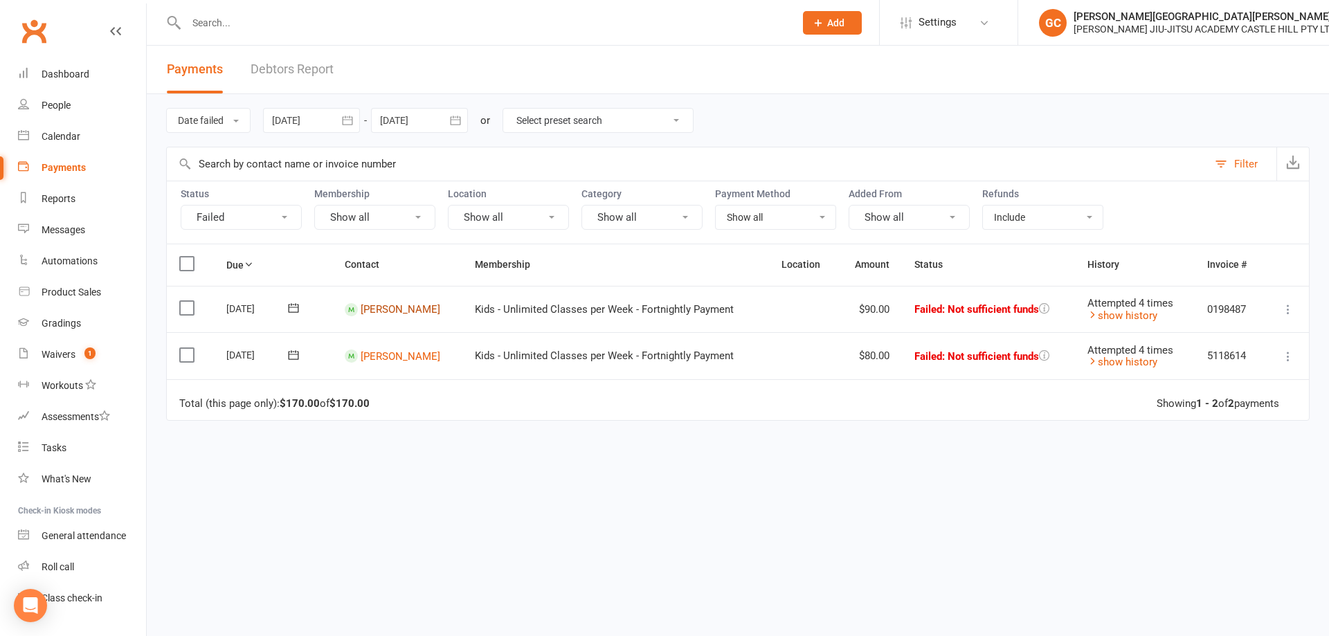
click at [404, 305] on link "August Cooper" at bounding box center [401, 309] width 80 height 12
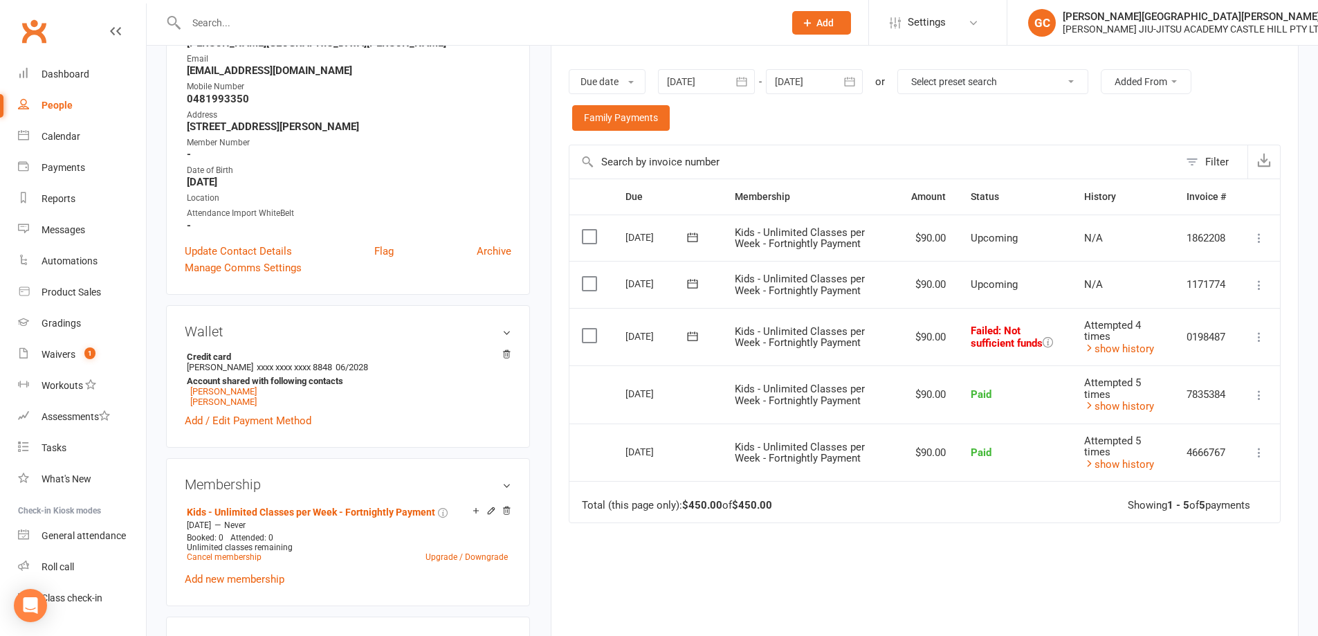
scroll to position [277, 0]
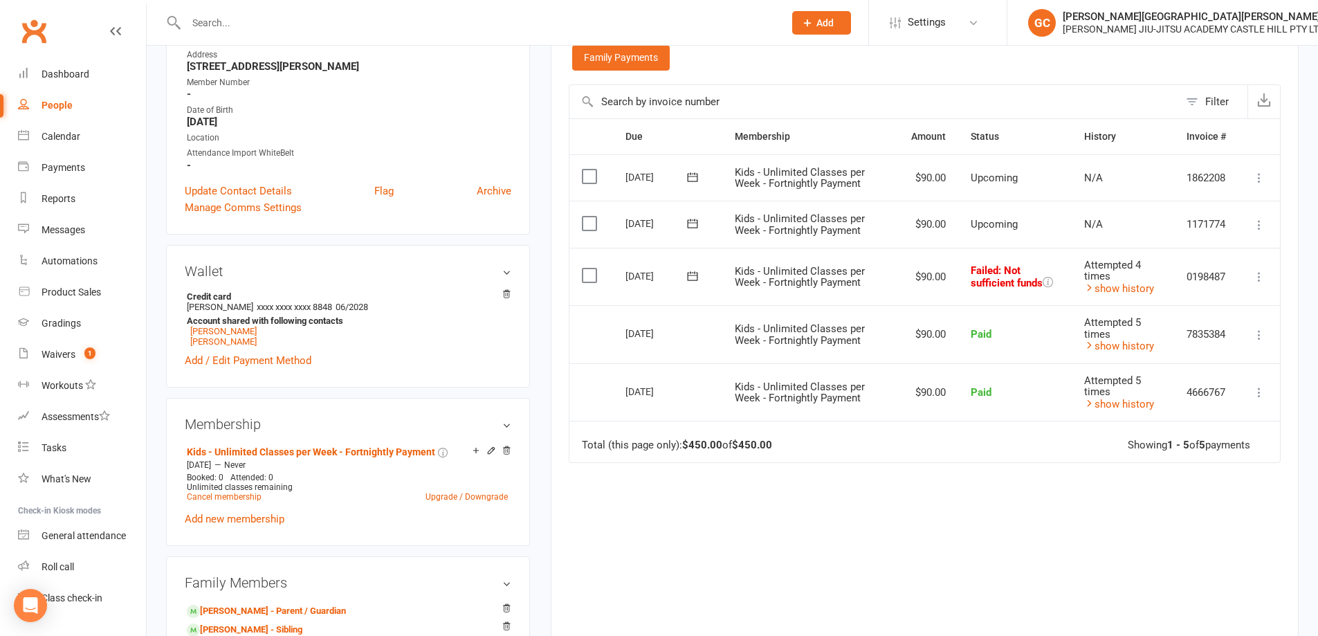
click at [1260, 276] on icon at bounding box center [1260, 277] width 14 height 14
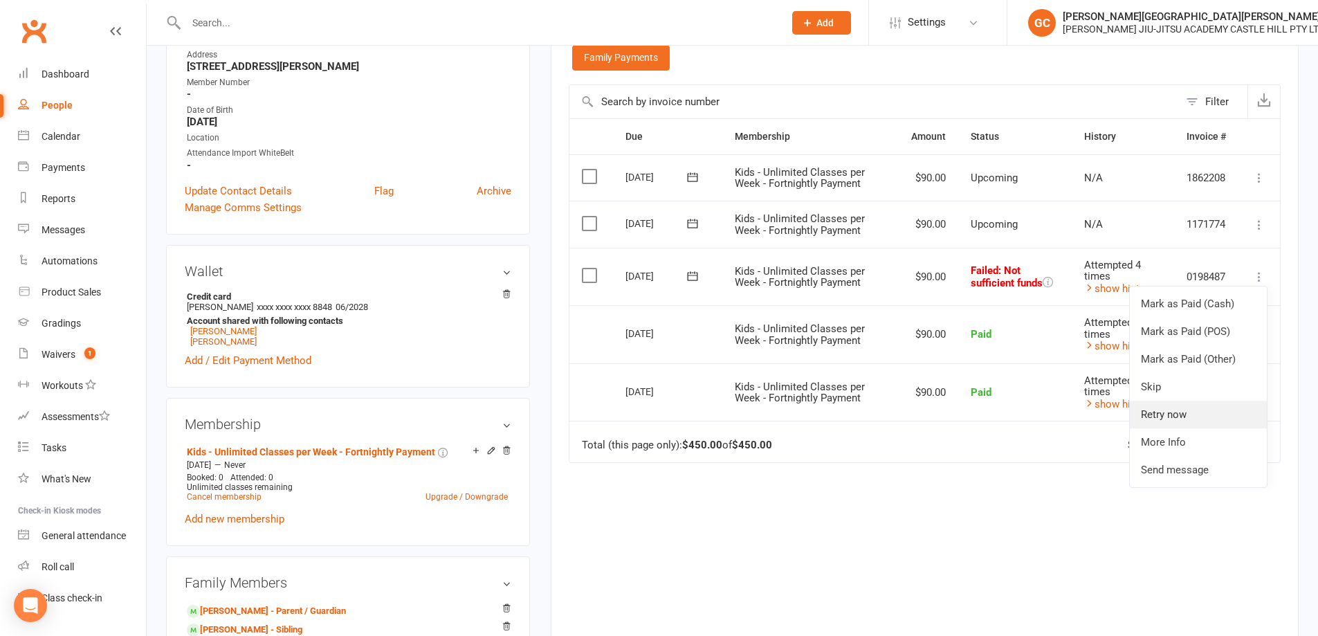
click at [1171, 414] on link "Retry now" at bounding box center [1198, 415] width 137 height 28
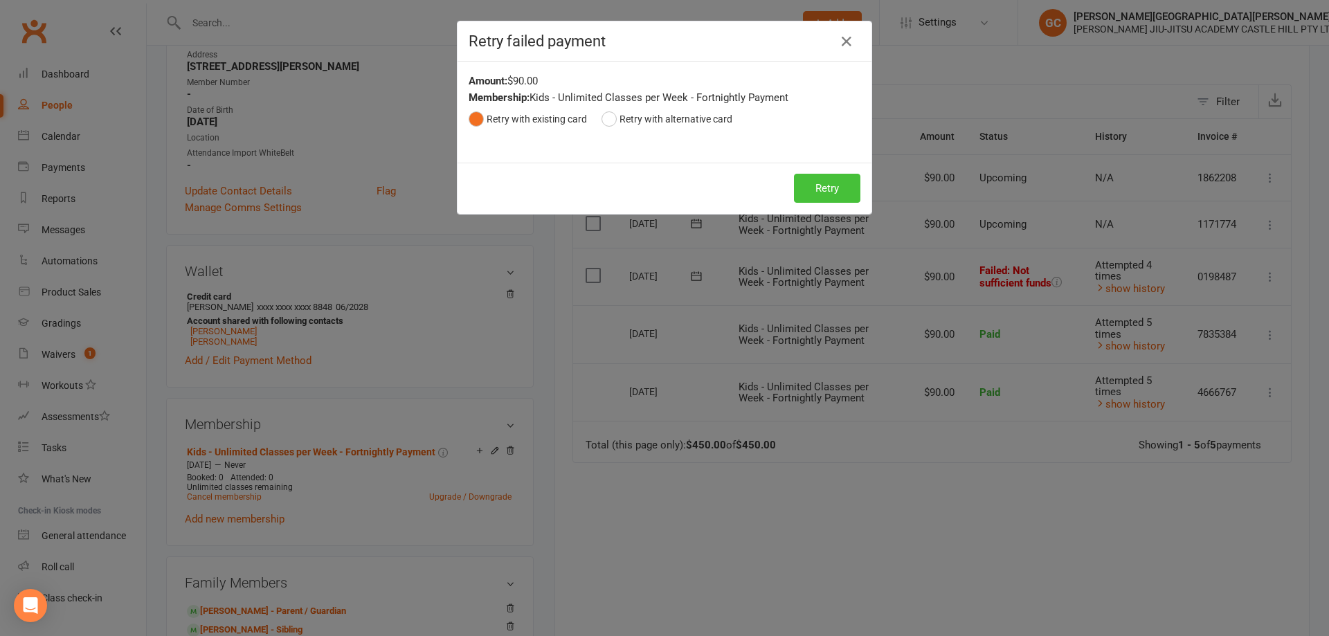
click at [823, 185] on button "Retry" at bounding box center [827, 188] width 66 height 29
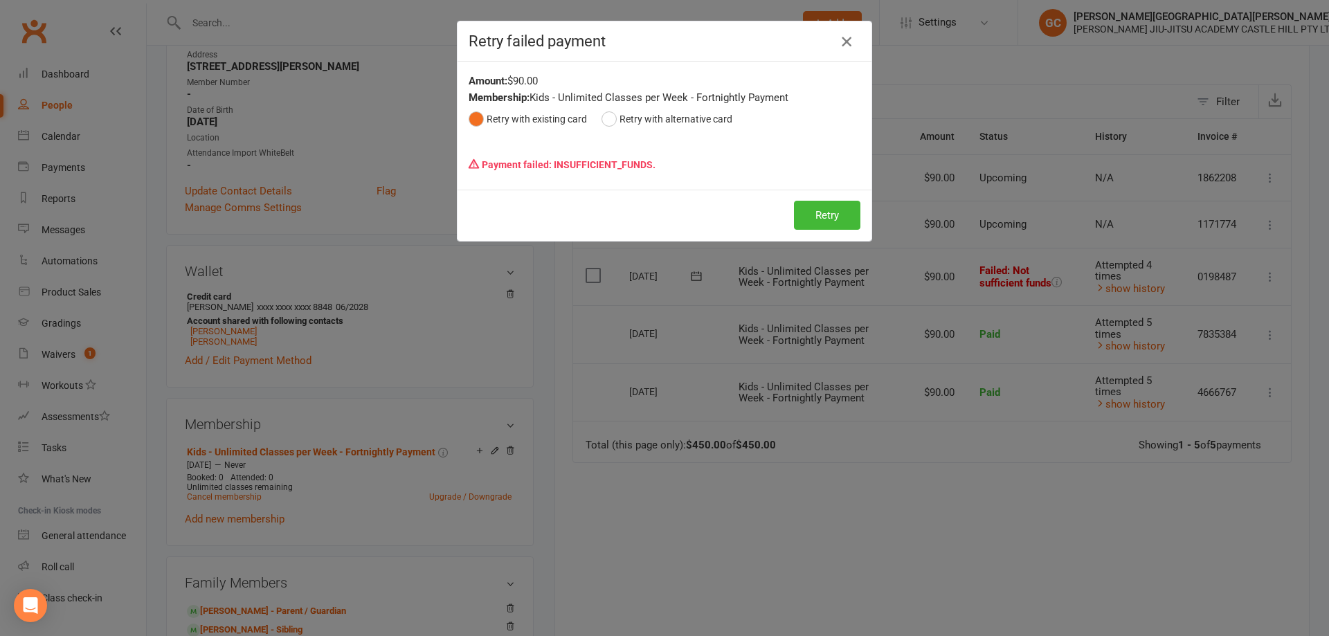
click at [849, 37] on icon "button" at bounding box center [846, 41] width 17 height 17
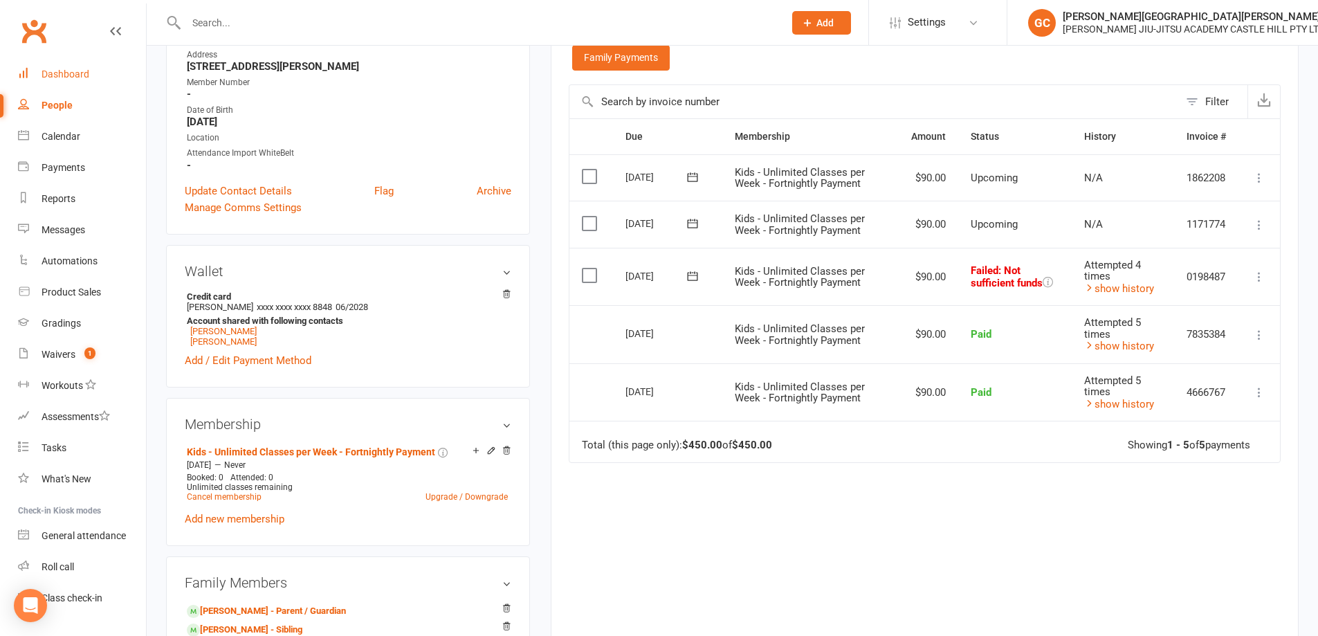
click at [70, 77] on div "Dashboard" at bounding box center [66, 74] width 48 height 11
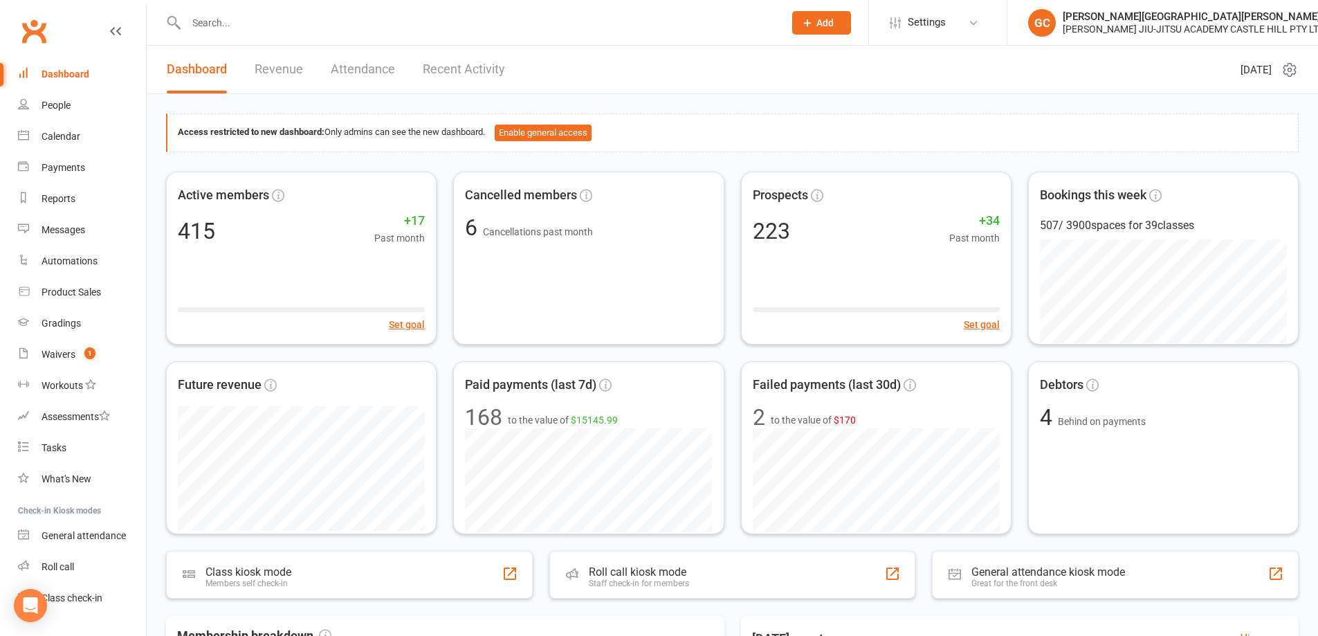
click at [284, 23] on input "text" at bounding box center [478, 22] width 592 height 19
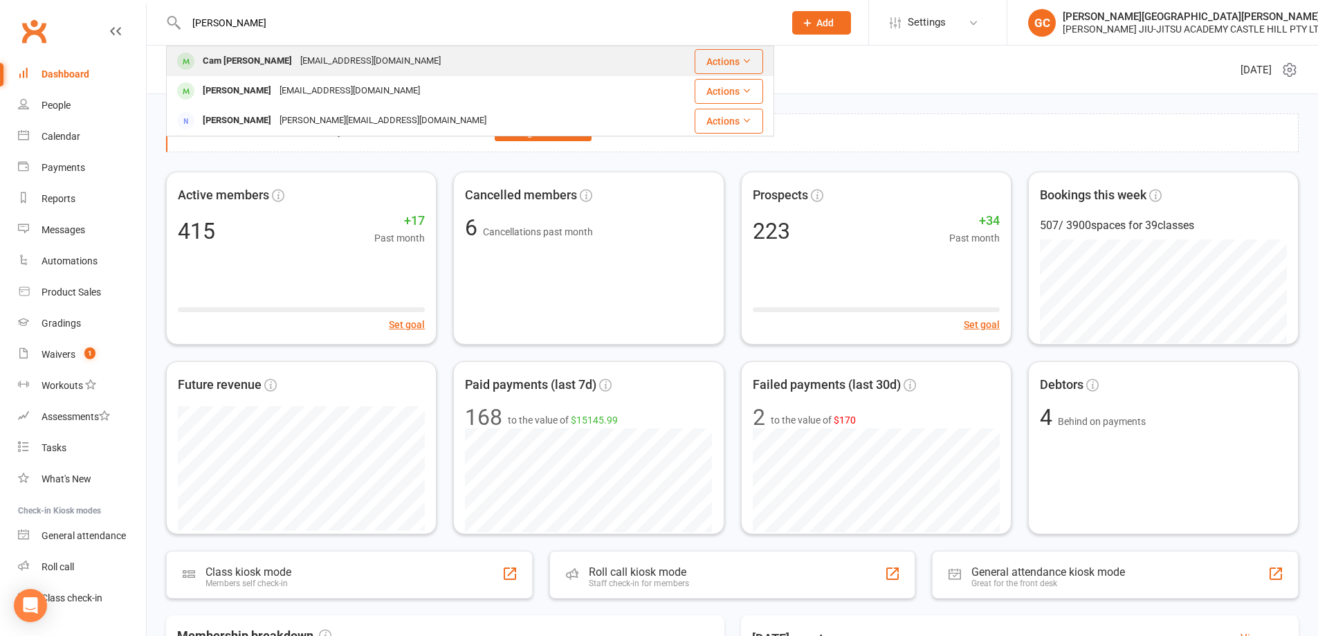
type input "neeld"
click at [236, 65] on div "Cam Neeld" at bounding box center [248, 61] width 98 height 20
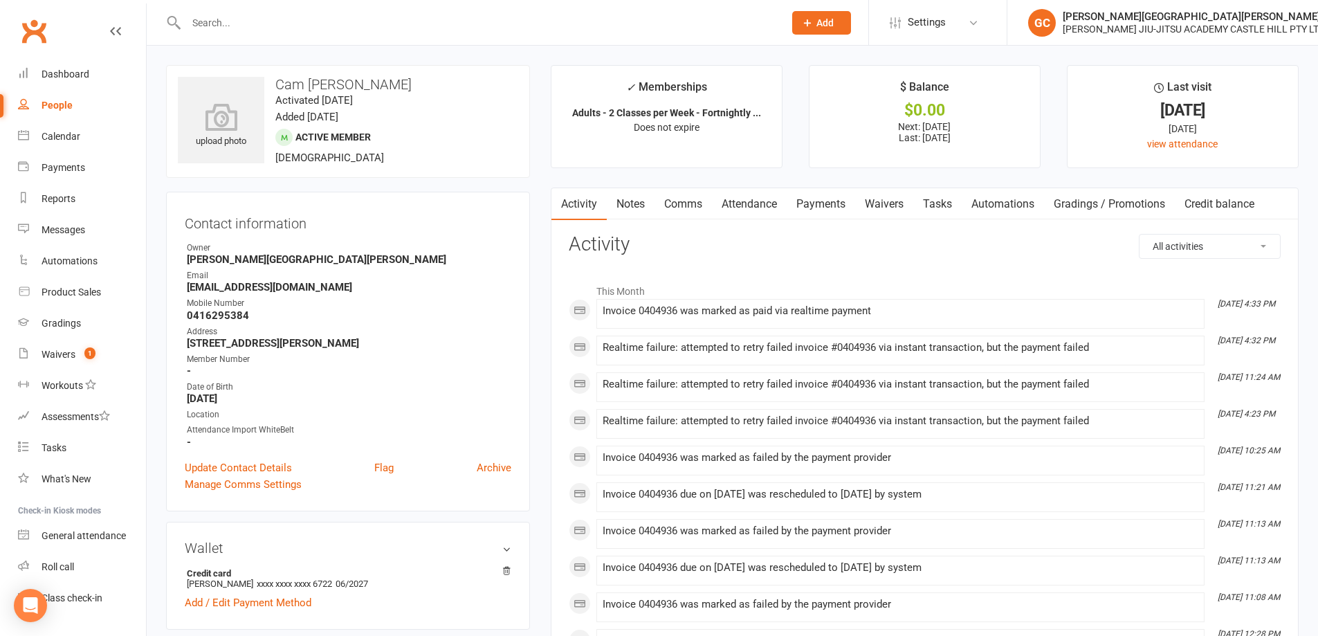
click at [882, 204] on link "Waivers" at bounding box center [884, 204] width 58 height 32
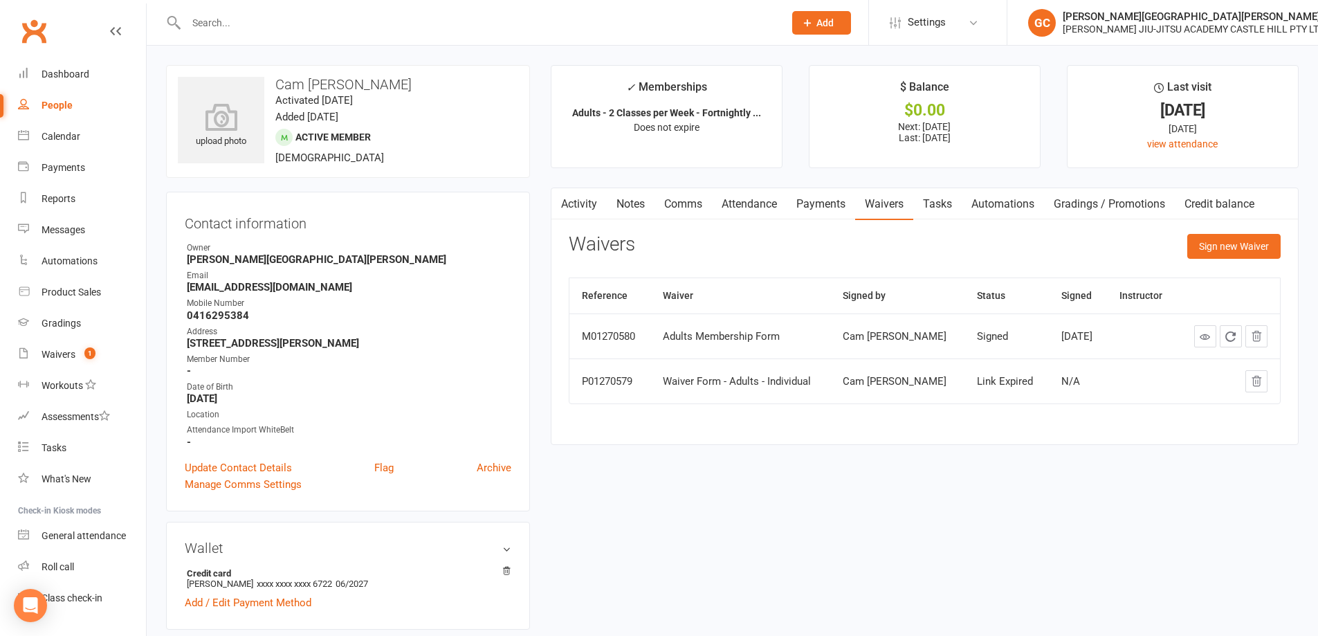
click at [832, 207] on link "Payments" at bounding box center [821, 204] width 69 height 32
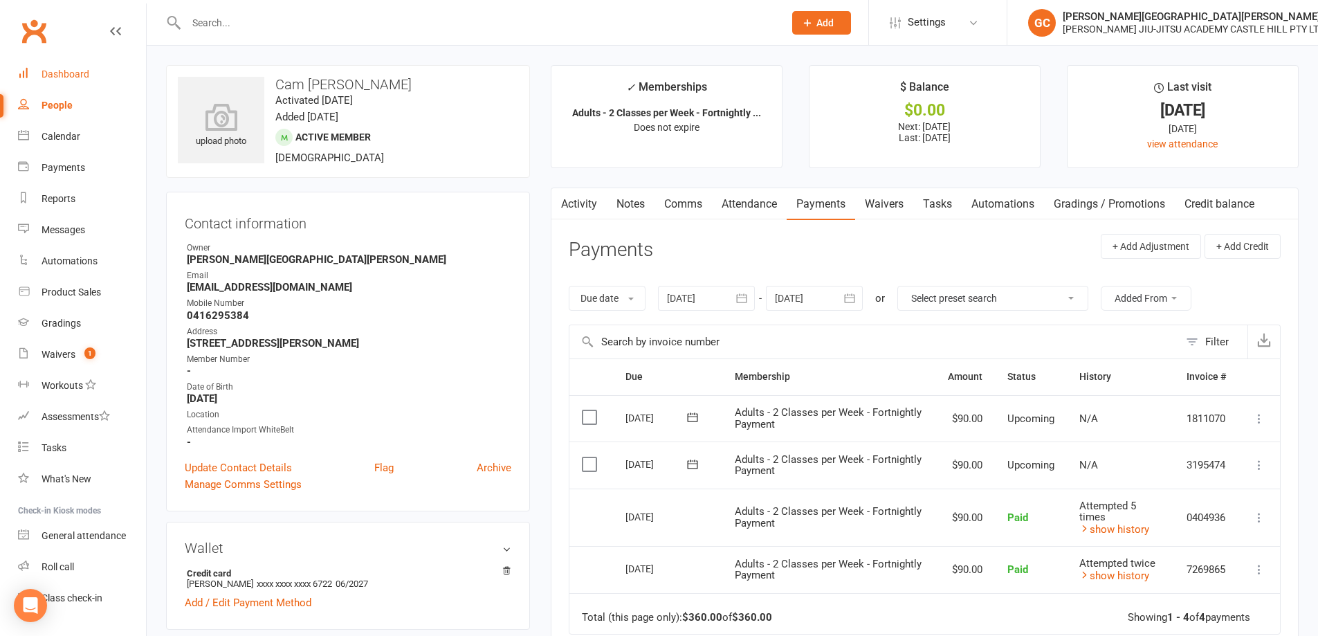
click at [81, 73] on div "Dashboard" at bounding box center [66, 74] width 48 height 11
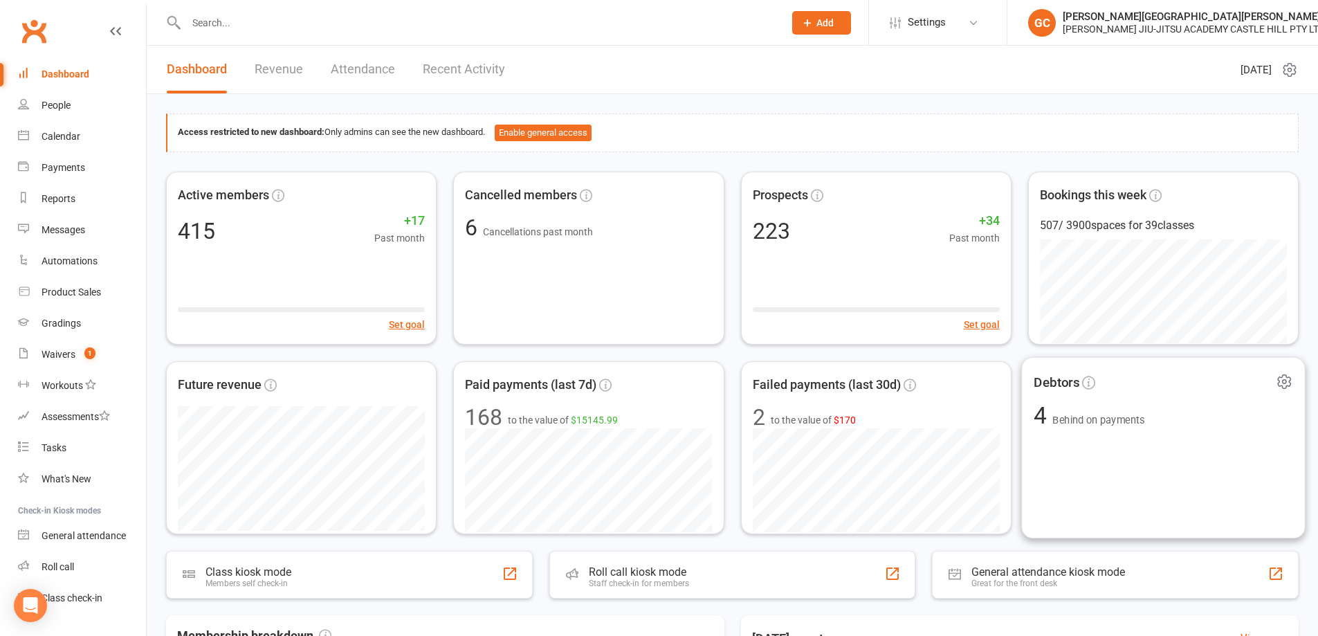
click at [1094, 422] on span "Behind on payments" at bounding box center [1099, 420] width 92 height 12
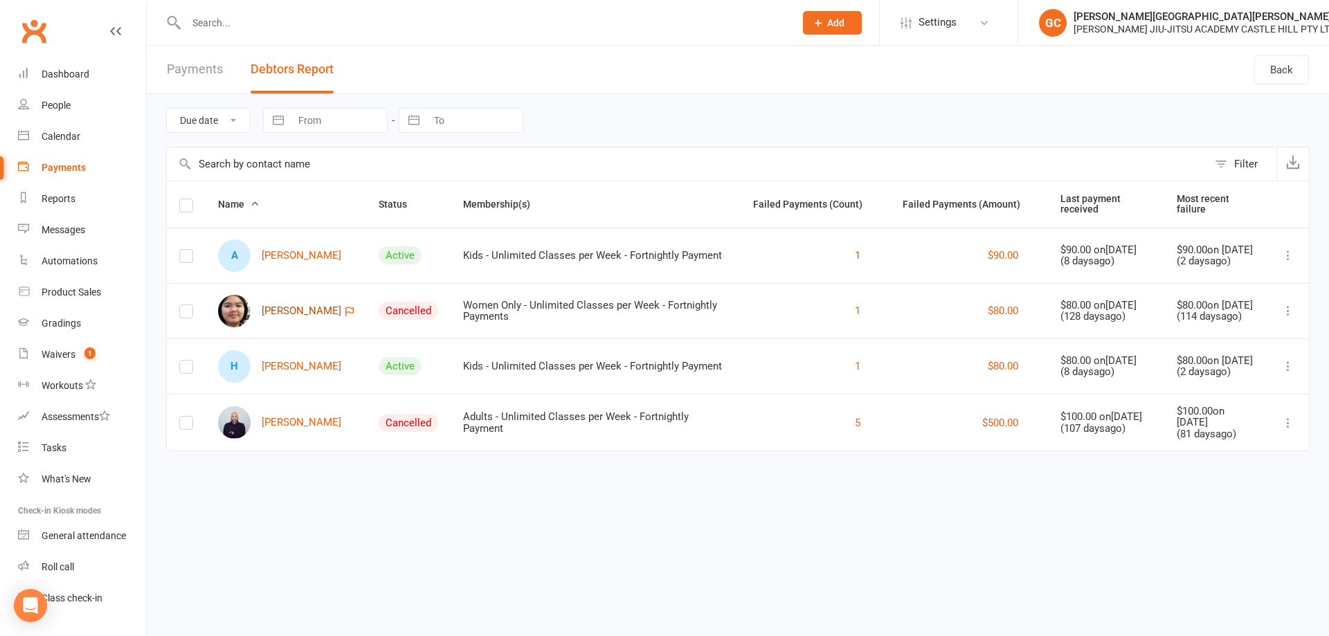
click at [275, 304] on link "Patrice Ramos" at bounding box center [279, 311] width 123 height 33
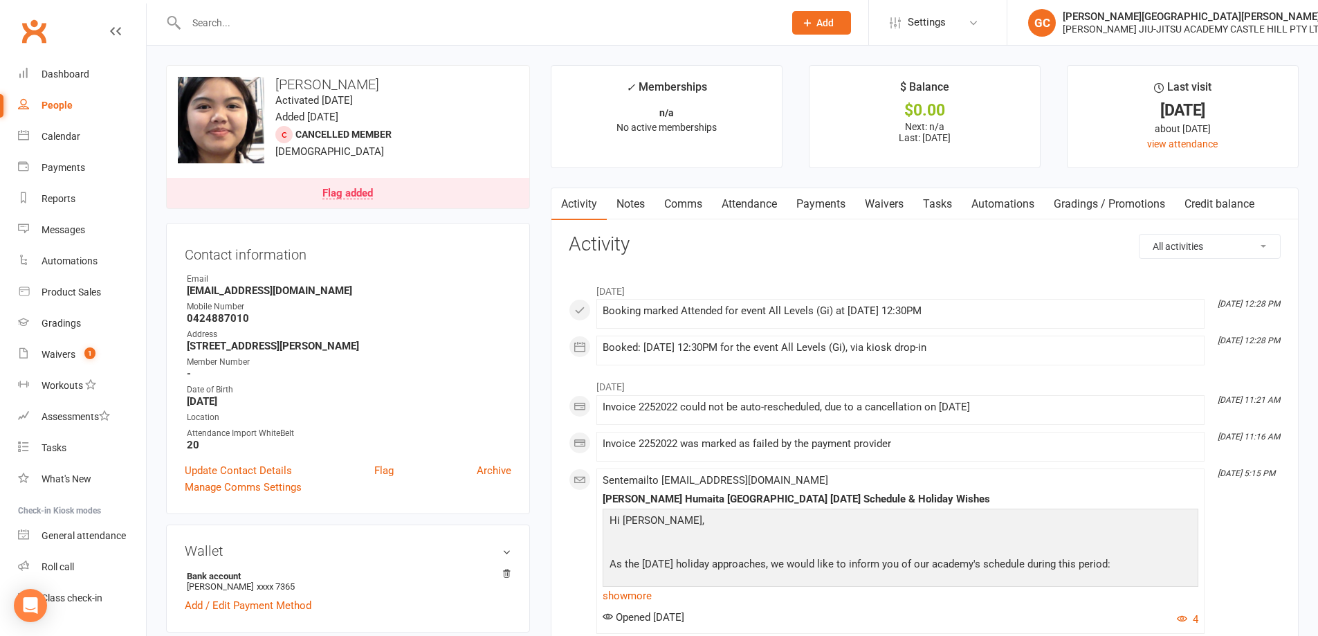
click at [837, 202] on link "Payments" at bounding box center [821, 204] width 69 height 32
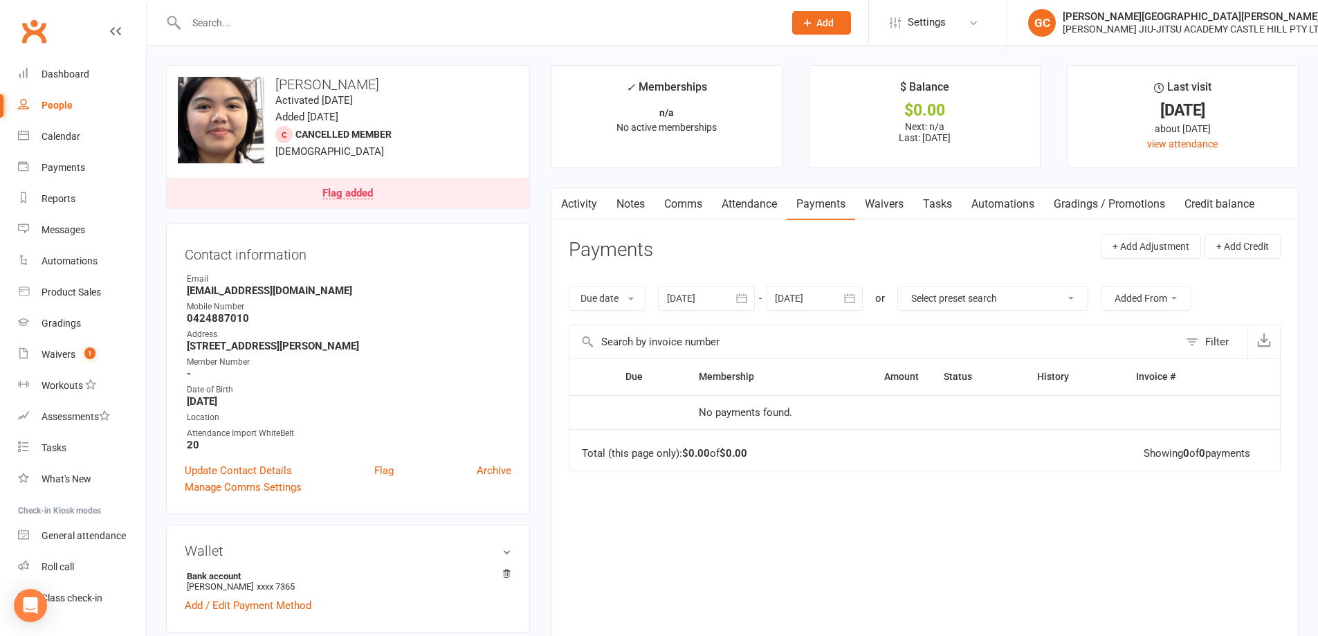
drag, startPoint x: 697, startPoint y: 295, endPoint x: 694, endPoint y: 303, distance: 8.8
click at [696, 296] on div at bounding box center [706, 298] width 97 height 25
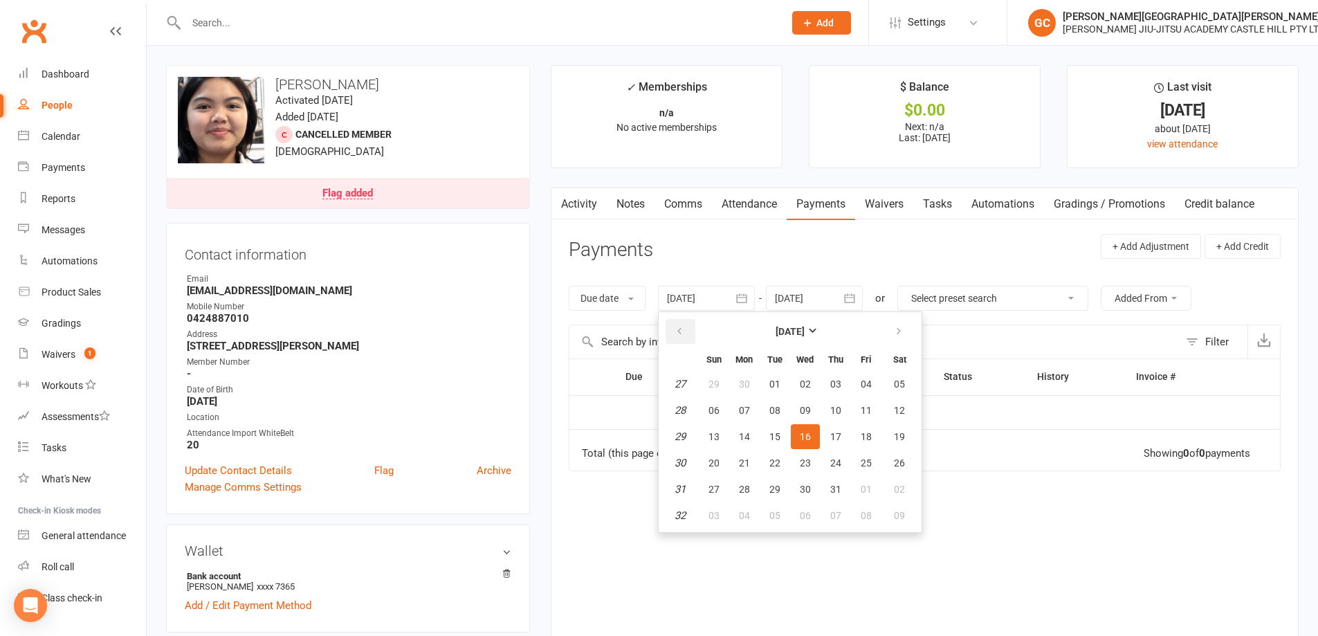
click at [675, 332] on button "button" at bounding box center [681, 331] width 30 height 25
click at [674, 333] on button "button" at bounding box center [681, 331] width 30 height 25
click at [674, 334] on button "button" at bounding box center [681, 331] width 30 height 25
click at [673, 335] on button "button" at bounding box center [681, 331] width 30 height 25
click at [671, 336] on button "button" at bounding box center [681, 331] width 30 height 25
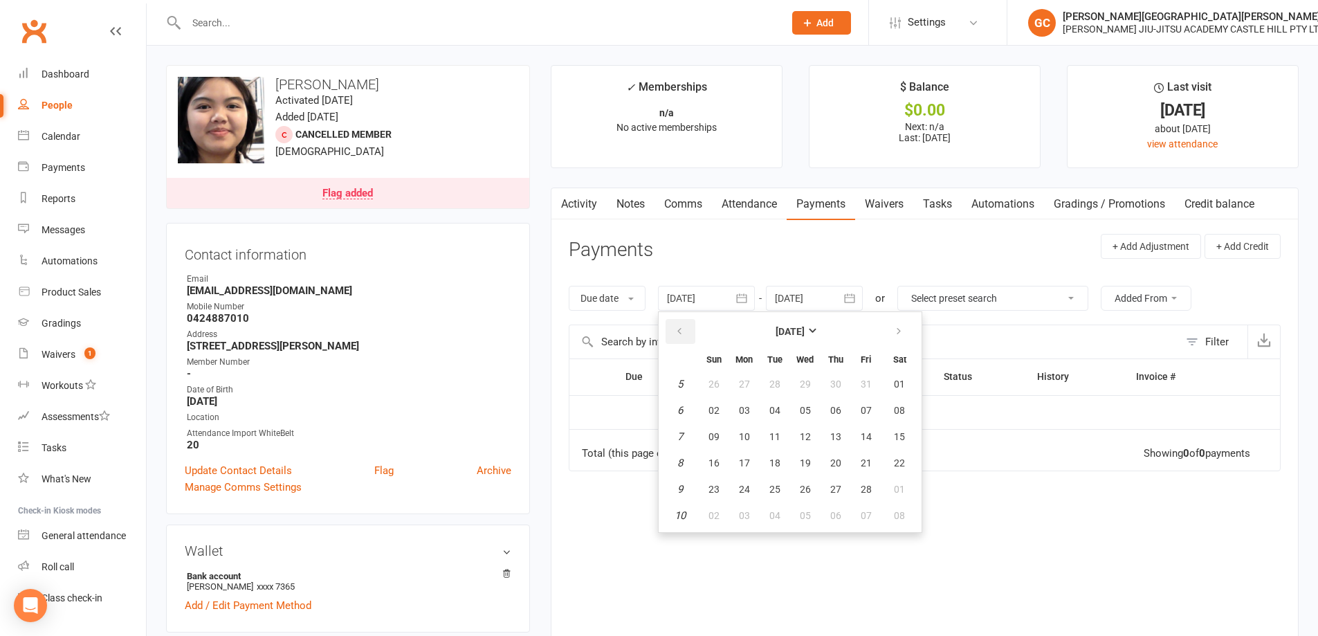
drag, startPoint x: 671, startPoint y: 338, endPoint x: 727, endPoint y: 357, distance: 59.3
click at [675, 341] on button "button" at bounding box center [681, 331] width 30 height 25
click at [862, 383] on span "03" at bounding box center [866, 384] width 11 height 11
type input "03 Jan 2025"
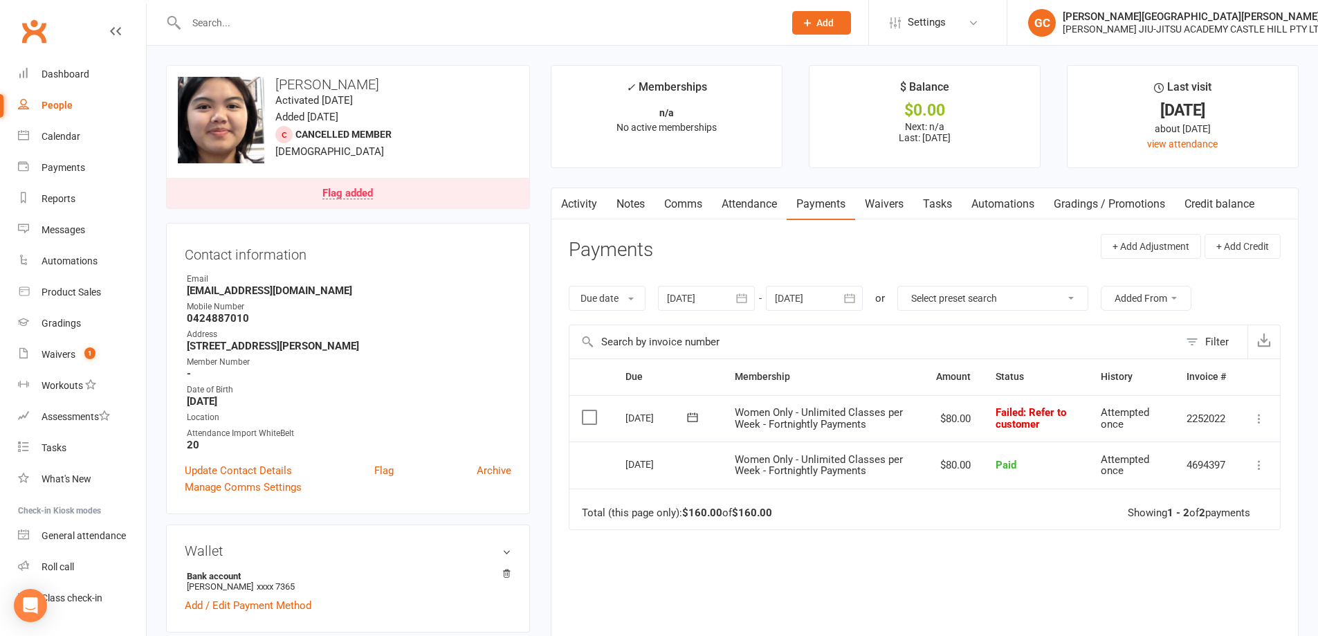
drag, startPoint x: 1260, startPoint y: 417, endPoint x: 1248, endPoint y: 419, distance: 11.3
click at [1259, 418] on icon at bounding box center [1260, 419] width 14 height 14
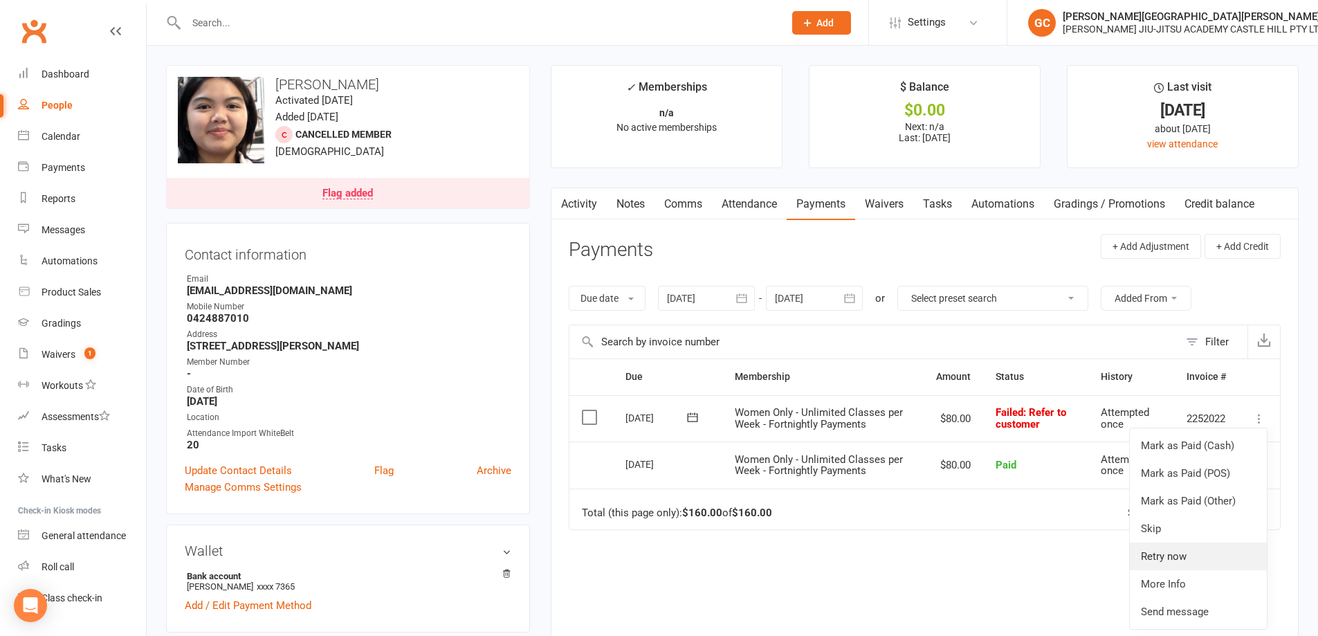
click at [1176, 559] on link "Retry now" at bounding box center [1198, 557] width 137 height 28
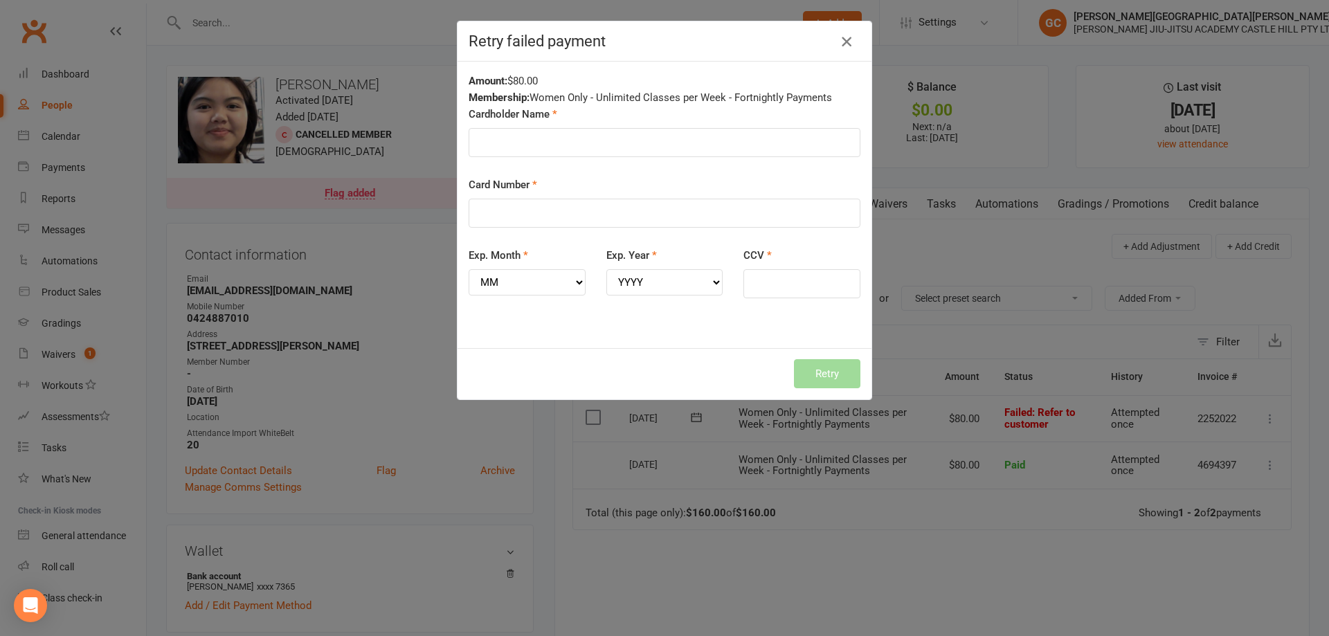
click at [839, 39] on icon "button" at bounding box center [846, 41] width 17 height 17
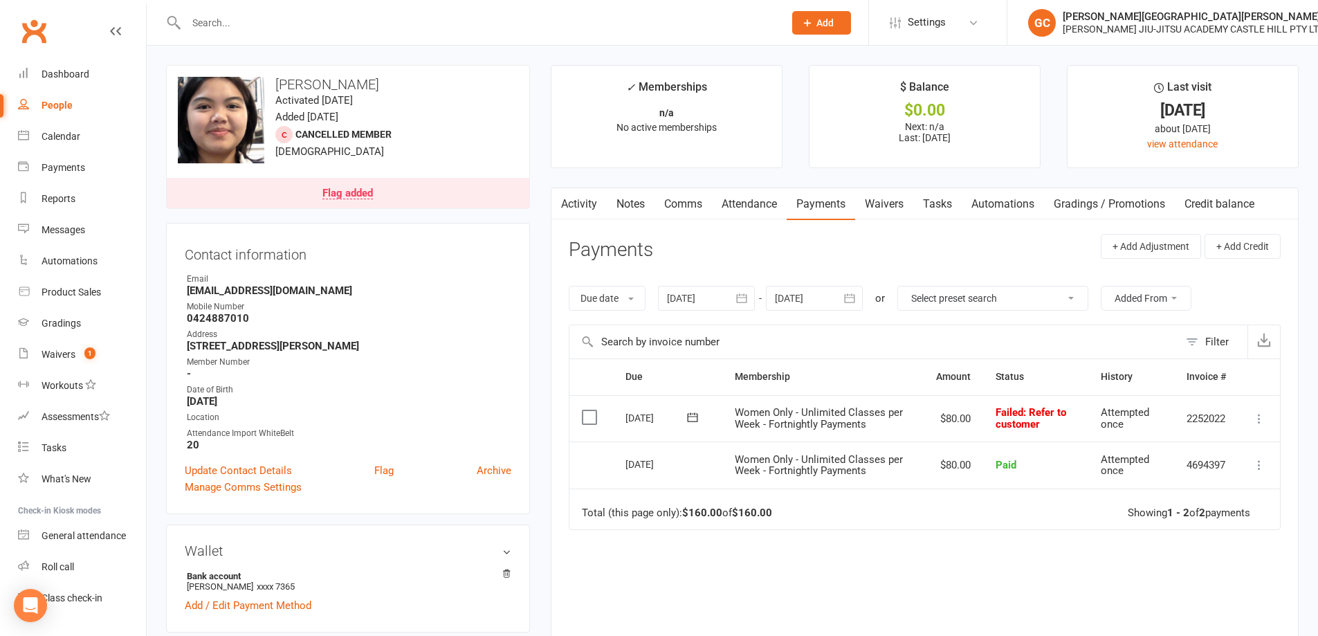
click at [989, 558] on div "Due Contact Membership Amount Status History Invoice # Select this 18 Apr 2025 …" at bounding box center [925, 533] width 712 height 350
click at [1256, 413] on icon at bounding box center [1260, 419] width 14 height 14
drag, startPoint x: 1089, startPoint y: 545, endPoint x: 1082, endPoint y: 543, distance: 7.5
click at [1088, 545] on div "Due Contact Membership Amount Status History Invoice # Select this 18 Apr 2025 …" at bounding box center [925, 533] width 712 height 350
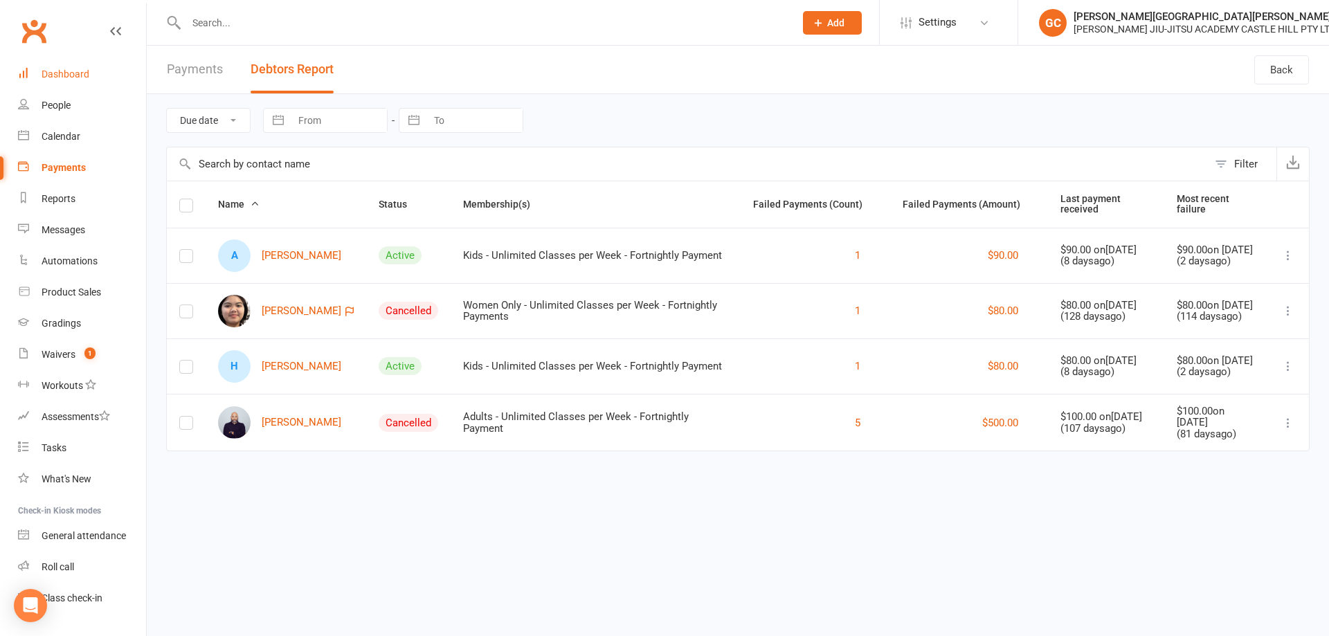
click at [53, 75] on div "Dashboard" at bounding box center [66, 74] width 48 height 11
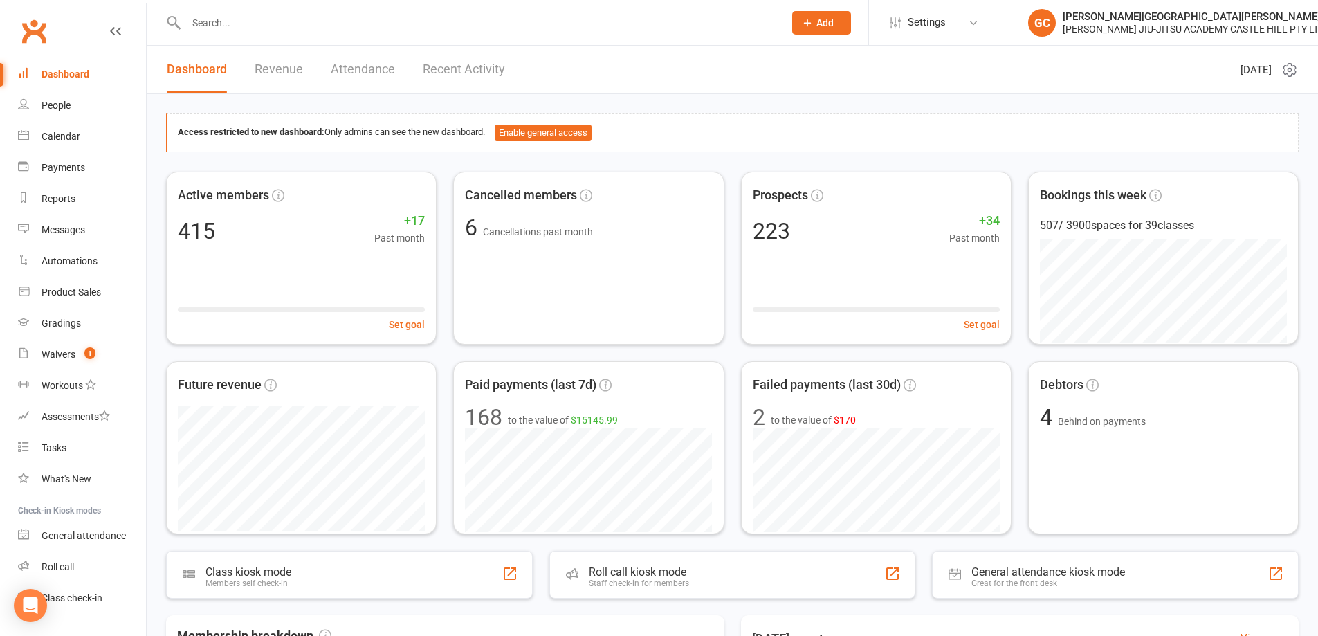
click at [277, 66] on link "Revenue" at bounding box center [279, 70] width 48 height 48
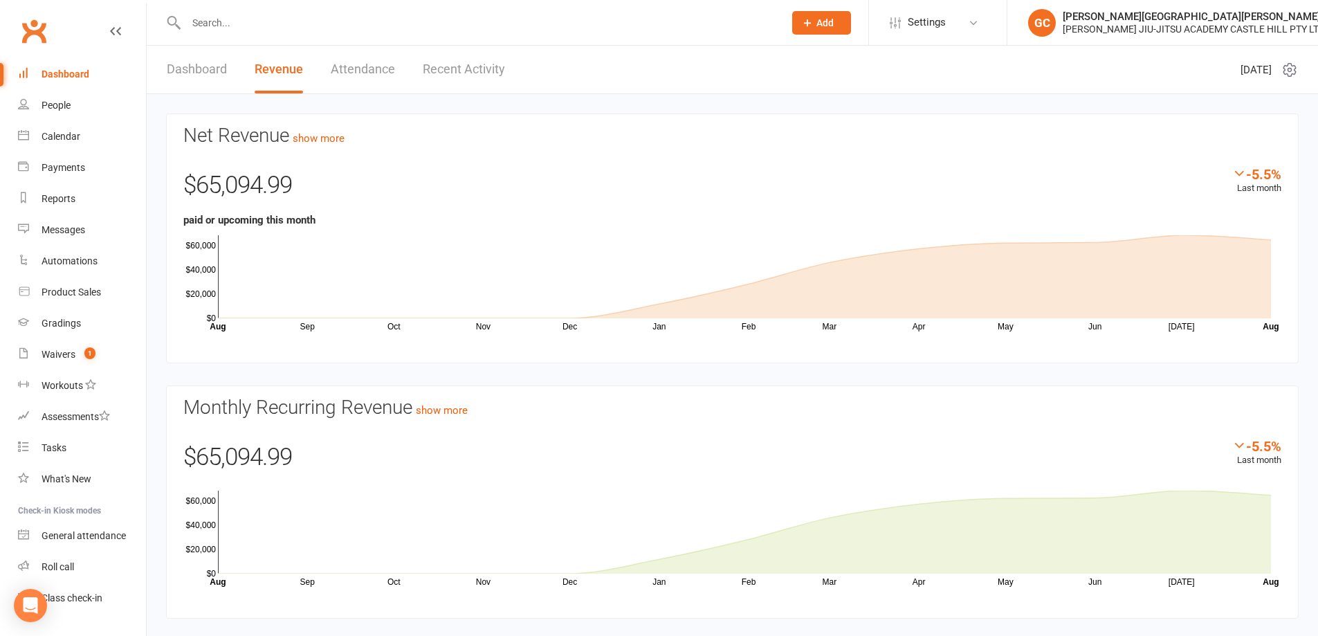
click at [194, 63] on link "Dashboard" at bounding box center [197, 70] width 60 height 48
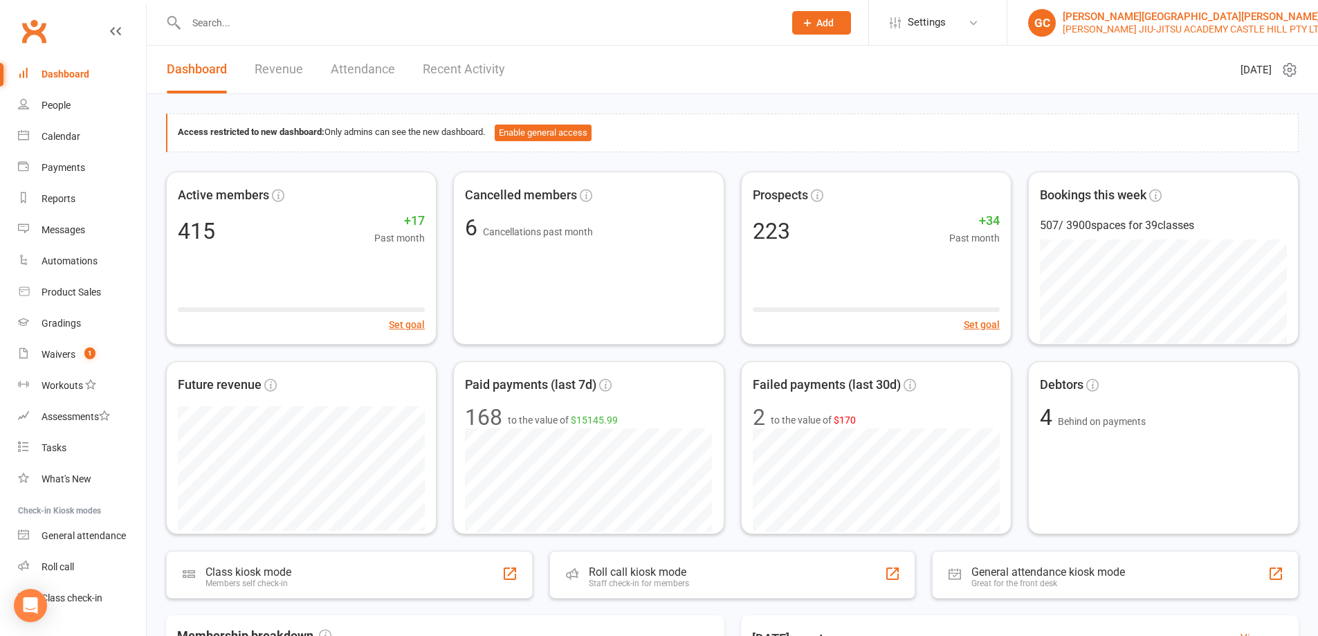
click at [1108, 17] on div "[PERSON_NAME][GEOGRAPHIC_DATA][PERSON_NAME]" at bounding box center [1194, 16] width 262 height 12
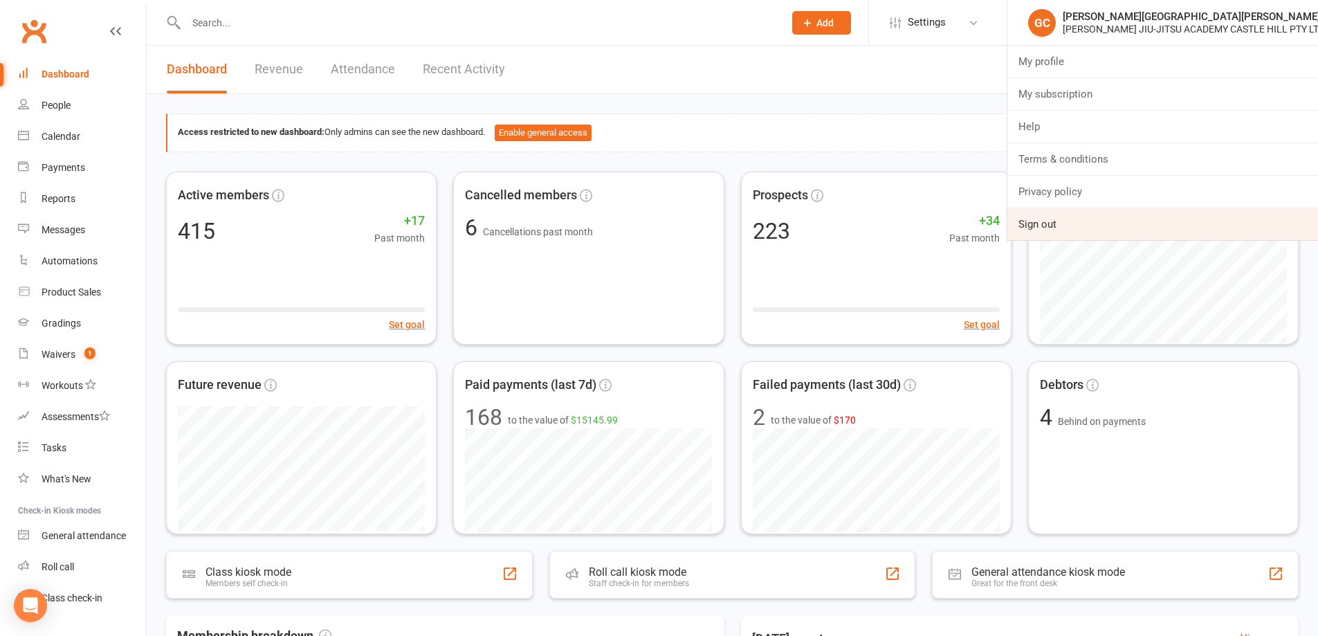
click at [1050, 229] on link "Sign out" at bounding box center [1163, 224] width 311 height 32
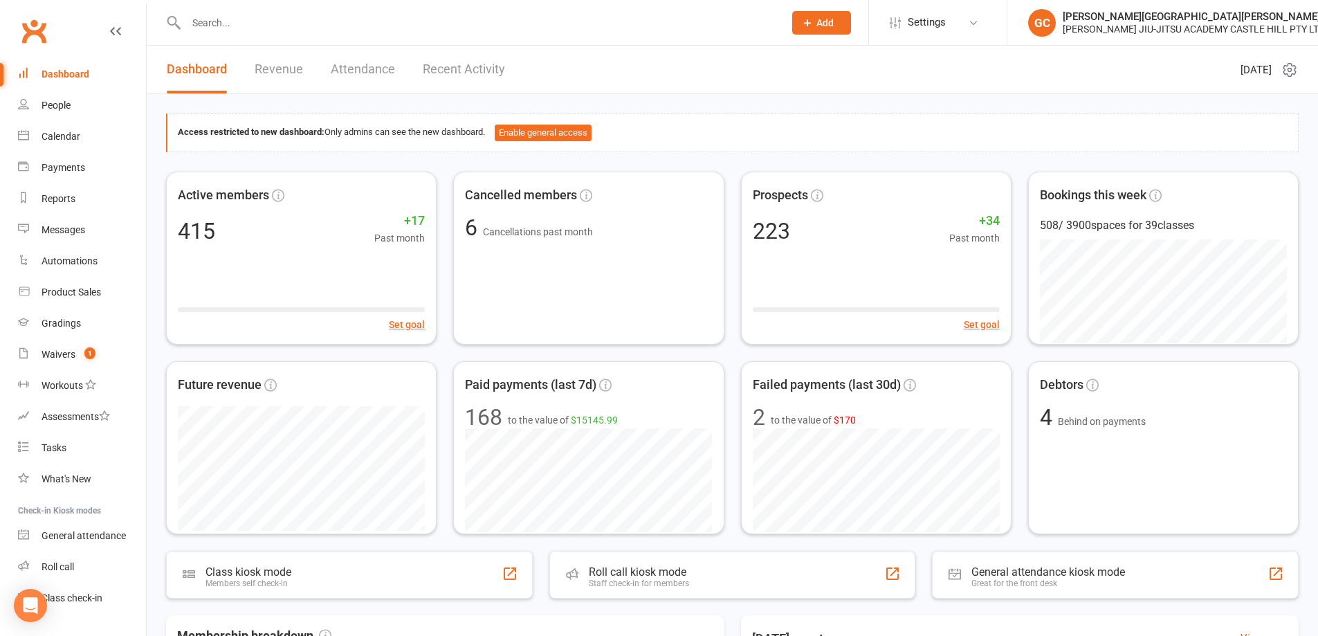
click at [897, 130] on div "Access restricted to new dashboard: Only admins can see the new dashboard. Enab…" at bounding box center [733, 133] width 1110 height 17
click at [47, 106] on div "People" at bounding box center [56, 105] width 29 height 11
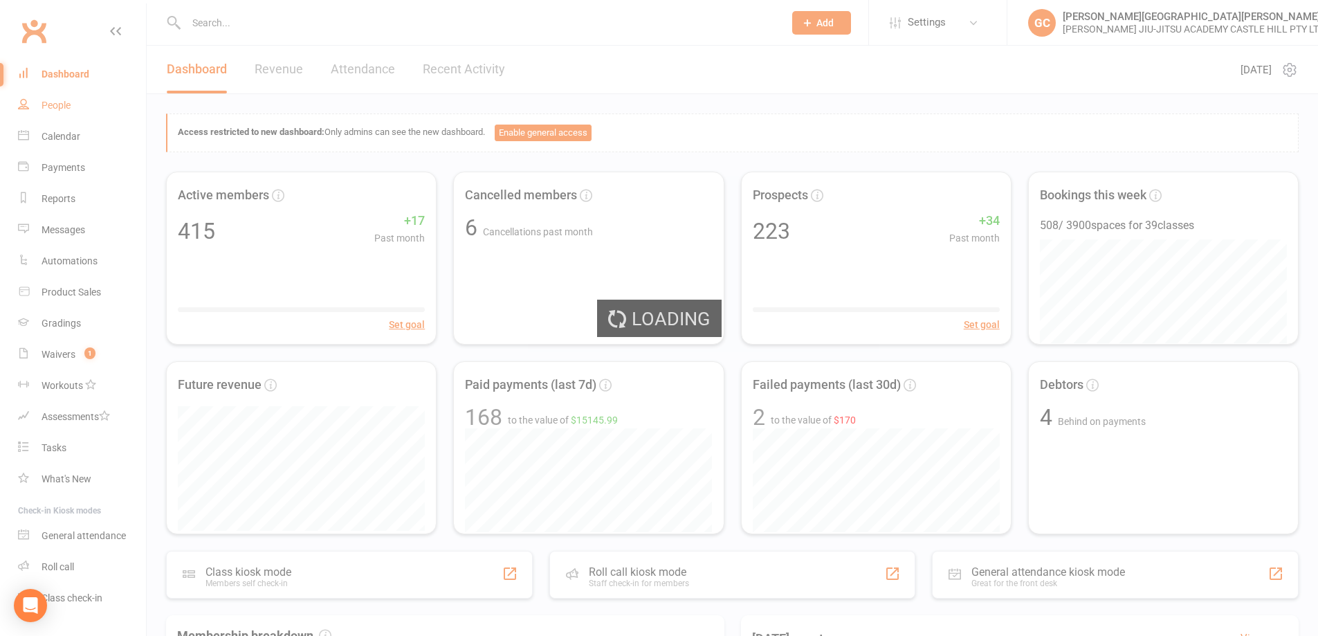
select select "100"
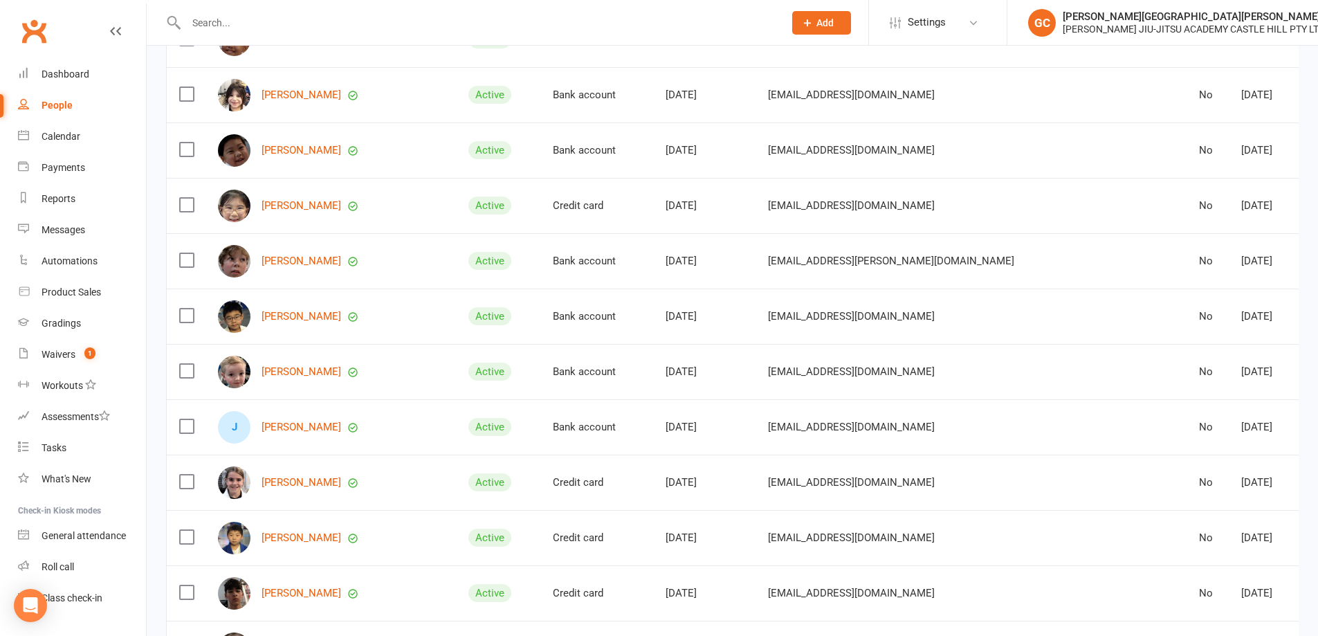
scroll to position [1130, 0]
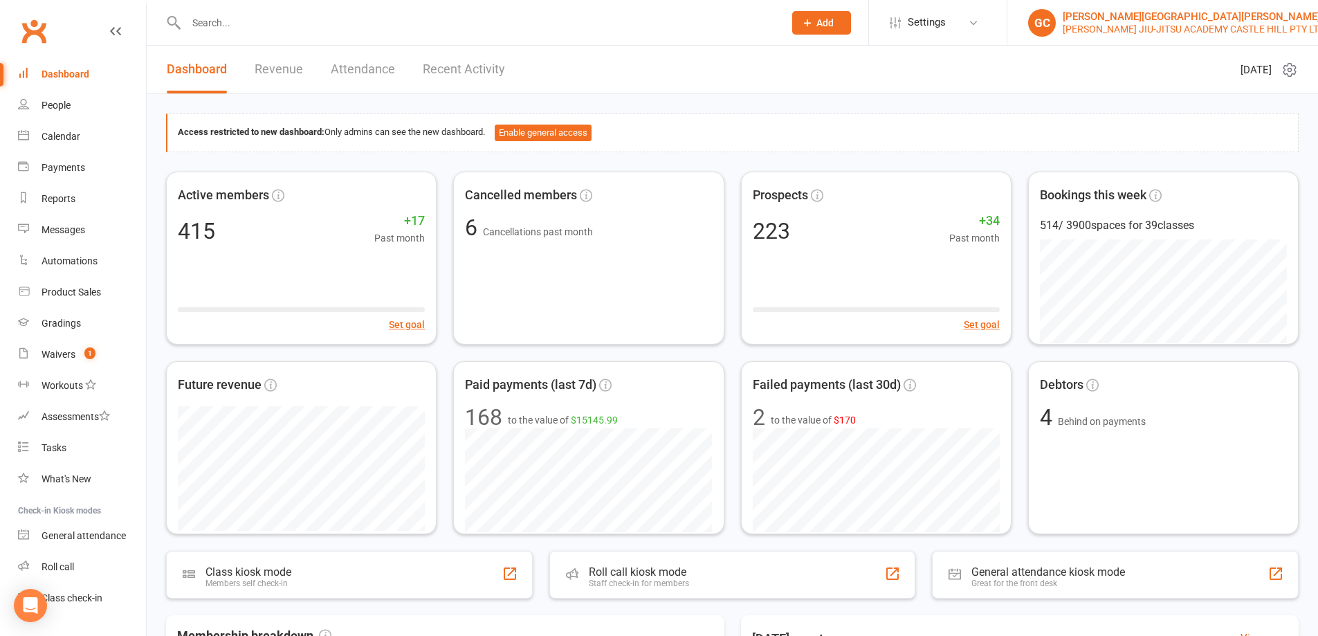
click at [1127, 17] on div "[PERSON_NAME][GEOGRAPHIC_DATA][PERSON_NAME]" at bounding box center [1194, 16] width 262 height 12
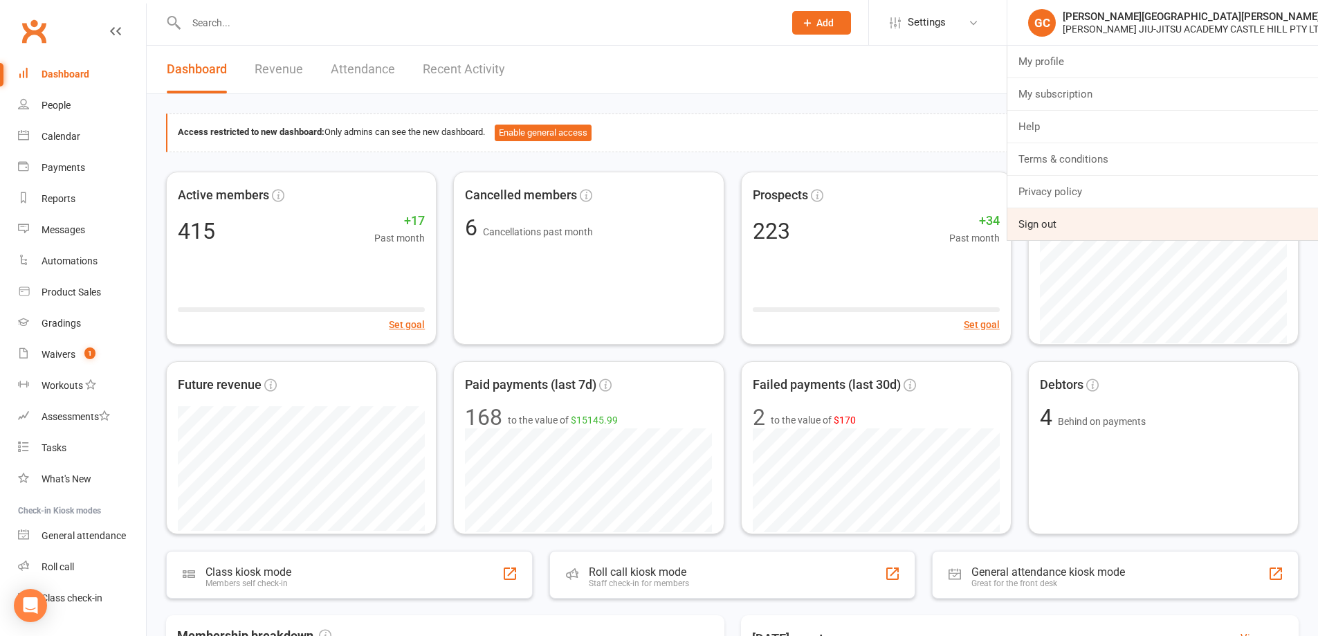
click at [1052, 228] on link "Sign out" at bounding box center [1163, 224] width 311 height 32
